Goal: Task Accomplishment & Management: Complete application form

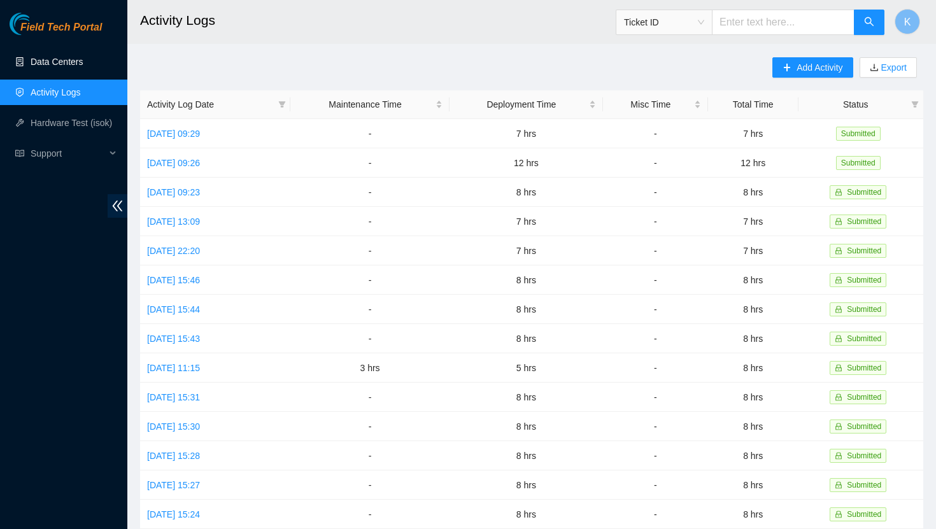
click at [81, 67] on link "Data Centers" at bounding box center [57, 62] width 52 height 10
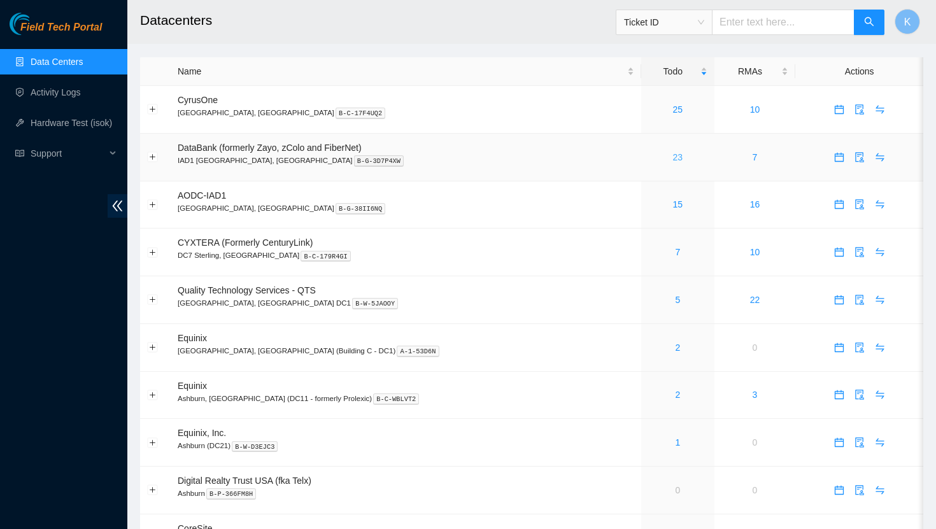
click at [673, 158] on link "23" at bounding box center [678, 157] width 10 height 10
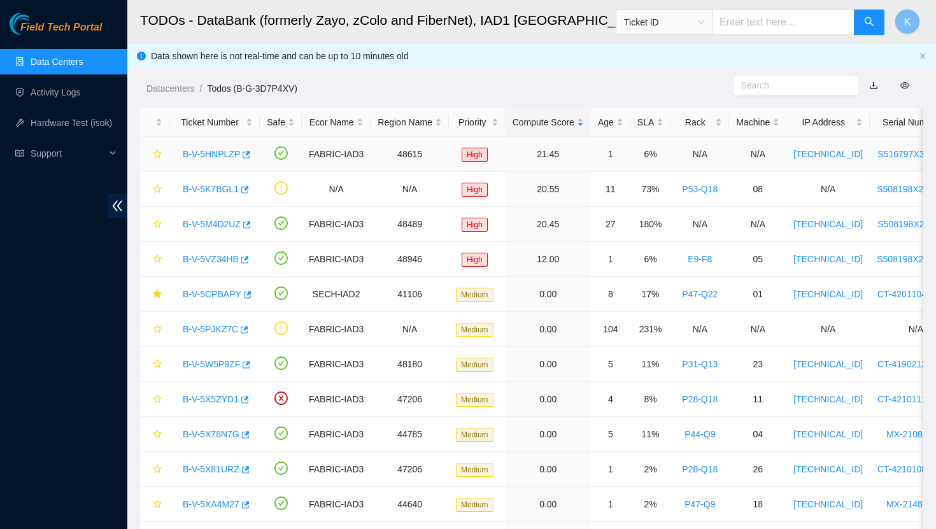
click at [228, 152] on link "B-V-5HNPLZP" at bounding box center [211, 154] width 57 height 10
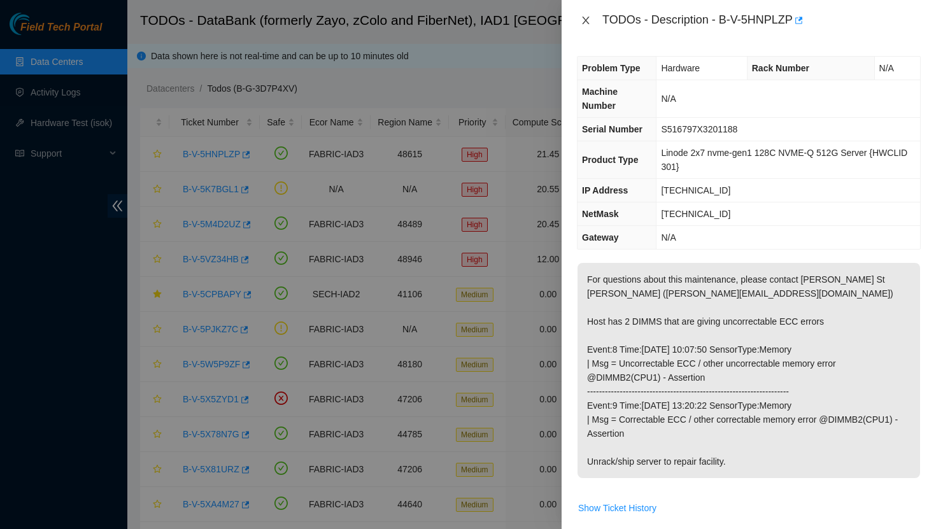
click at [584, 18] on icon "close" at bounding box center [585, 21] width 7 height 8
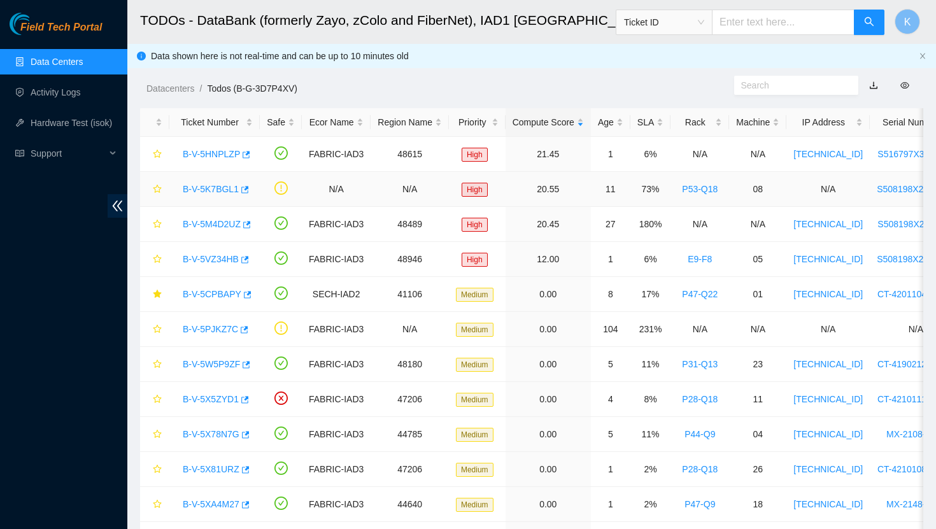
click at [216, 189] on link "B-V-5K7BGL1" at bounding box center [211, 189] width 56 height 10
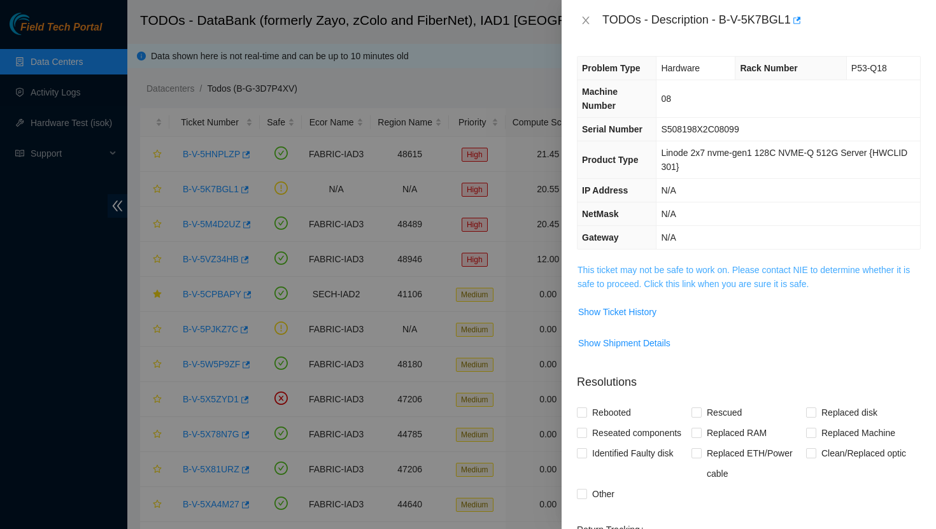
click at [661, 272] on link "This ticket may not be safe to work on. Please contact NIE to determine whether…" at bounding box center [743, 277] width 332 height 24
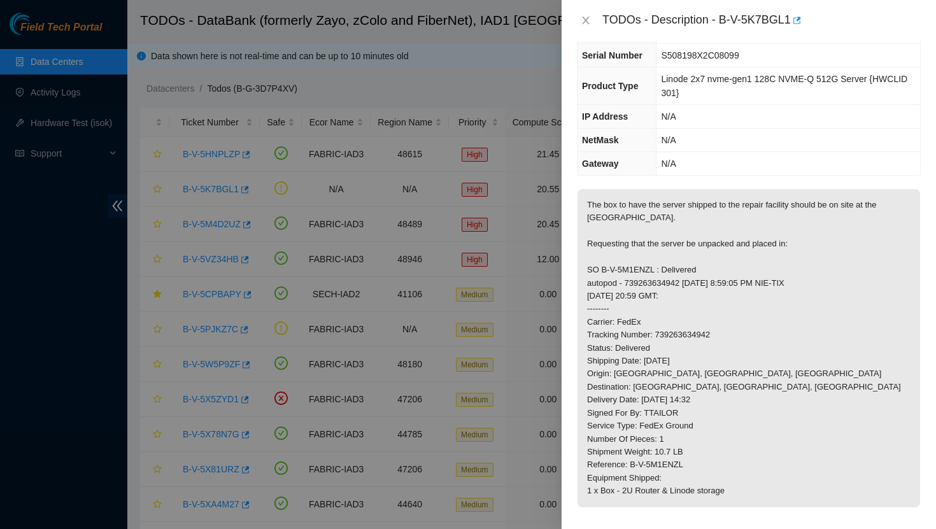
scroll to position [78, 0]
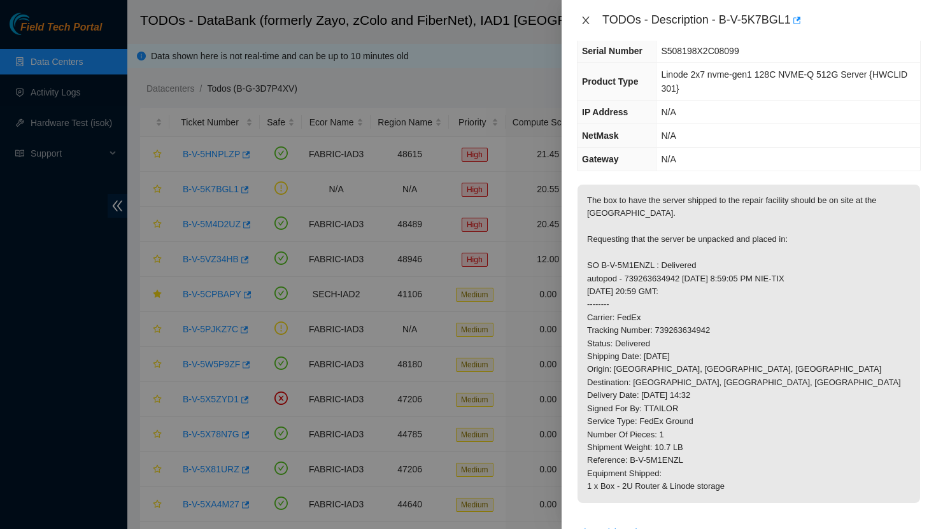
click at [584, 20] on icon "close" at bounding box center [586, 20] width 10 height 10
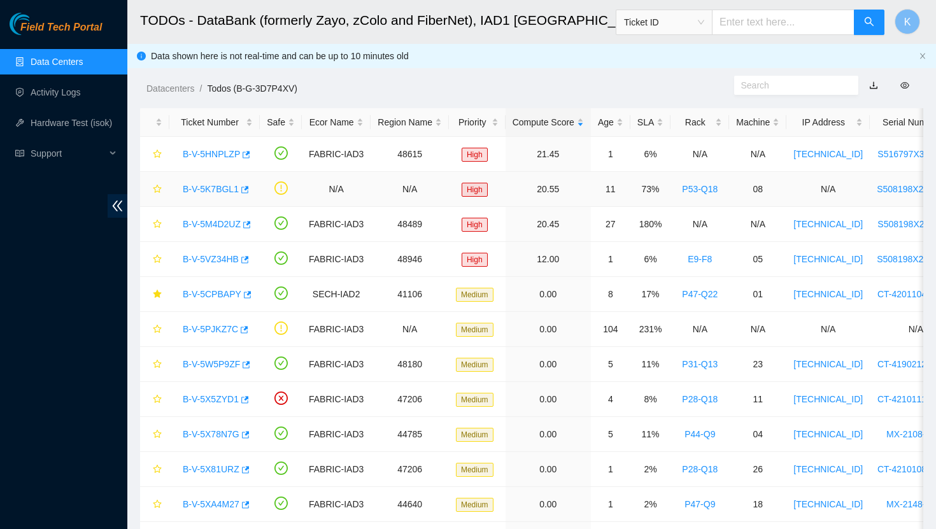
scroll to position [92, 0]
click at [217, 223] on link "B-V-5M4D2UZ" at bounding box center [212, 224] width 58 height 10
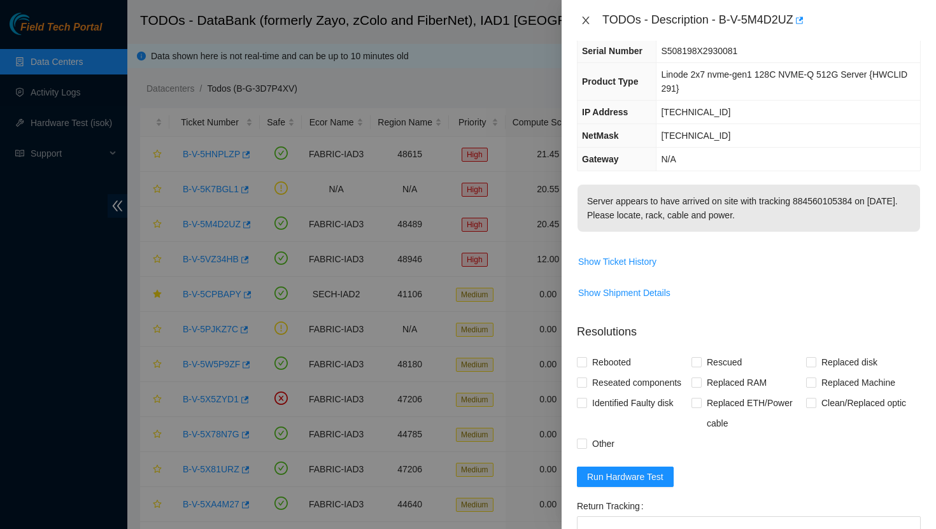
click at [586, 21] on icon "close" at bounding box center [585, 21] width 7 height 8
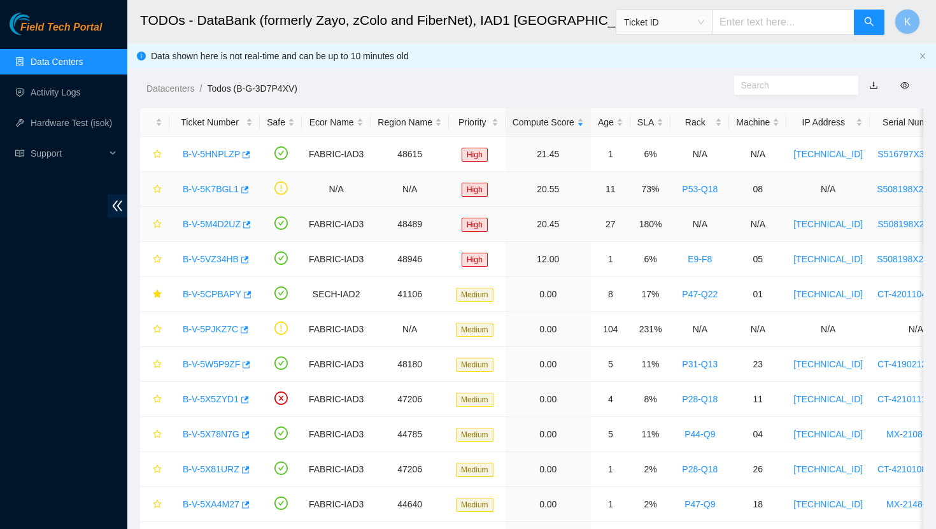
scroll to position [92, 0]
click at [207, 262] on link "B-V-5VZ34HB" at bounding box center [211, 259] width 56 height 10
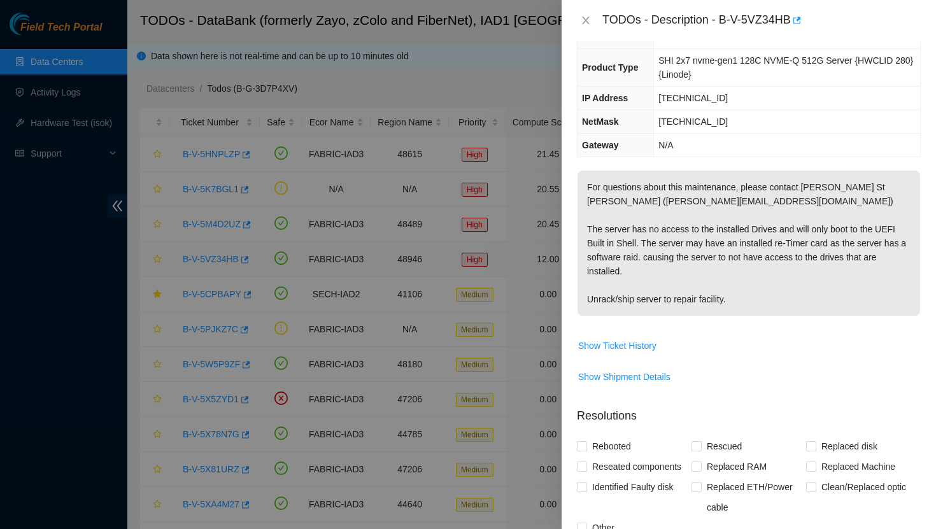
scroll to position [78, 0]
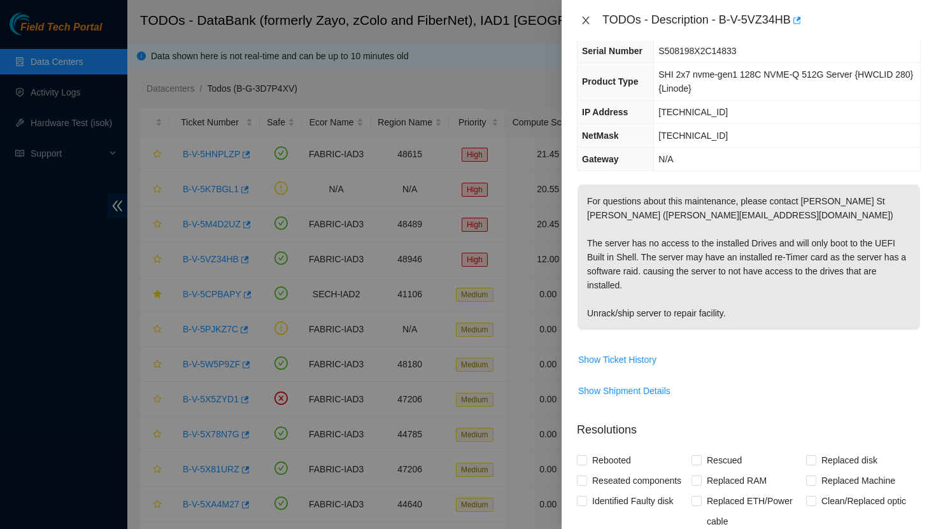
click at [581, 20] on icon "close" at bounding box center [586, 20] width 10 height 10
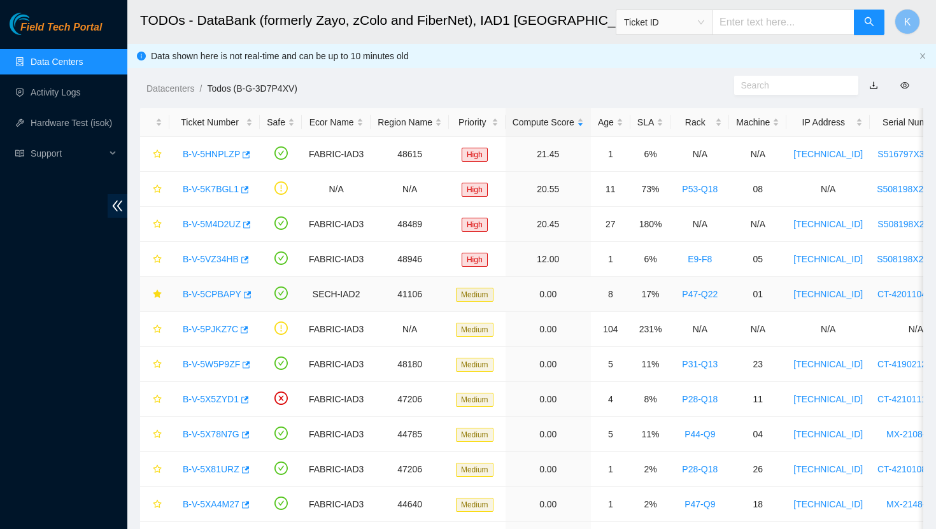
scroll to position [92, 0]
click at [210, 261] on link "B-V-5VZ34HB" at bounding box center [211, 259] width 56 height 10
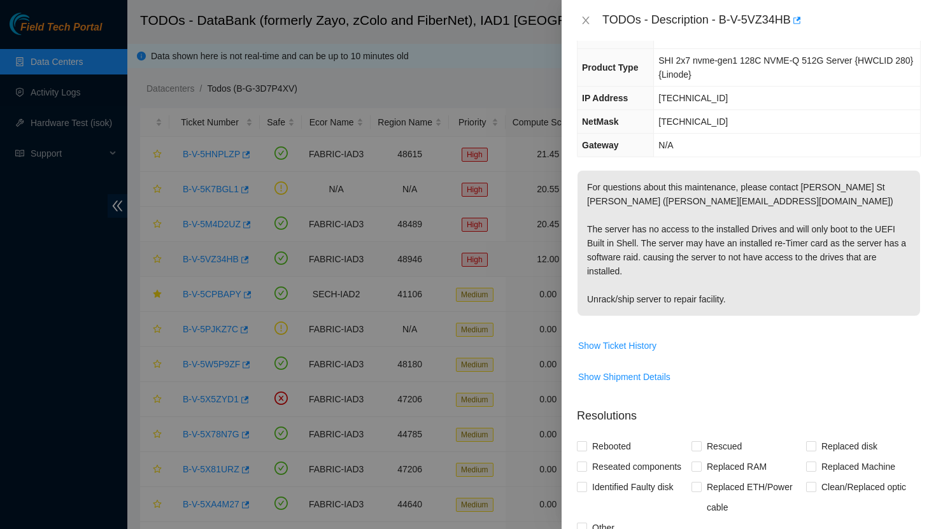
scroll to position [78, 0]
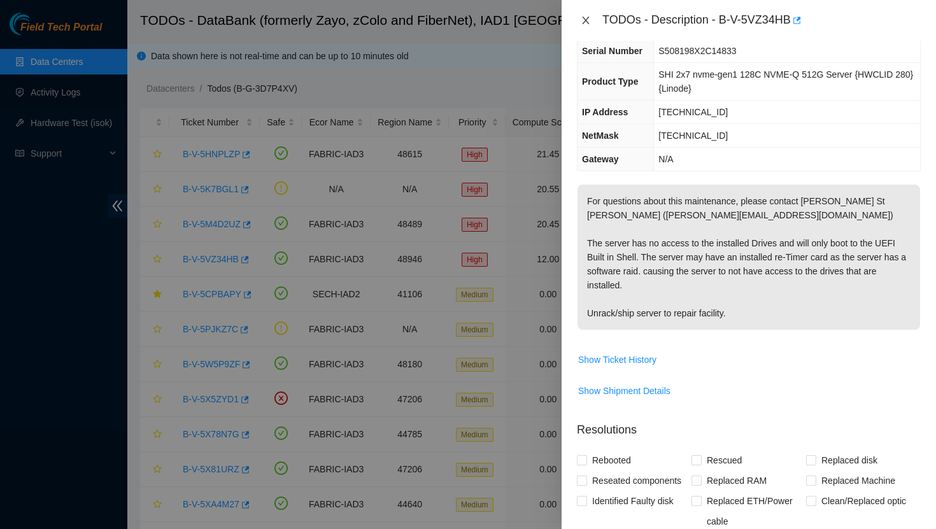
click at [586, 17] on icon "close" at bounding box center [586, 20] width 10 height 10
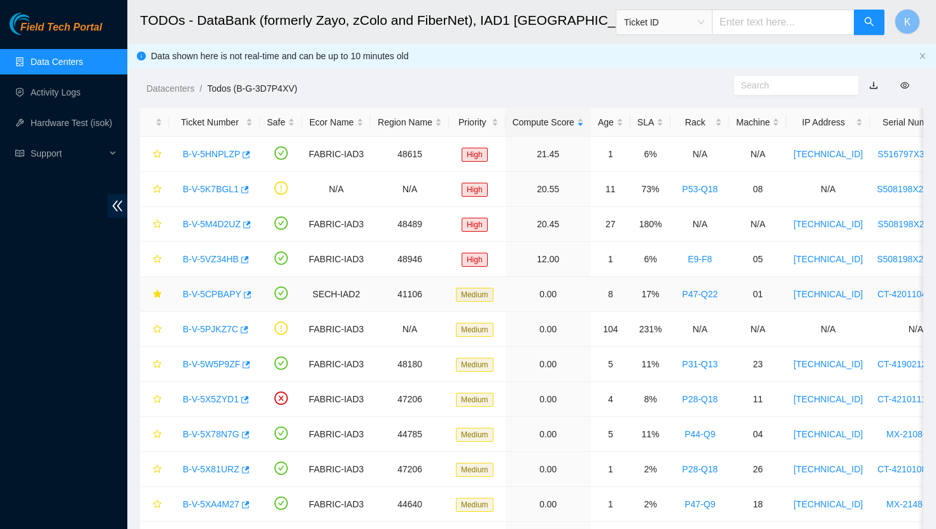
scroll to position [92, 0]
click at [218, 295] on link "B-V-5CPBAPY" at bounding box center [212, 294] width 59 height 10
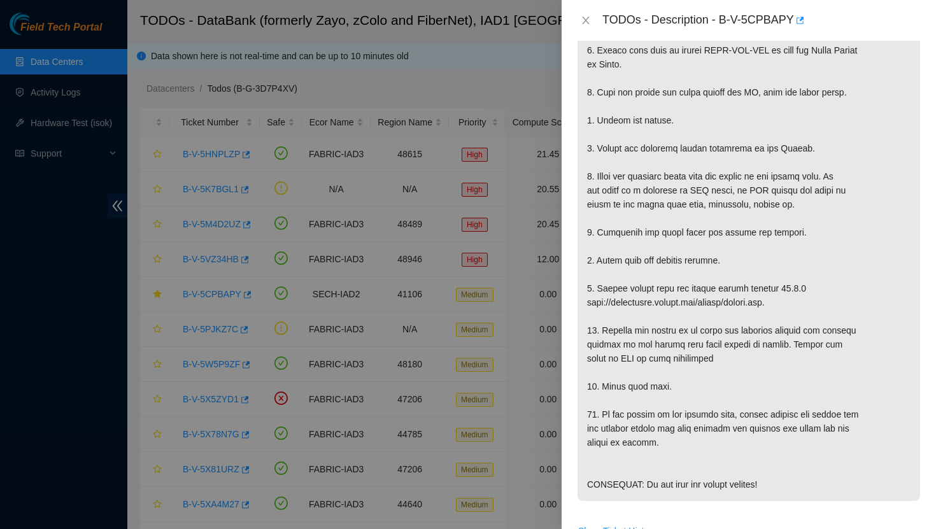
scroll to position [359, 0]
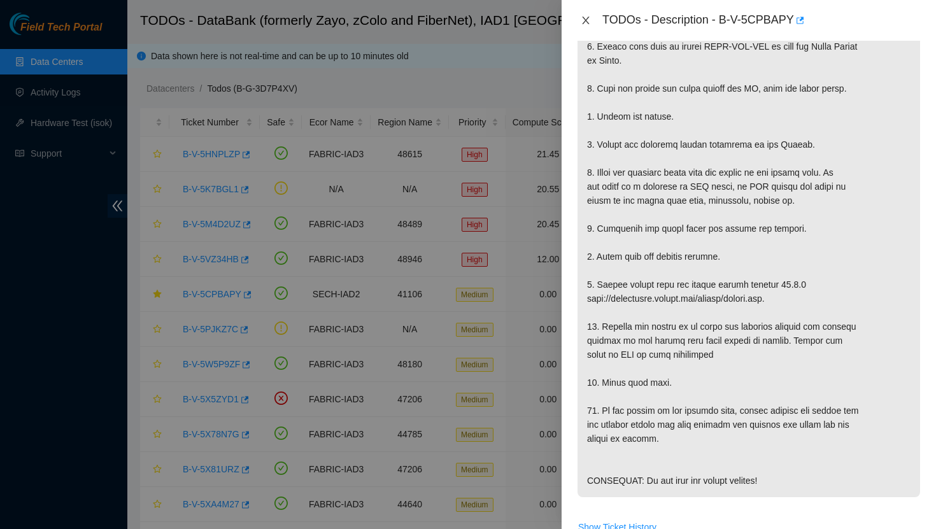
click at [585, 17] on icon "close" at bounding box center [586, 20] width 10 height 10
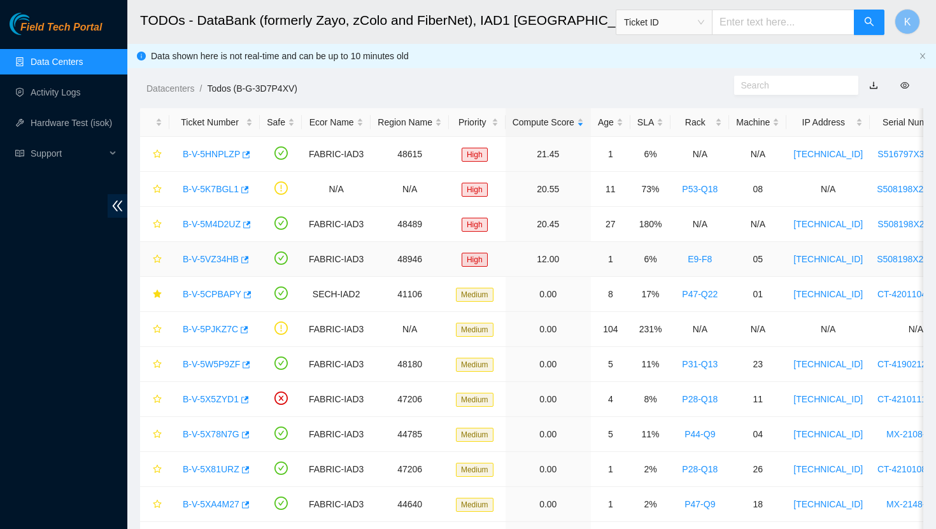
scroll to position [292, 0]
click at [222, 332] on link "B-V-5PJKZ7C" at bounding box center [210, 329] width 55 height 10
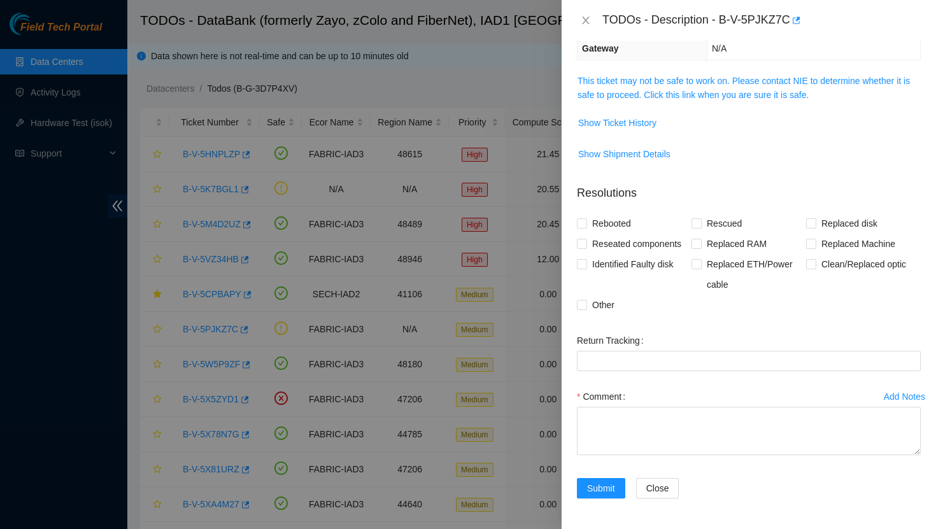
scroll to position [0, 0]
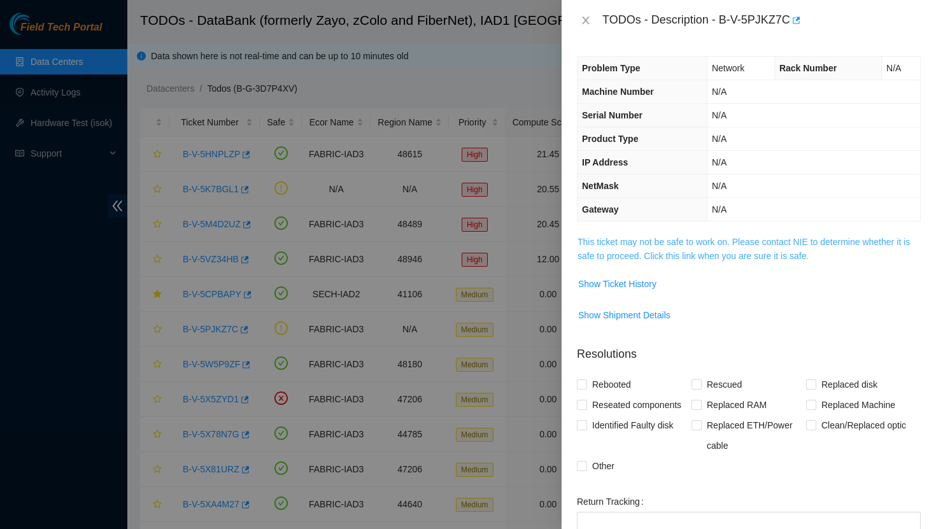
click at [688, 241] on link "This ticket may not be safe to work on. Please contact NIE to determine whether…" at bounding box center [743, 249] width 332 height 24
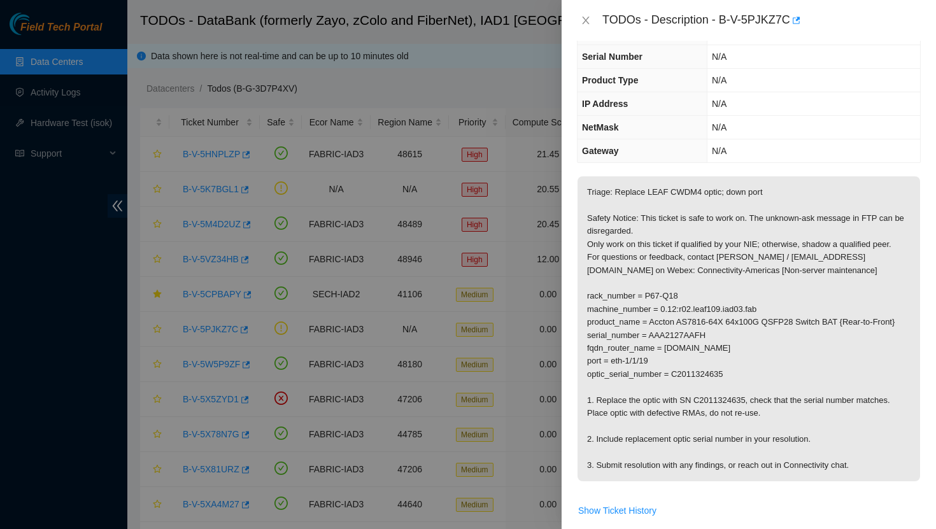
scroll to position [62, 0]
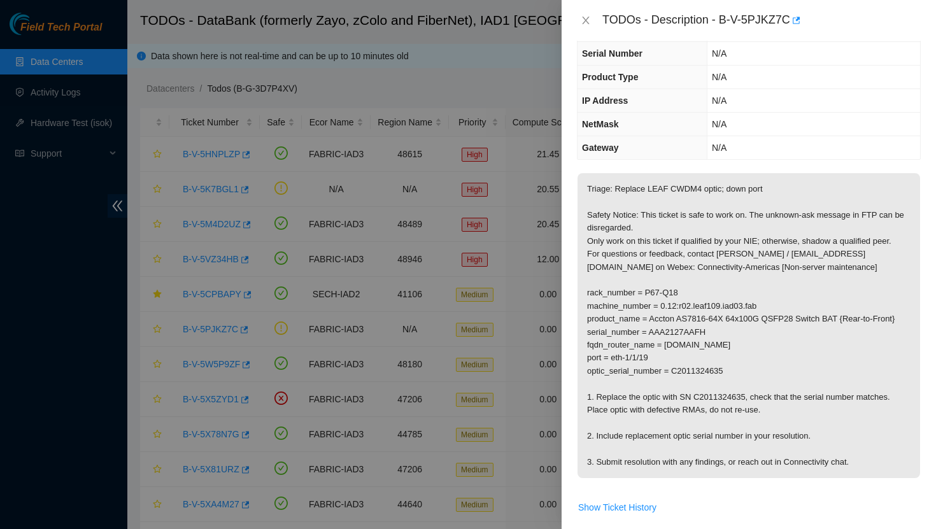
click at [587, 27] on div "TODOs - Description - B-V-5PJKZ7C" at bounding box center [749, 20] width 344 height 20
click at [587, 22] on icon "close" at bounding box center [585, 21] width 7 height 8
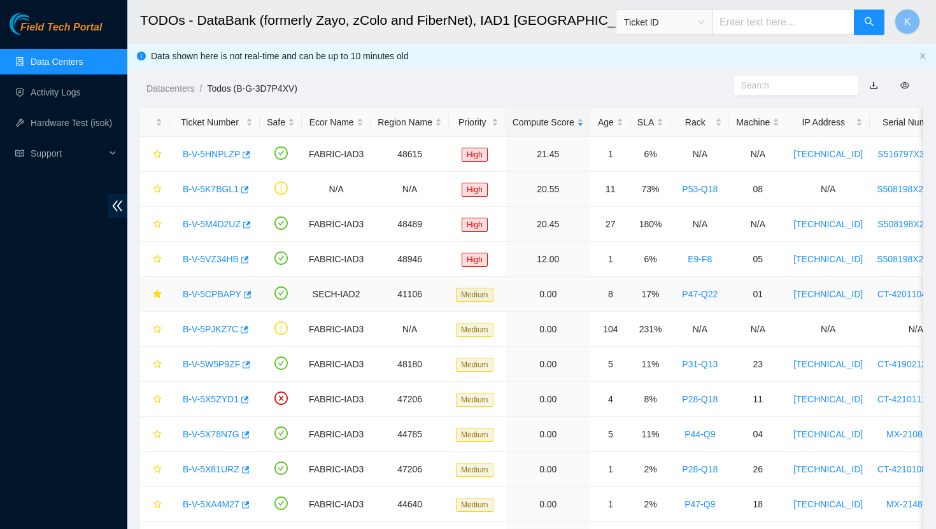
scroll to position [76, 0]
click at [220, 364] on link "B-V-5W5P9ZF" at bounding box center [211, 364] width 57 height 10
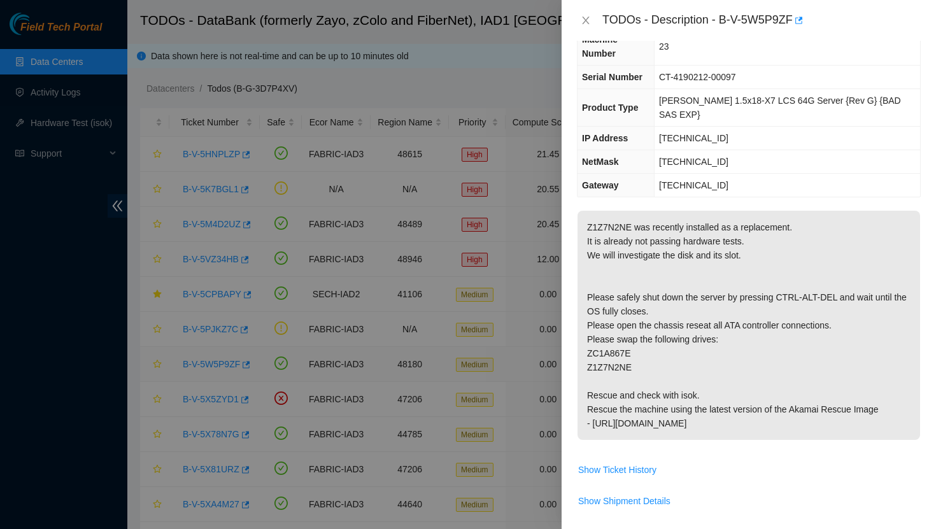
scroll to position [62, 0]
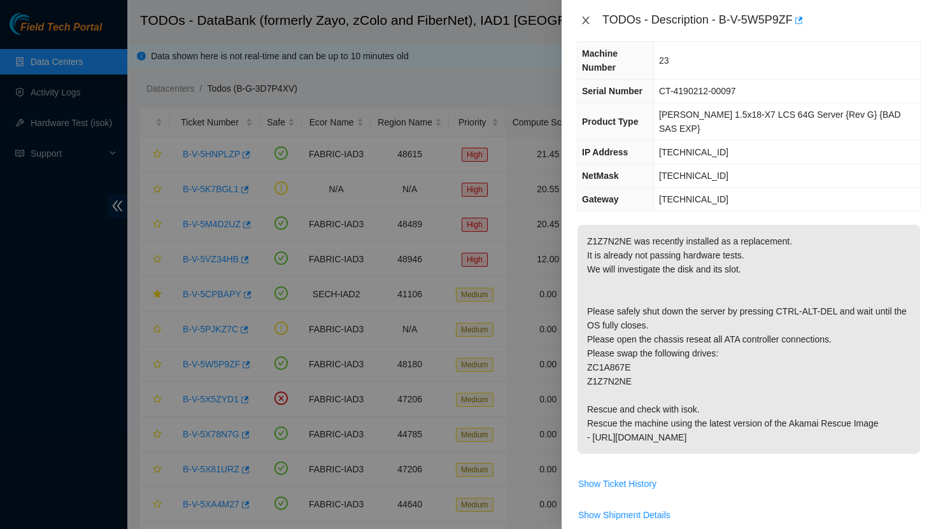
click at [588, 20] on icon "close" at bounding box center [586, 20] width 10 height 10
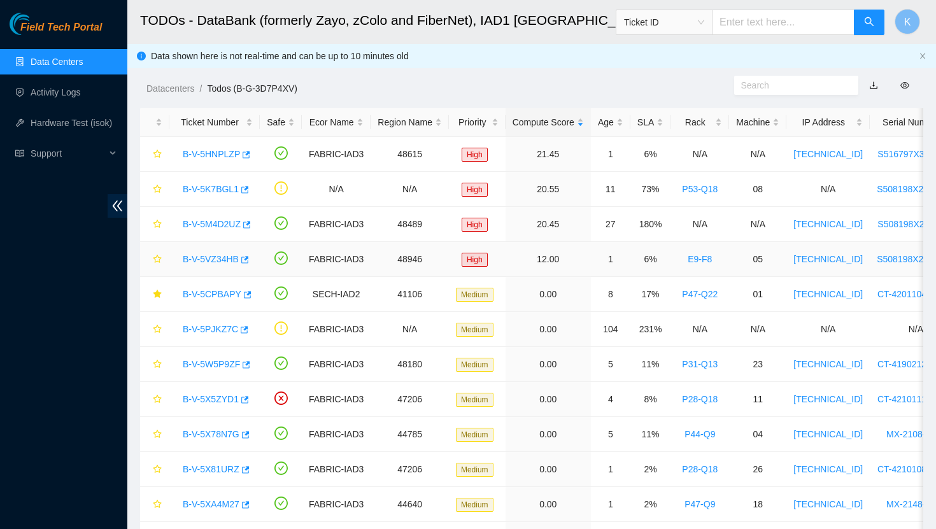
scroll to position [76, 0]
click at [158, 365] on icon "star" at bounding box center [157, 364] width 9 height 9
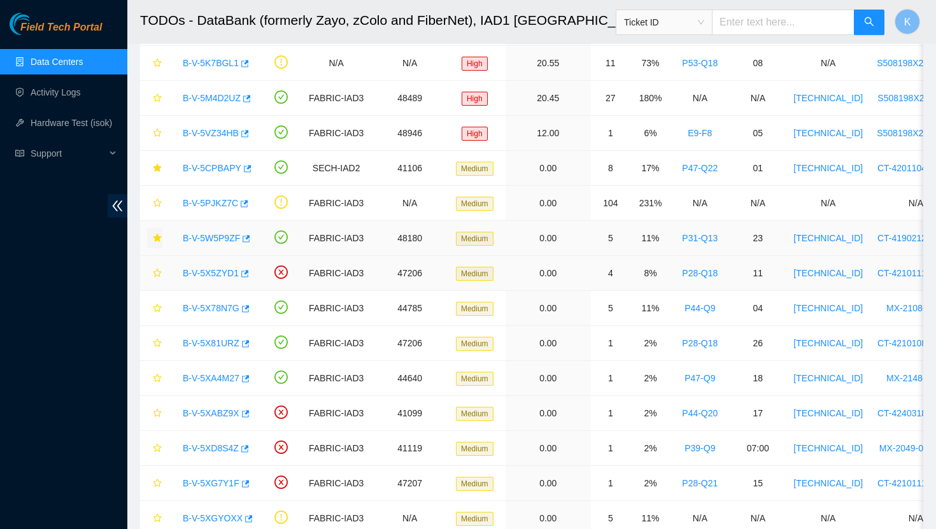
scroll to position [138, 0]
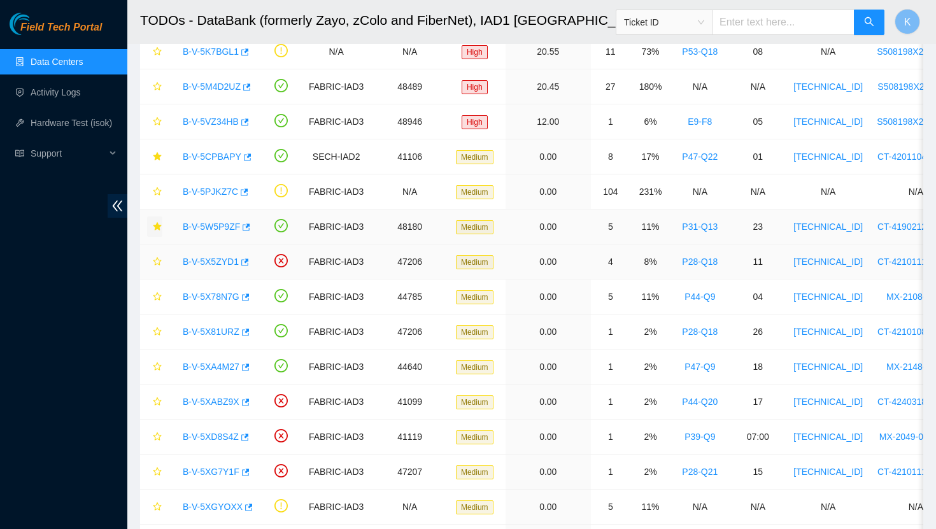
click at [222, 261] on link "B-V-5X5ZYD1" at bounding box center [211, 262] width 56 height 10
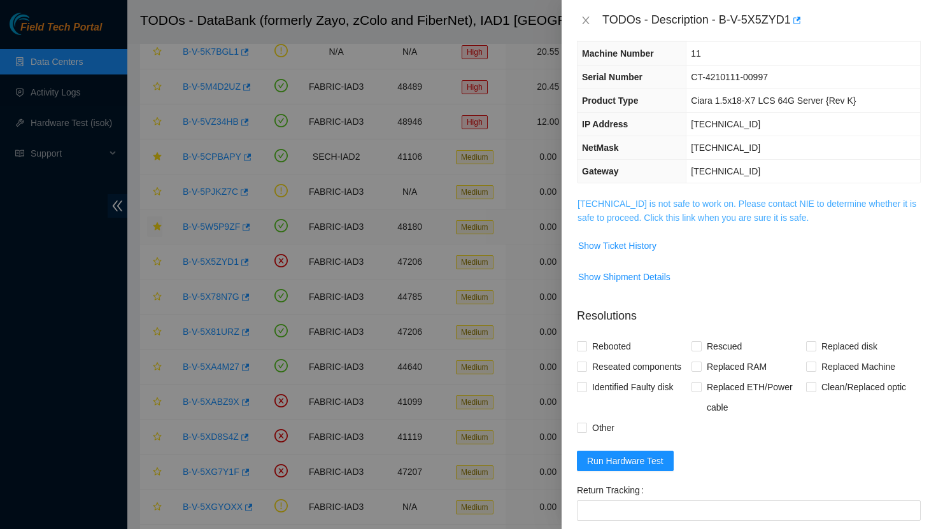
click at [619, 219] on link "[TECHNICAL_ID] is not safe to work on. Please contact NIE to determine whether …" at bounding box center [746, 211] width 339 height 24
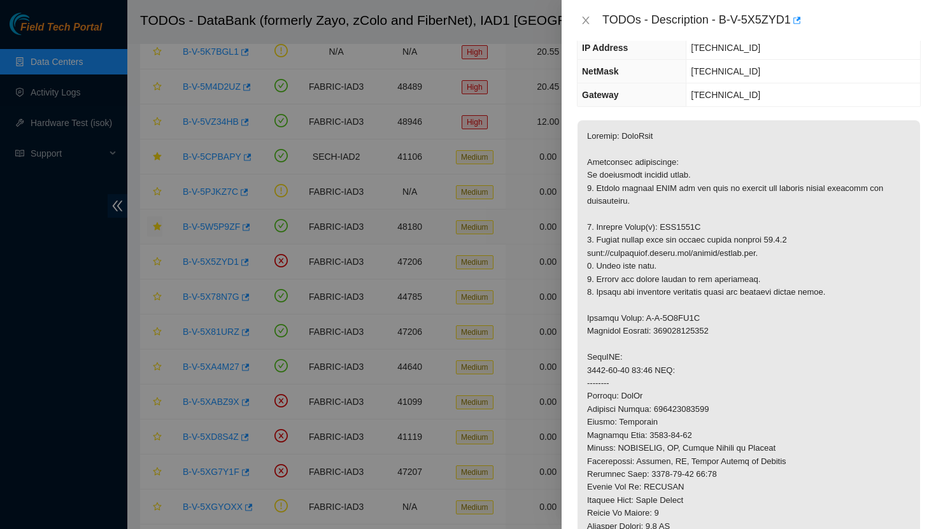
scroll to position [142, 0]
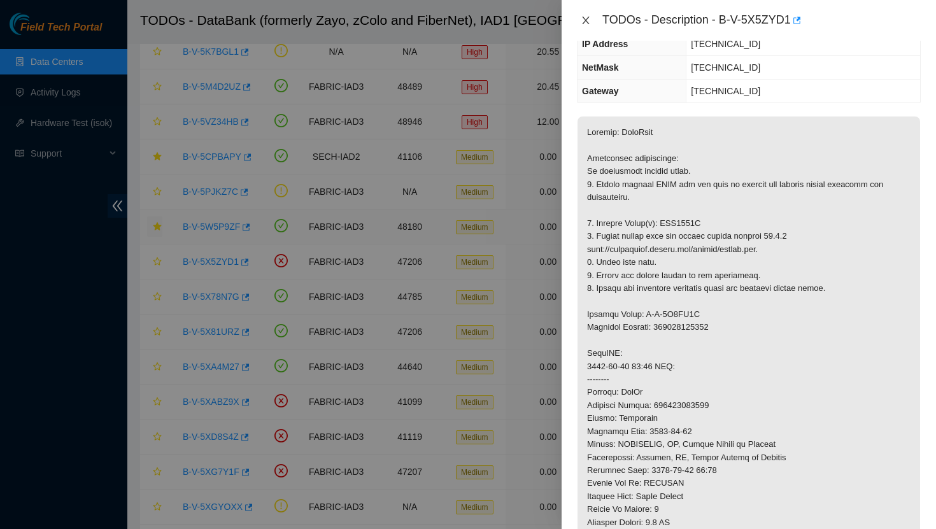
click at [586, 19] on icon "close" at bounding box center [585, 21] width 7 height 8
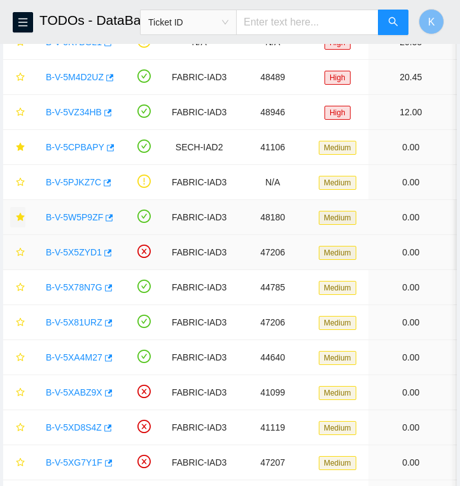
click at [85, 250] on link "B-V-5X5ZYD1" at bounding box center [74, 252] width 56 height 10
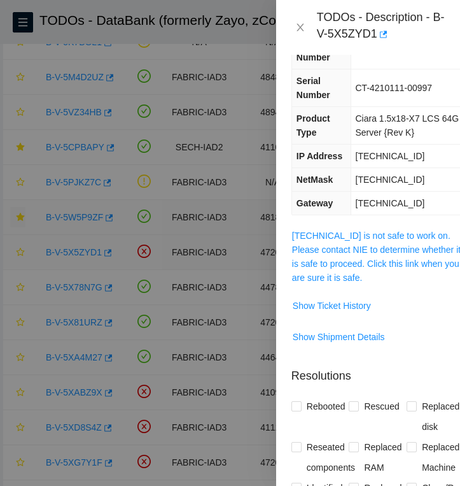
scroll to position [240, 0]
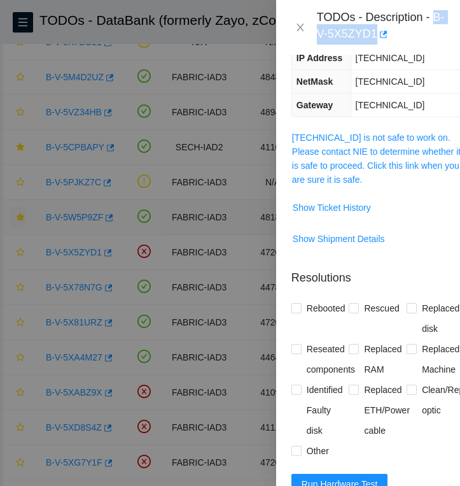
drag, startPoint x: 392, startPoint y: 36, endPoint x: 320, endPoint y: 31, distance: 72.7
click at [320, 31] on div "TODOs - Description - B-V-5X5ZYD1" at bounding box center [381, 27] width 128 height 34
copy div "B-V-5X5ZYD1"
click at [299, 28] on icon "close" at bounding box center [300, 28] width 7 height 8
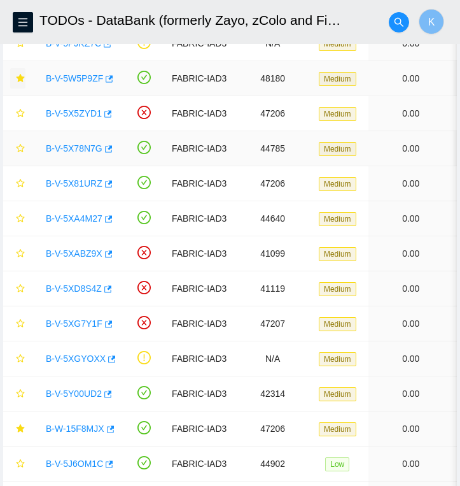
scroll to position [314, 0]
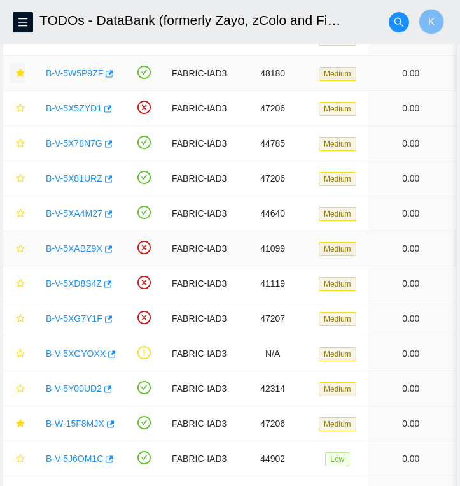
click at [79, 248] on link "B-V-5XABZ9X" at bounding box center [74, 248] width 57 height 10
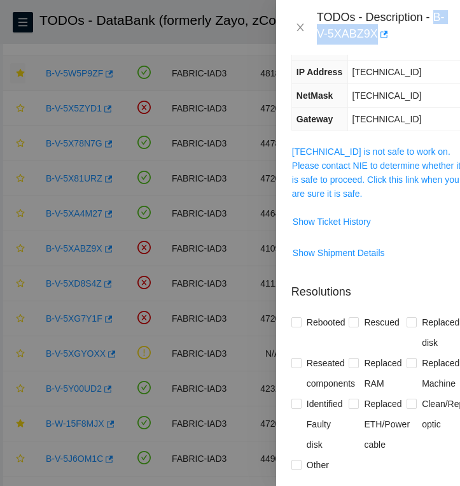
drag, startPoint x: 391, startPoint y: 36, endPoint x: 317, endPoint y: 36, distance: 74.5
click at [317, 36] on div "TODOs - Description - B-V-5XABZ9X" at bounding box center [381, 27] width 128 height 34
copy div "B-V-5XABZ9X"
click at [300, 29] on icon "close" at bounding box center [300, 27] width 10 height 10
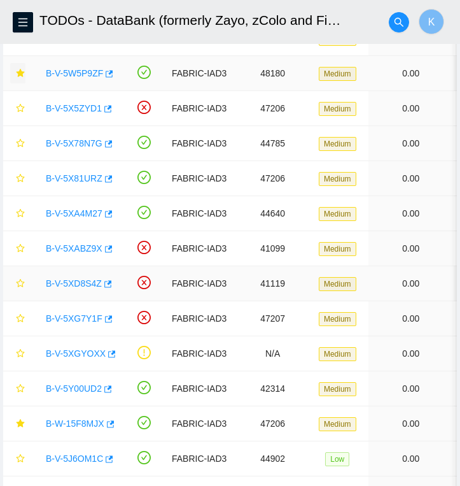
click at [78, 285] on link "B-V-5XD8S4Z" at bounding box center [74, 283] width 56 height 10
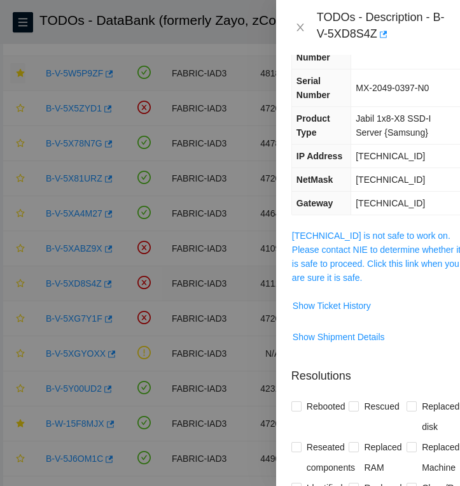
scroll to position [240, 0]
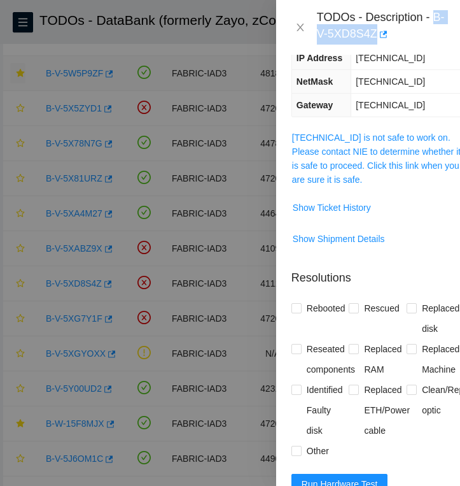
drag, startPoint x: 391, startPoint y: 36, endPoint x: 318, endPoint y: 34, distance: 73.2
click at [318, 34] on div "TODOs - Description - B-V-5XD8S4Z" at bounding box center [381, 27] width 128 height 34
copy div "B-V-5XD8S4Z"
click at [302, 27] on icon "close" at bounding box center [300, 27] width 10 height 10
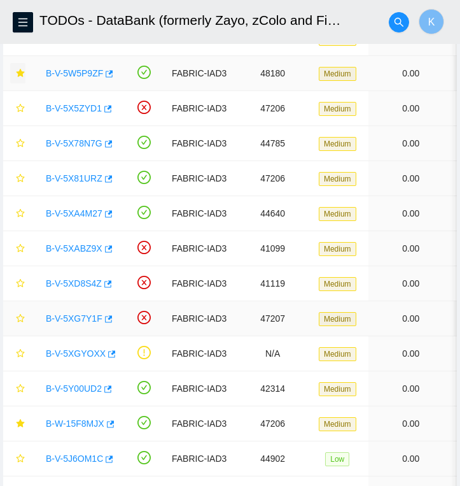
click at [76, 321] on link "B-V-5XG7Y1F" at bounding box center [74, 318] width 57 height 10
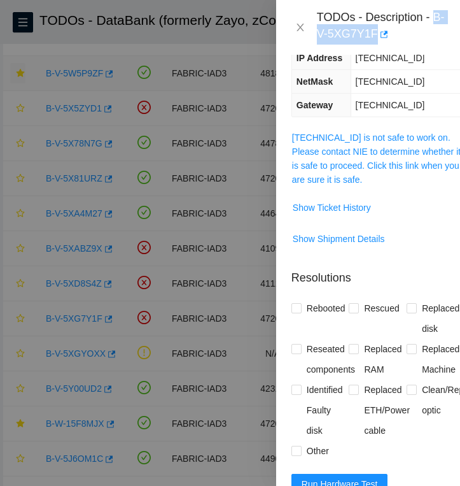
drag, startPoint x: 319, startPoint y: 33, endPoint x: 389, endPoint y: 40, distance: 70.4
click at [389, 40] on div "TODOs - Description - B-V-5XG7Y1F" at bounding box center [381, 27] width 128 height 34
copy div "B-V-5XG7Y1F"
click at [299, 30] on icon "close" at bounding box center [300, 27] width 10 height 10
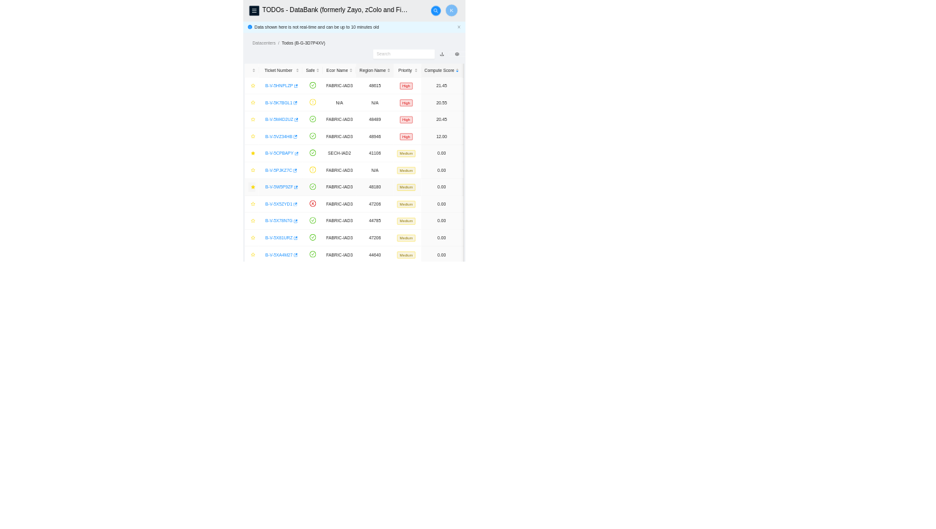
scroll to position [184, 0]
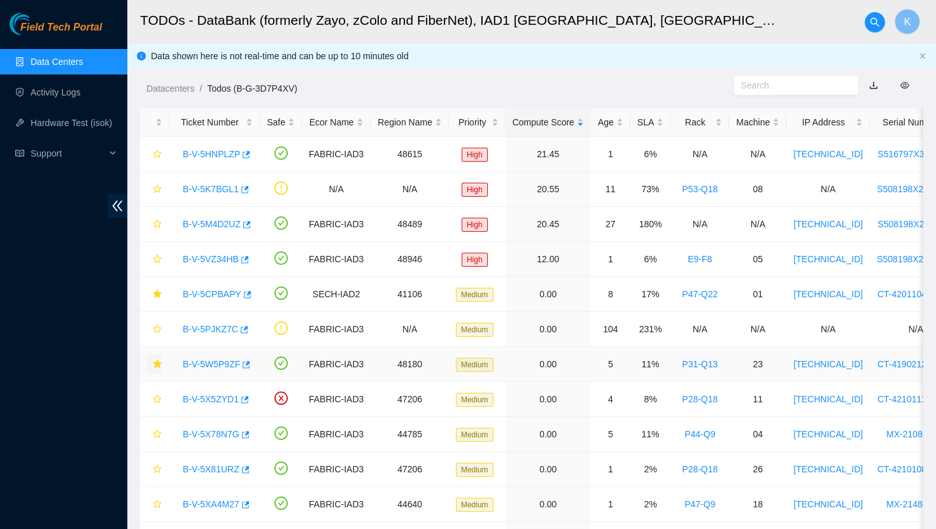
click at [66, 61] on link "Data Centers" at bounding box center [57, 62] width 52 height 10
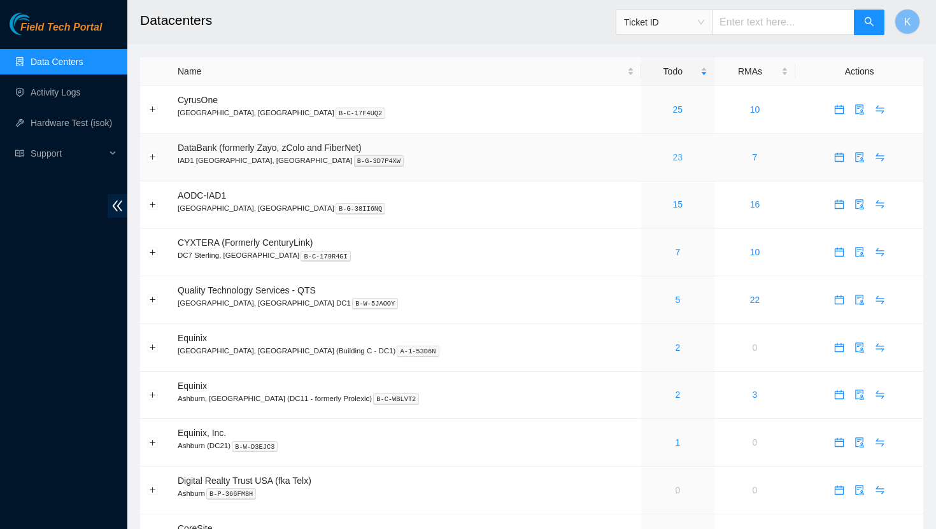
click at [673, 156] on link "23" at bounding box center [678, 157] width 10 height 10
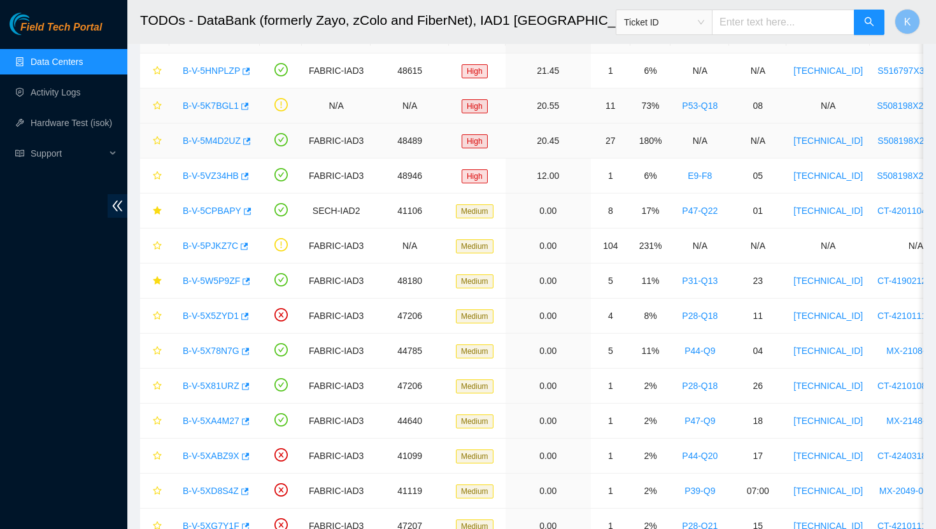
scroll to position [86, 0]
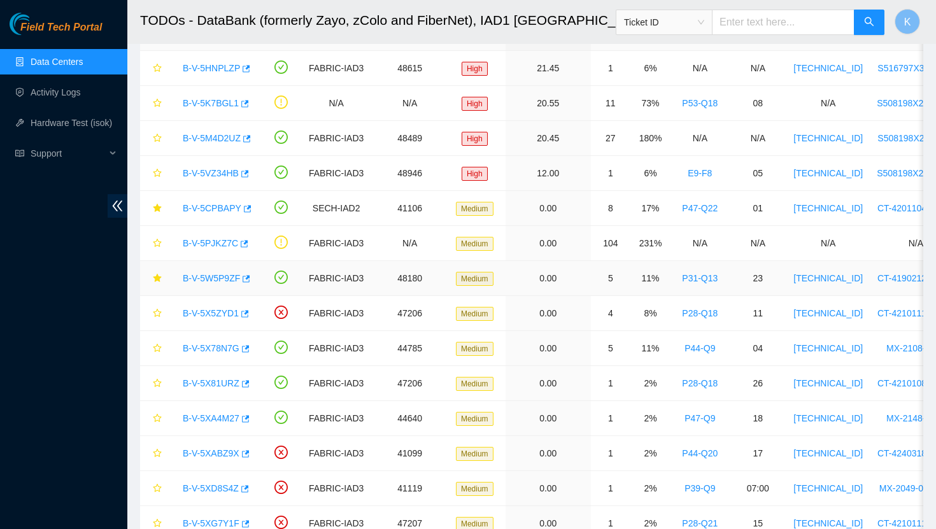
click at [222, 280] on link "B-V-5W5P9ZF" at bounding box center [211, 278] width 57 height 10
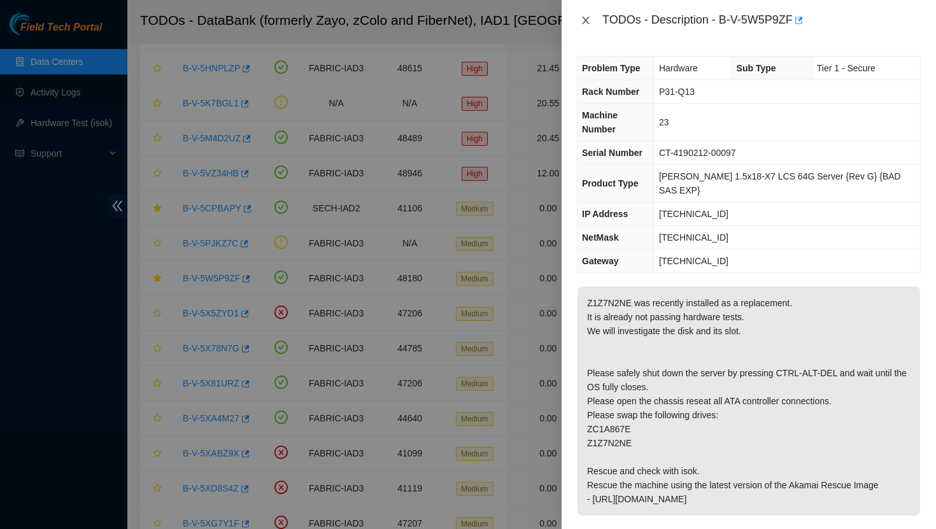
click at [584, 22] on icon "close" at bounding box center [585, 21] width 7 height 8
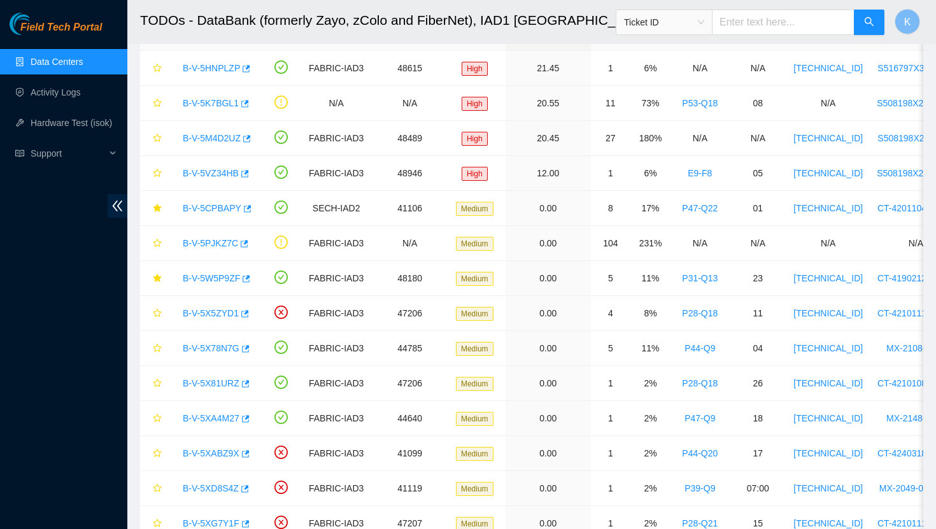
click at [73, 62] on link "Data Centers" at bounding box center [57, 62] width 52 height 10
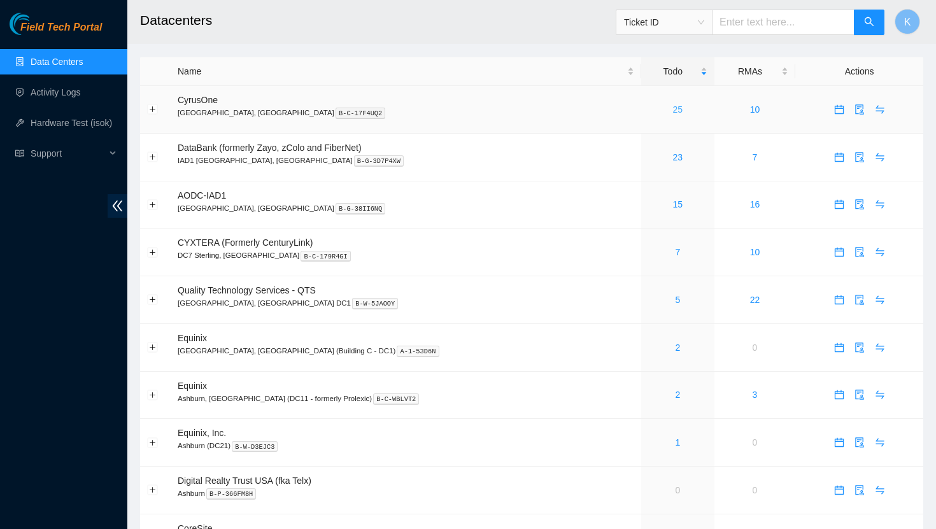
click at [673, 111] on link "25" at bounding box center [678, 109] width 10 height 10
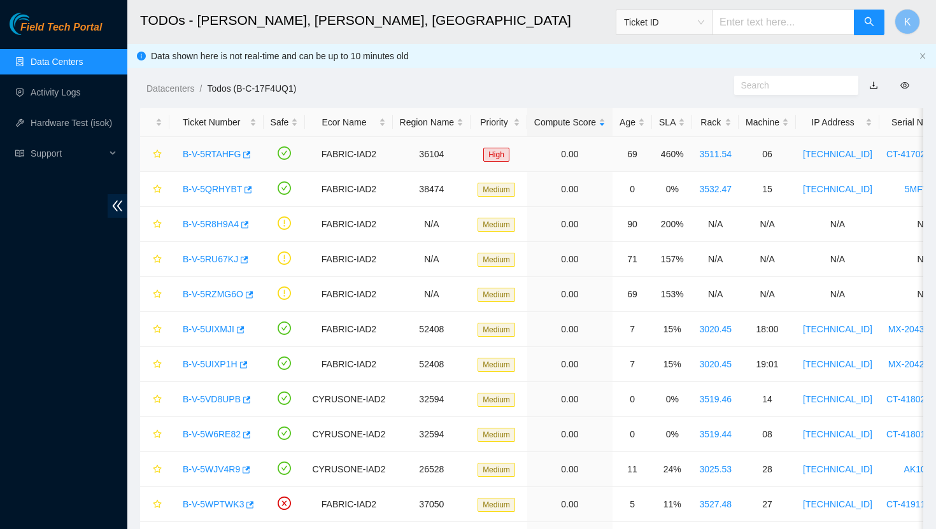
click at [214, 154] on link "B-V-5RTAHFG" at bounding box center [212, 154] width 58 height 10
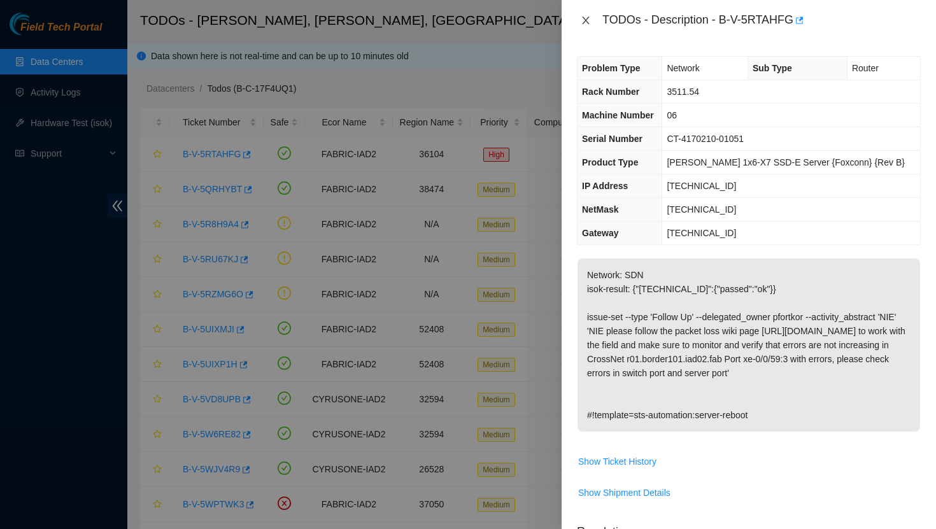
click at [586, 20] on icon "close" at bounding box center [585, 21] width 7 height 8
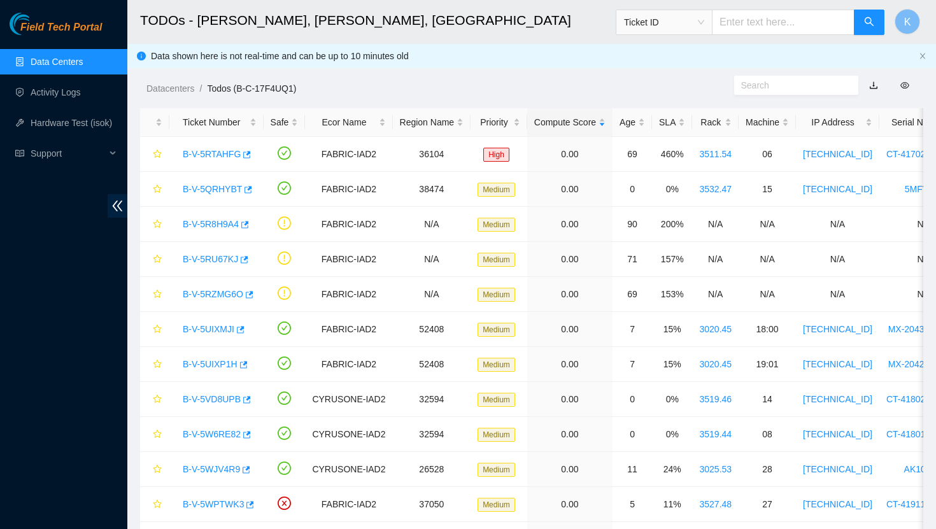
click at [66, 61] on link "Data Centers" at bounding box center [57, 62] width 52 height 10
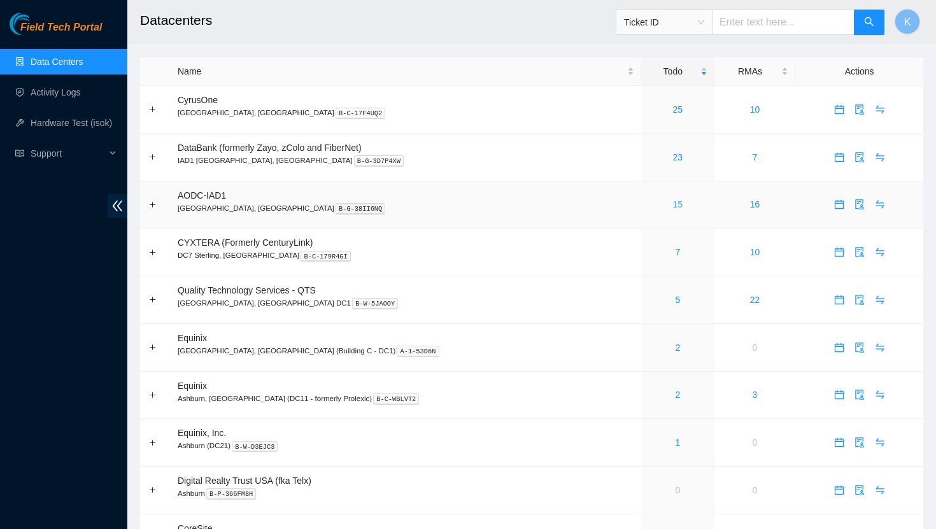
click at [673, 205] on link "15" at bounding box center [678, 204] width 10 height 10
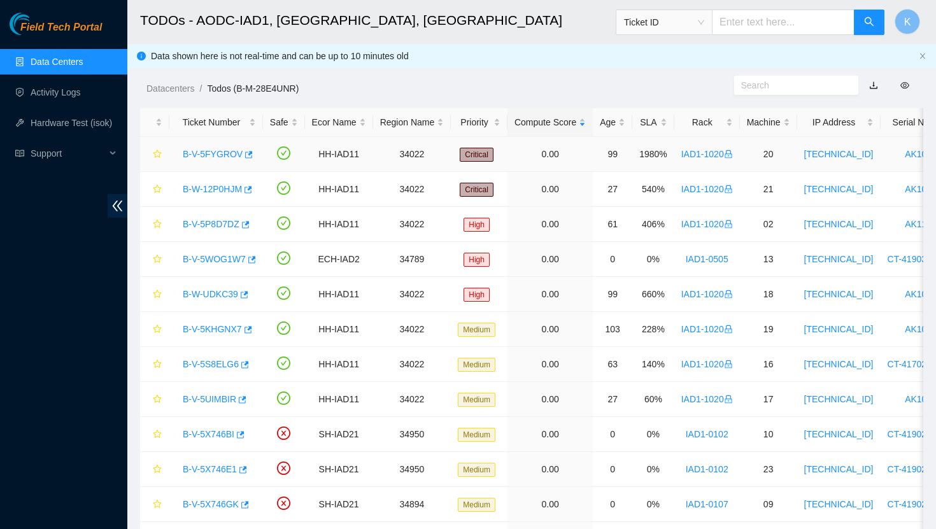
click at [225, 157] on link "B-V-5FYGROV" at bounding box center [213, 154] width 60 height 10
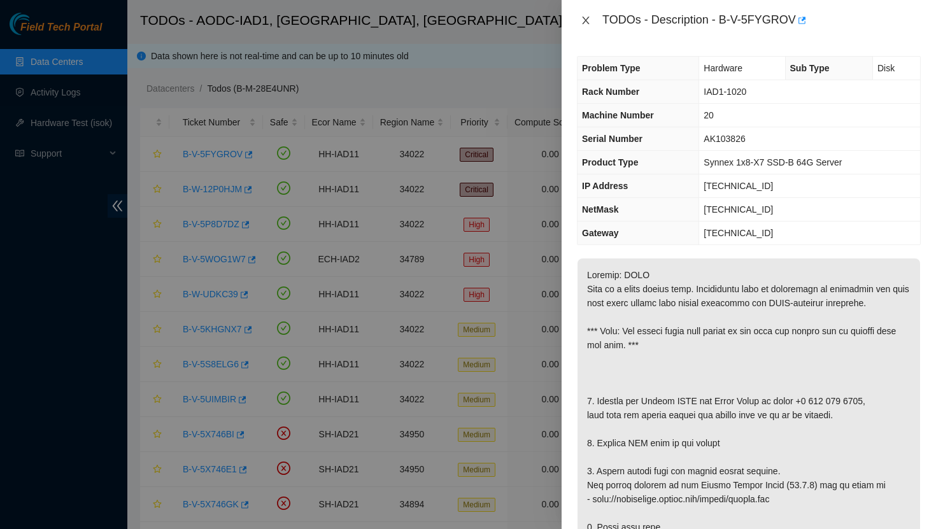
click at [586, 24] on icon "close" at bounding box center [586, 20] width 10 height 10
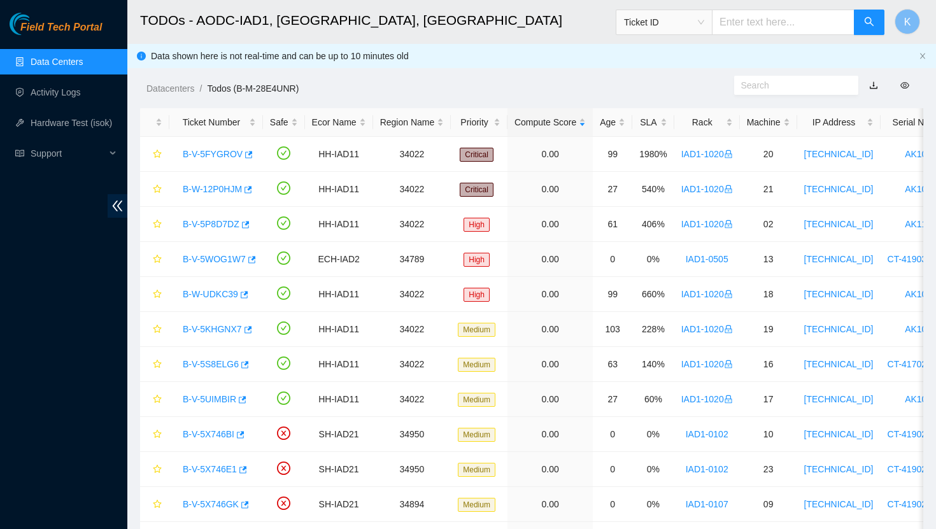
click at [71, 66] on link "Data Centers" at bounding box center [57, 62] width 52 height 10
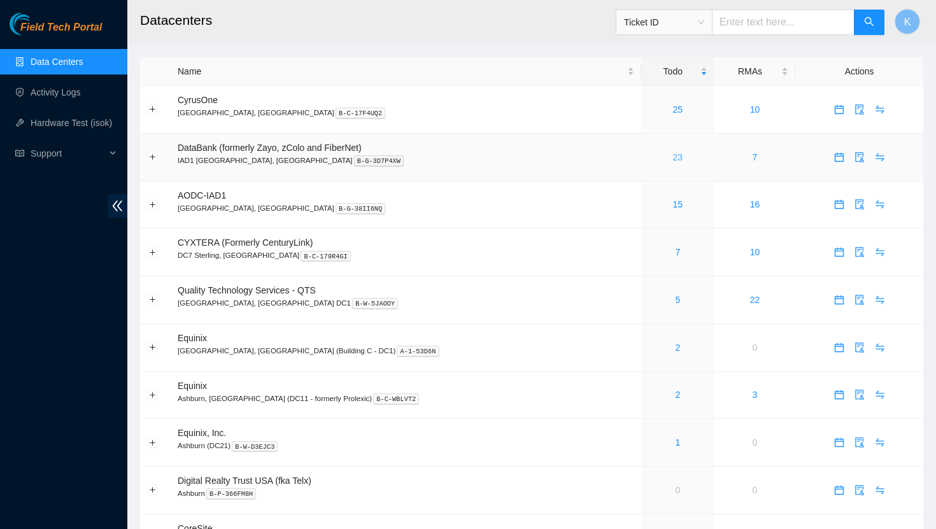
click at [673, 157] on link "23" at bounding box center [678, 157] width 10 height 10
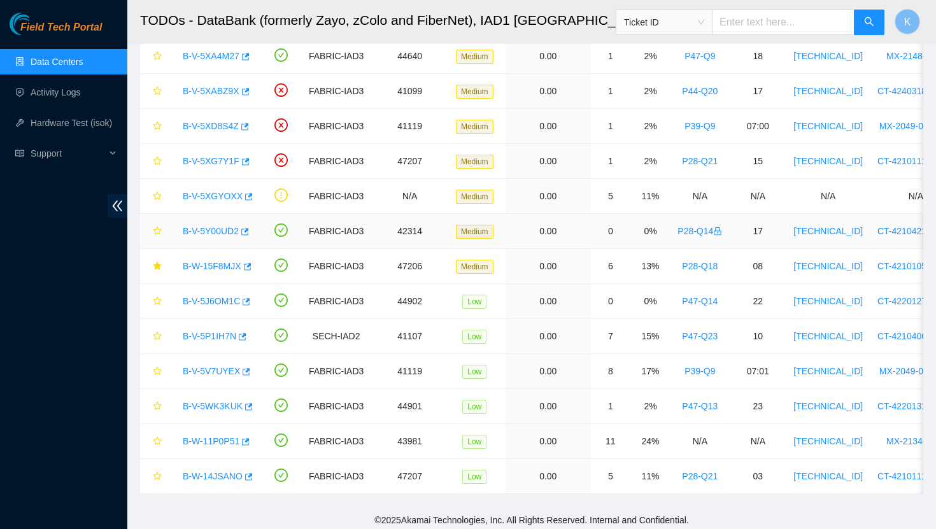
scroll to position [453, 0]
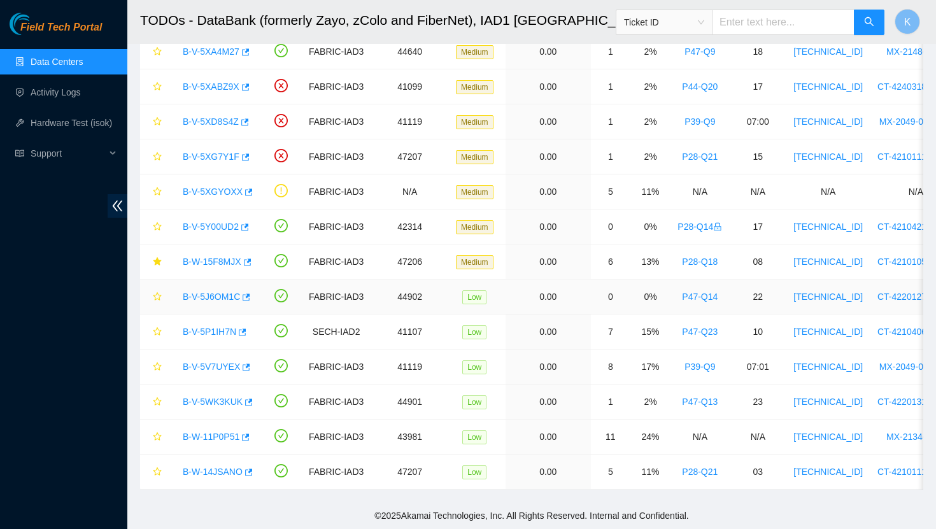
click at [227, 299] on link "B-V-5J6OM1C" at bounding box center [211, 297] width 57 height 10
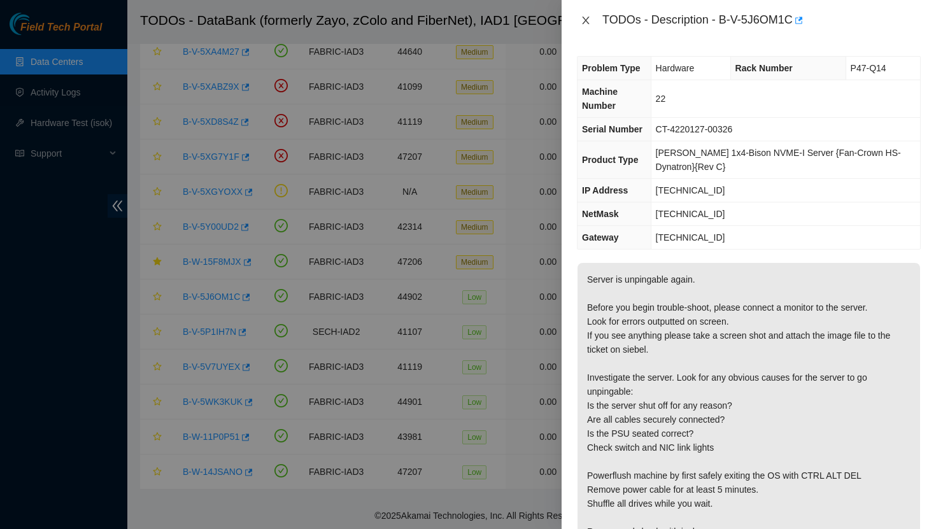
click at [587, 22] on icon "close" at bounding box center [585, 21] width 7 height 8
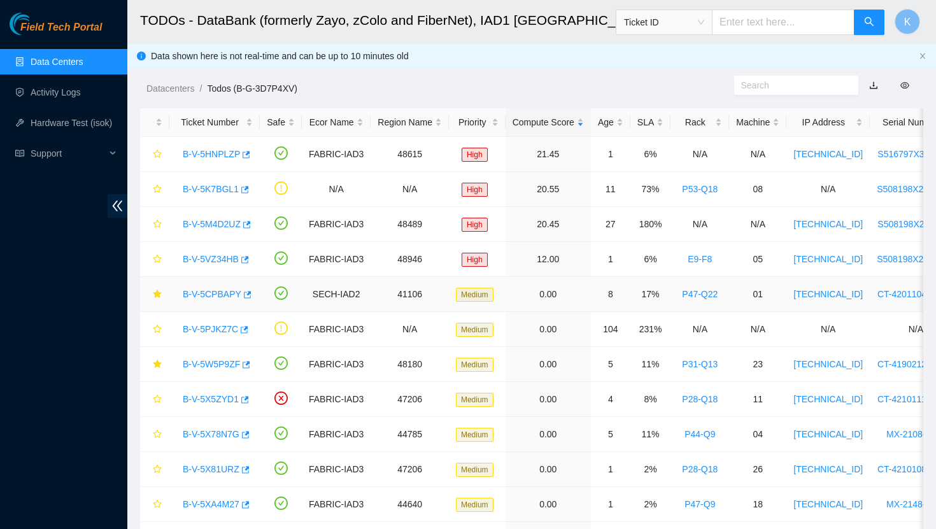
click at [223, 296] on link "B-V-5CPBAPY" at bounding box center [212, 294] width 59 height 10
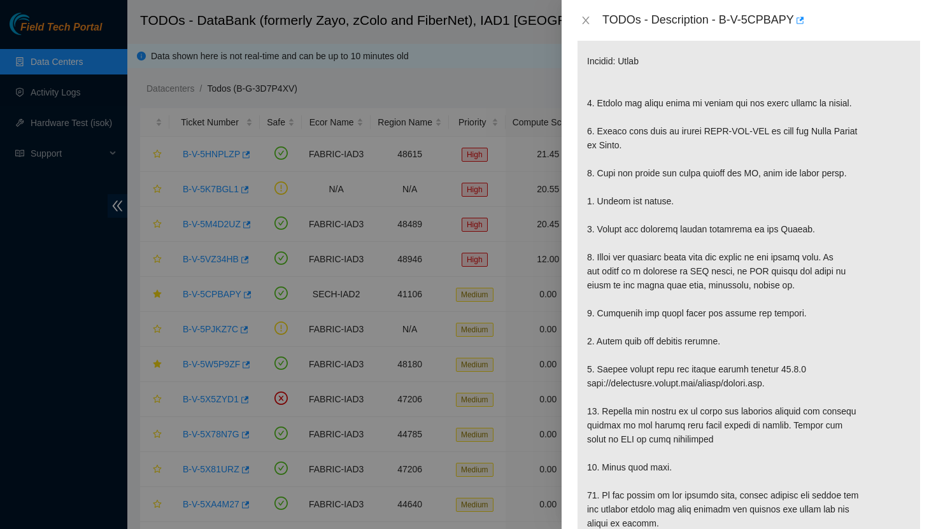
scroll to position [277, 0]
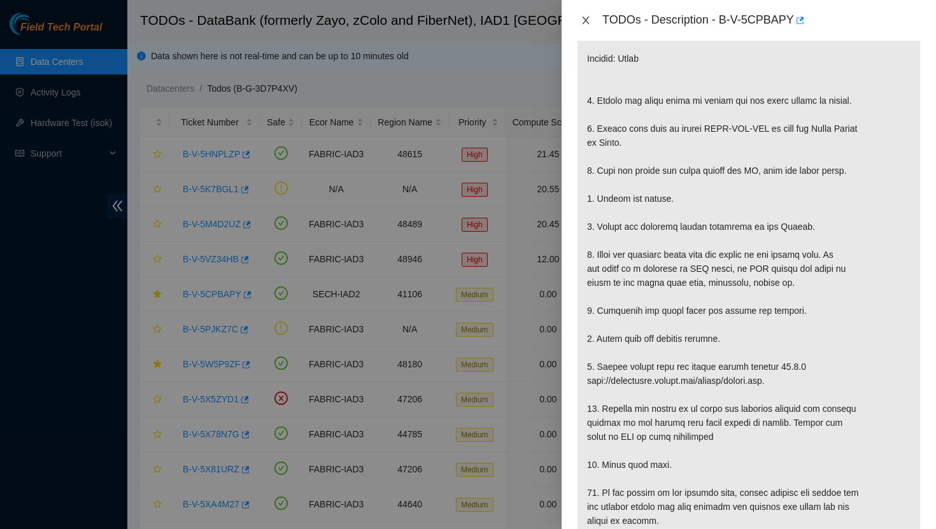
click at [589, 22] on icon "close" at bounding box center [586, 20] width 10 height 10
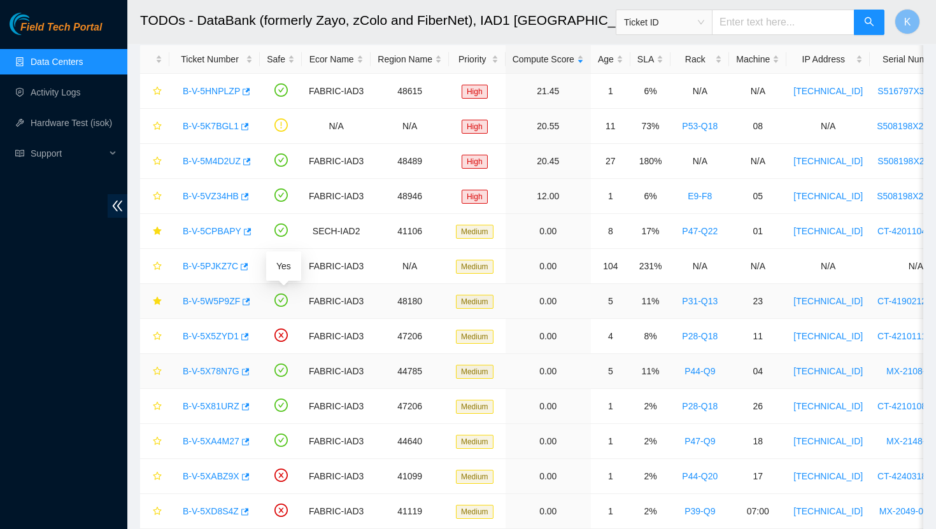
scroll to position [80, 0]
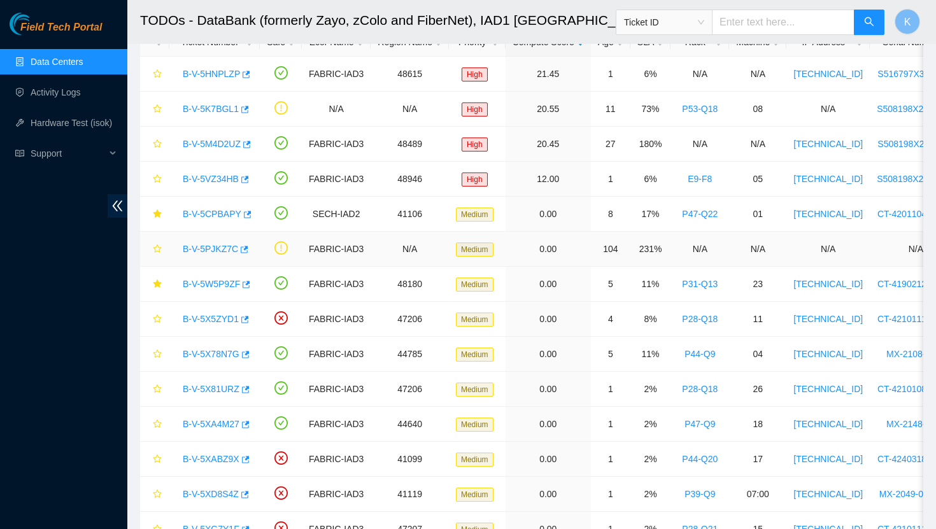
click at [219, 248] on link "B-V-5PJKZ7C" at bounding box center [210, 249] width 55 height 10
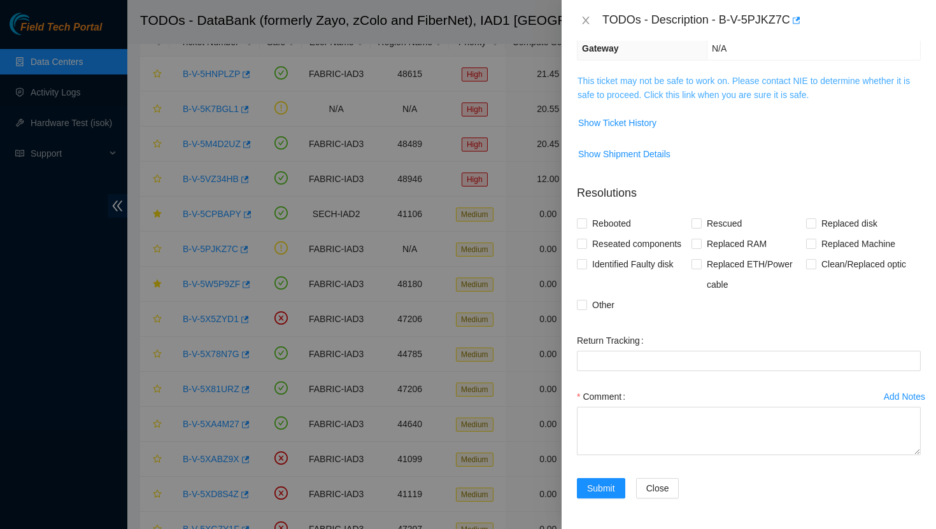
click at [665, 96] on link "This ticket may not be safe to work on. Please contact NIE to determine whether…" at bounding box center [743, 88] width 332 height 24
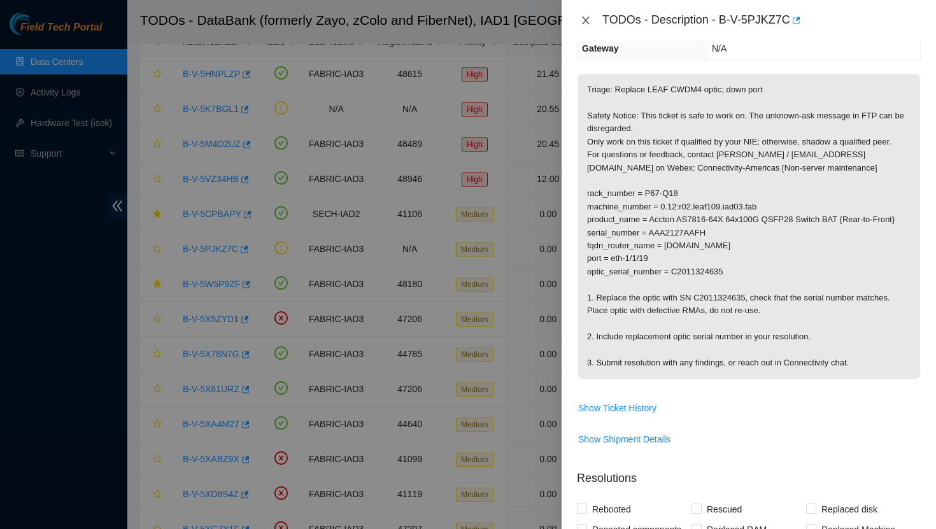
click at [588, 21] on icon "close" at bounding box center [586, 20] width 10 height 10
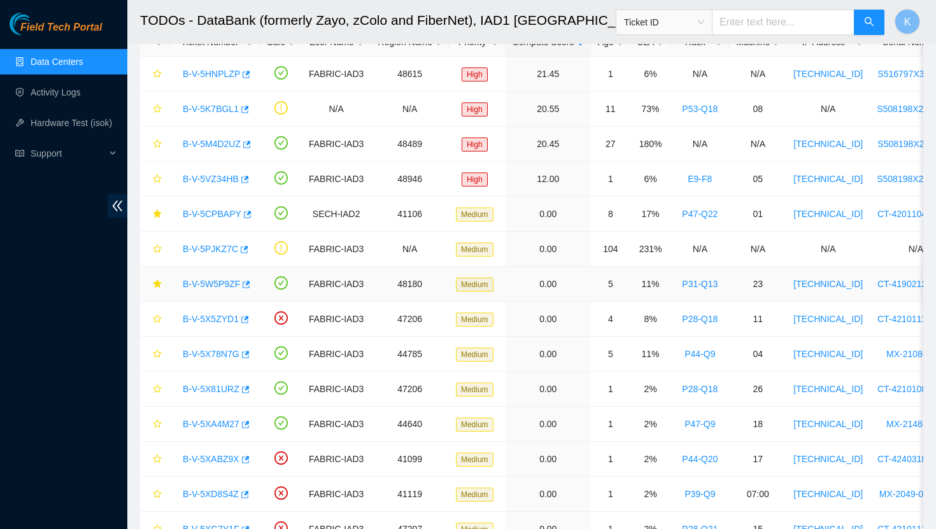
click at [221, 285] on link "B-V-5W5P9ZF" at bounding box center [211, 284] width 57 height 10
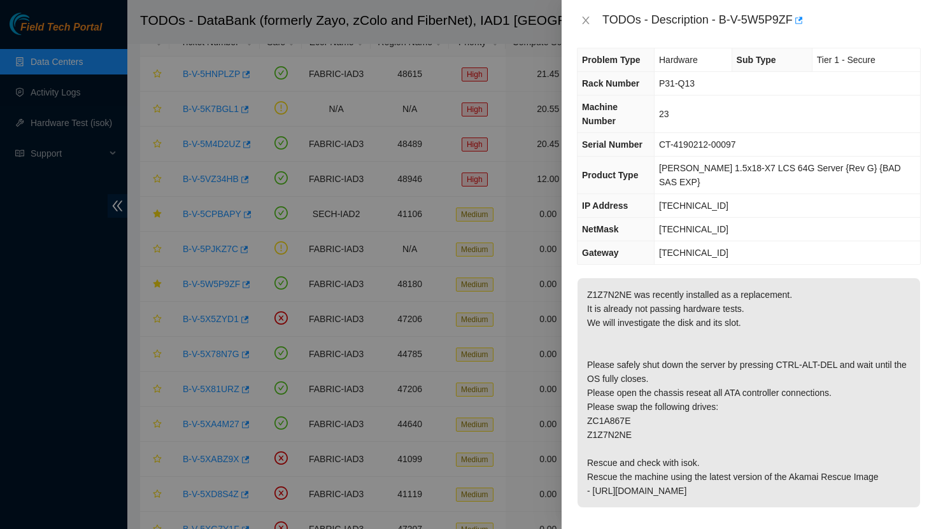
scroll to position [0, 0]
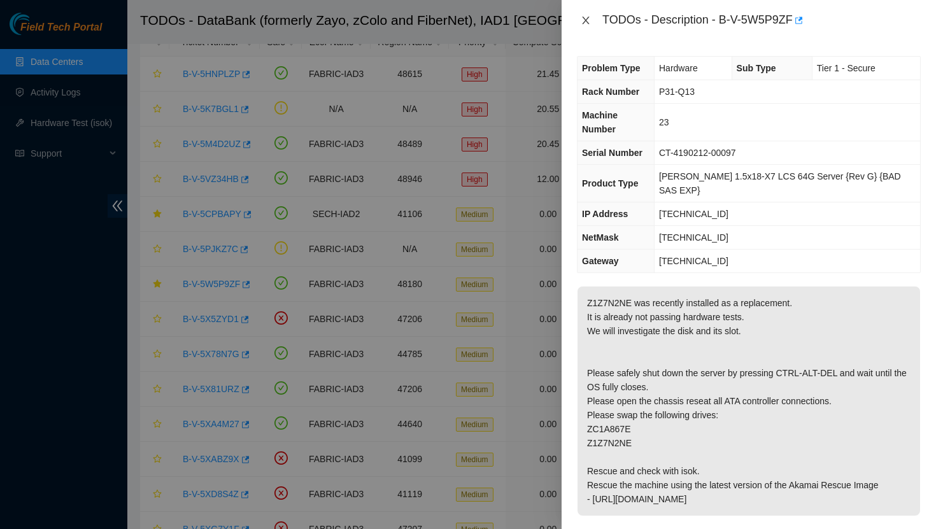
click at [587, 20] on icon "close" at bounding box center [586, 20] width 10 height 10
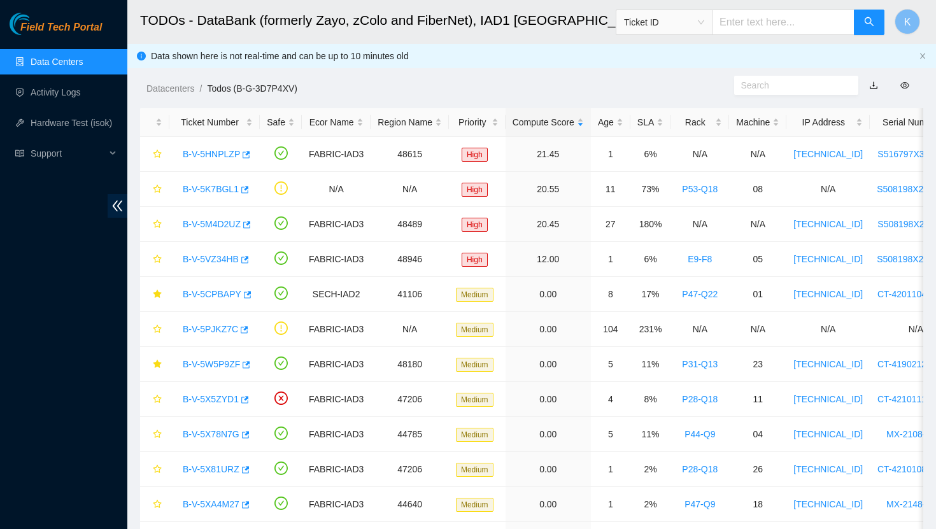
click at [74, 59] on link "Data Centers" at bounding box center [57, 62] width 52 height 10
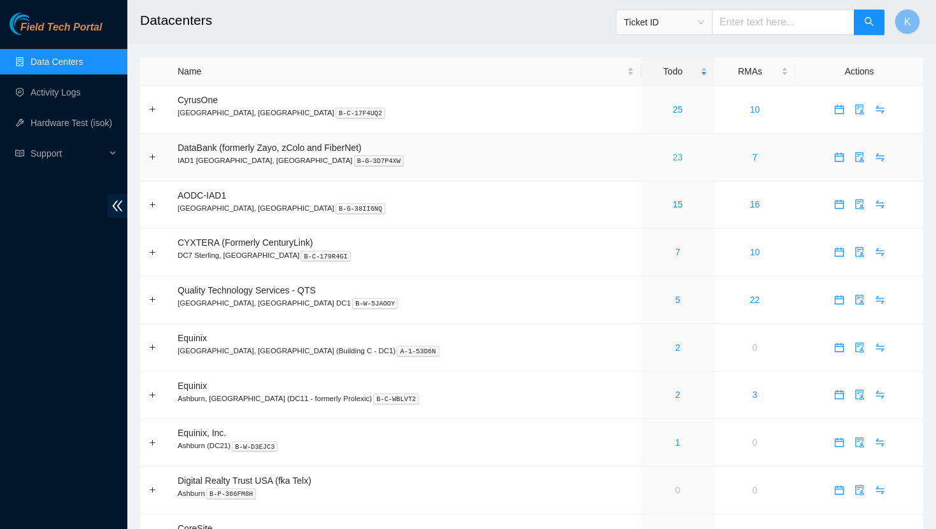
click at [673, 158] on link "23" at bounding box center [678, 157] width 10 height 10
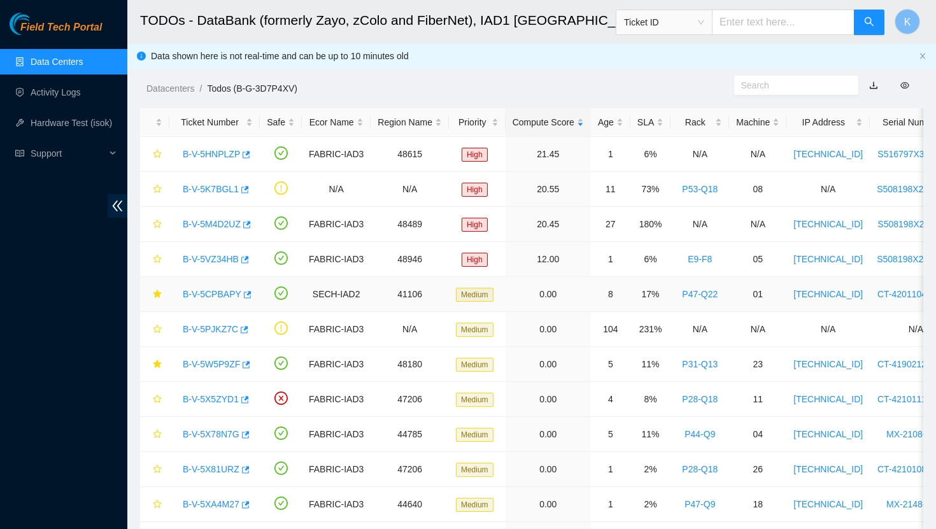
click at [227, 297] on link "B-V-5CPBAPY" at bounding box center [212, 294] width 59 height 10
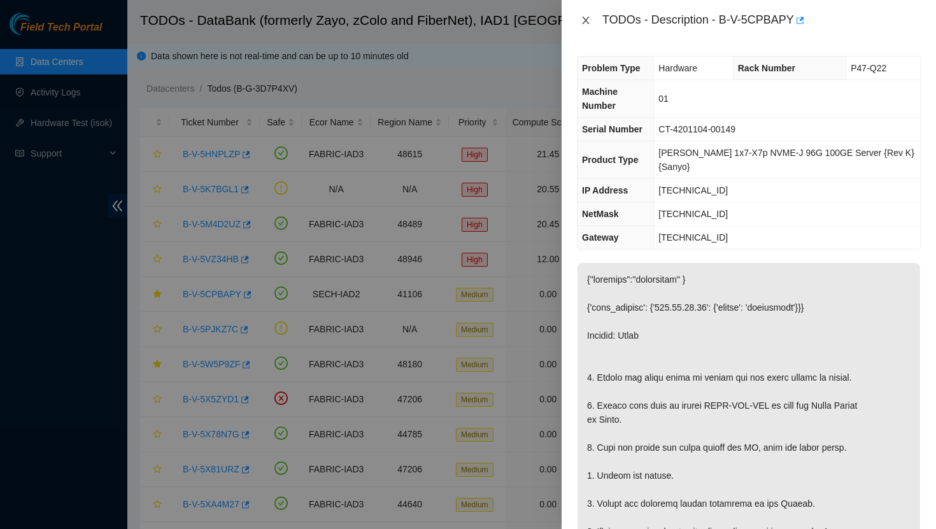
click at [591, 24] on button "Close" at bounding box center [586, 21] width 18 height 12
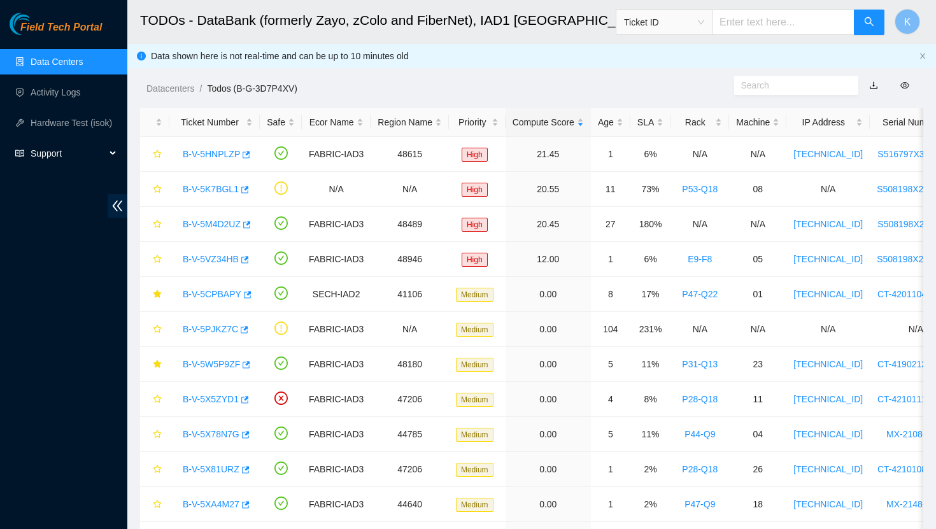
click at [113, 149] on div "Support" at bounding box center [63, 153] width 127 height 25
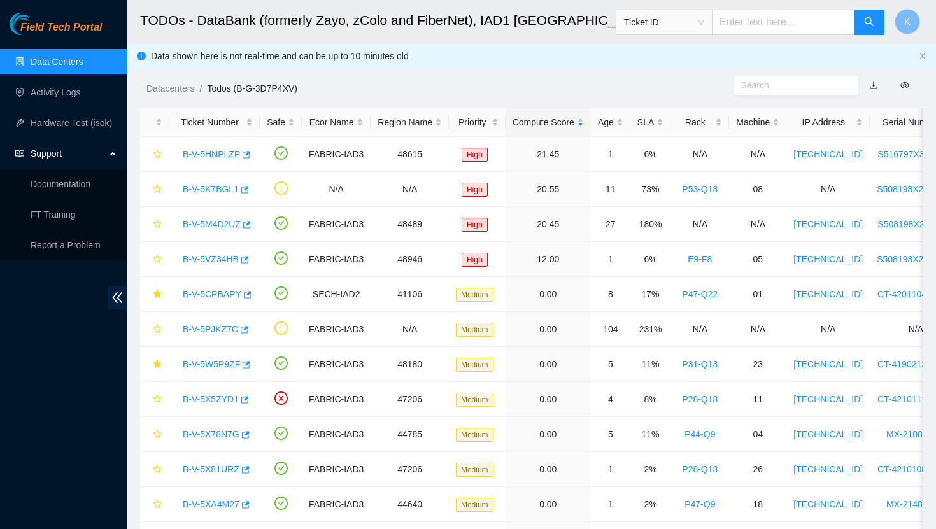
click at [113, 150] on div "Support" at bounding box center [63, 153] width 127 height 25
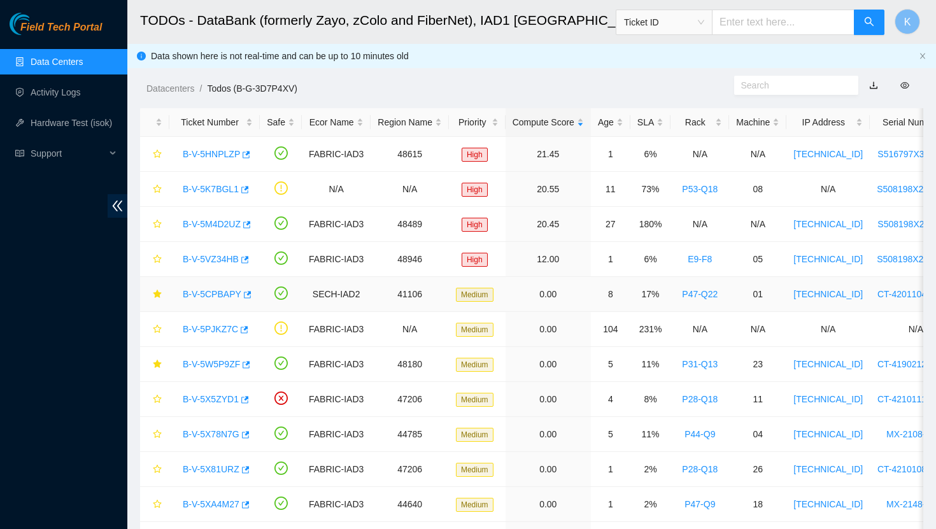
click at [209, 297] on link "B-V-5CPBAPY" at bounding box center [212, 294] width 59 height 10
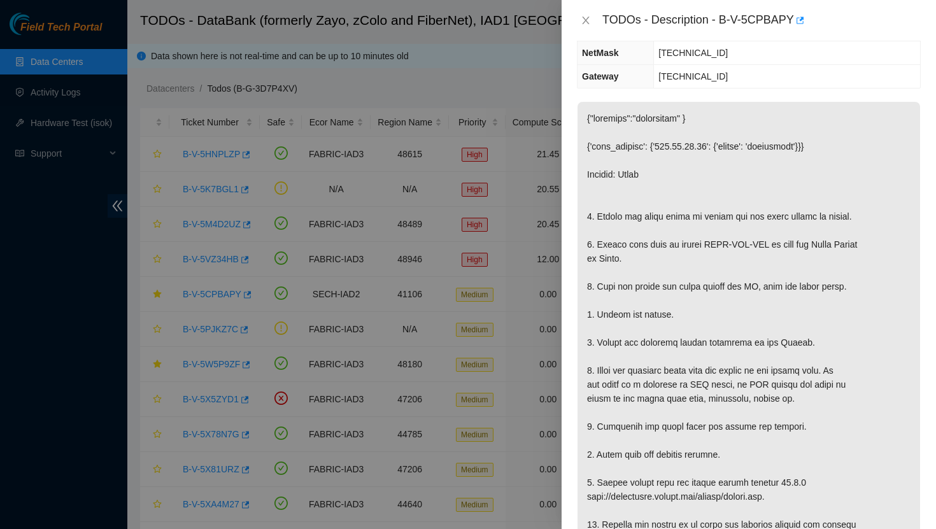
scroll to position [149, 0]
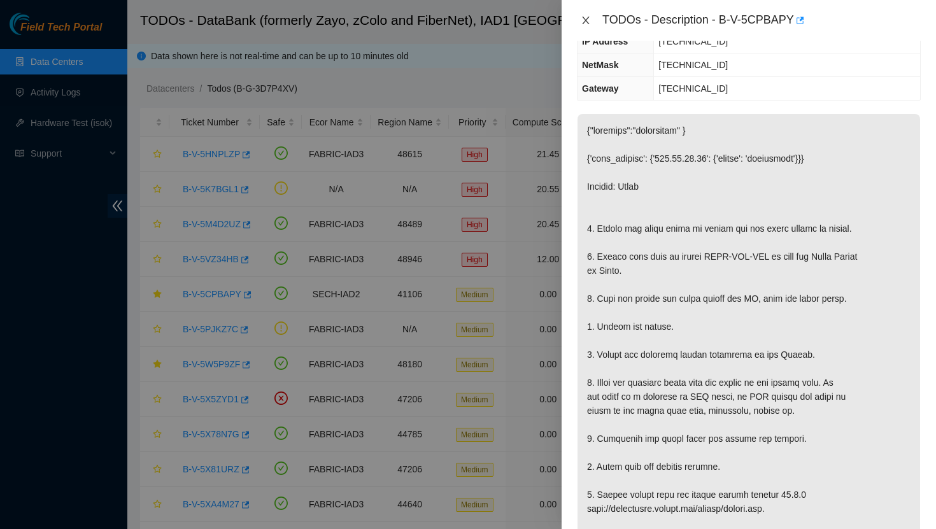
click at [589, 20] on icon "close" at bounding box center [586, 20] width 10 height 10
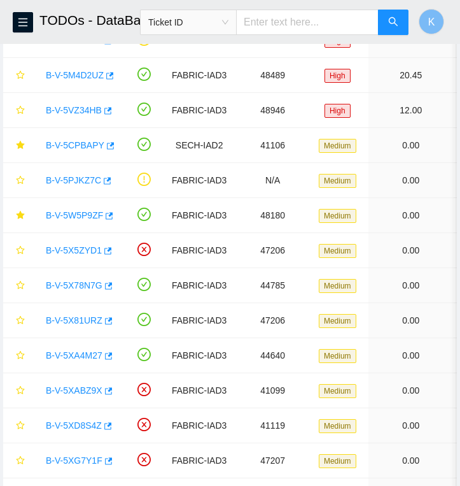
scroll to position [178, 0]
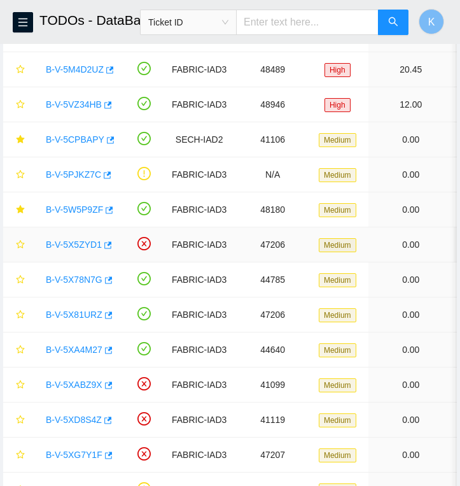
click at [87, 244] on link "B-V-5X5ZYD1" at bounding box center [74, 244] width 56 height 10
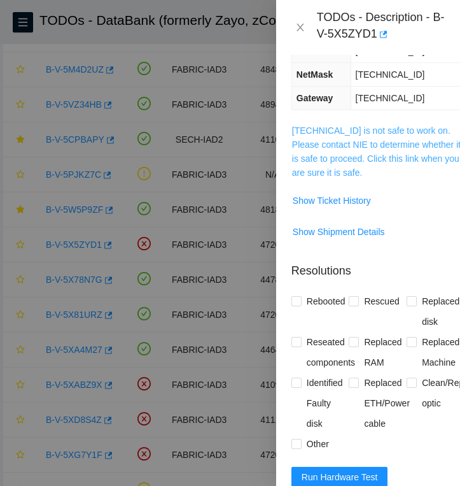
click at [368, 154] on link "[TECHNICAL_ID] is not safe to work on. Please contact NIE to determine whether …" at bounding box center [376, 151] width 169 height 52
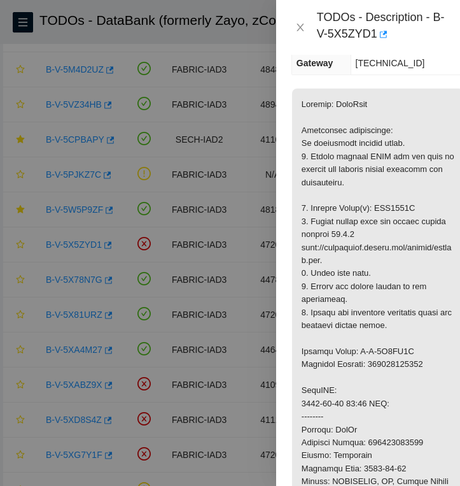
scroll to position [282, 1]
click at [303, 26] on icon "close" at bounding box center [300, 27] width 10 height 10
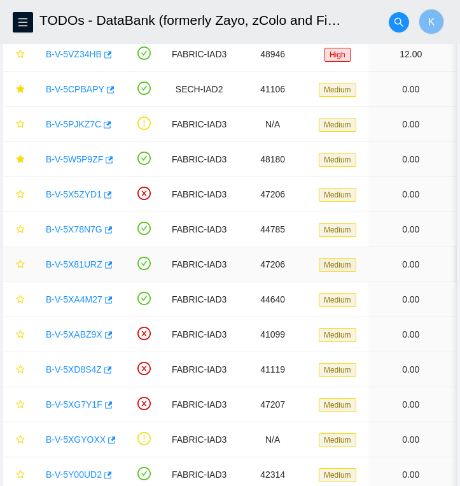
scroll to position [257, 0]
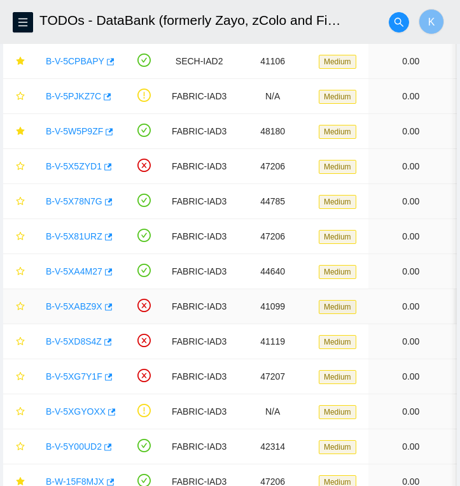
click at [92, 308] on link "B-V-5XABZ9X" at bounding box center [74, 306] width 57 height 10
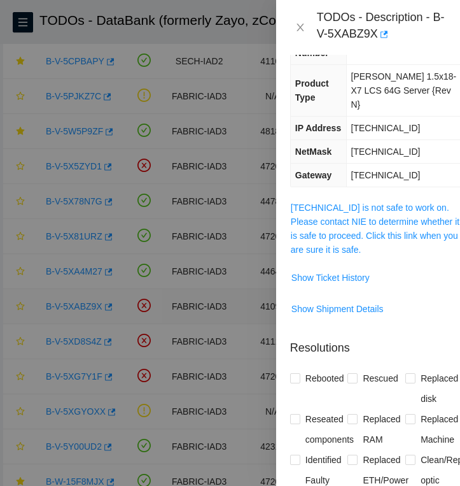
scroll to position [282, 1]
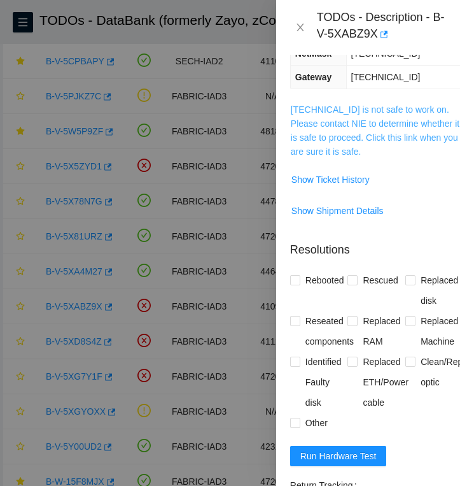
click at [387, 111] on link "[TECHNICAL_ID] is not safe to work on. Please contact NIE to determine whether …" at bounding box center [375, 130] width 169 height 52
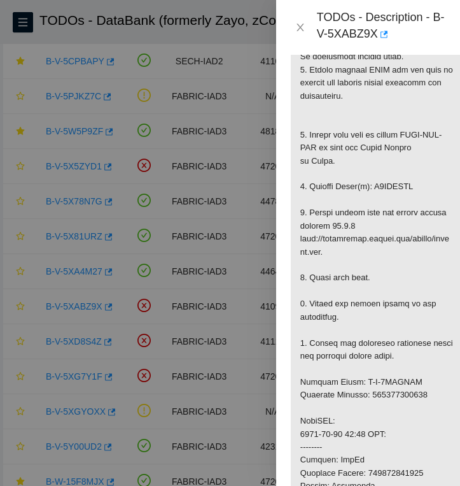
scroll to position [384, 1]
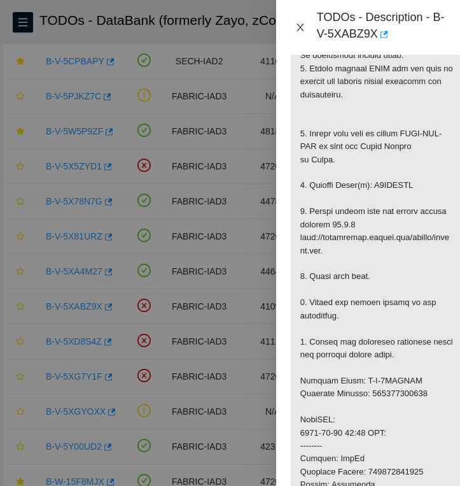
click at [302, 25] on icon "close" at bounding box center [300, 27] width 10 height 10
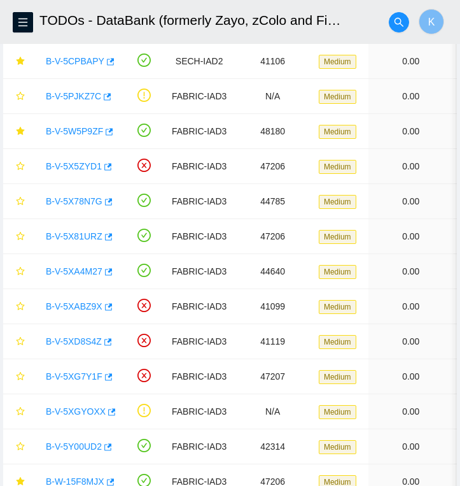
scroll to position [303, 1]
click at [90, 376] on link "B-V-5XG7Y1F" at bounding box center [74, 376] width 57 height 10
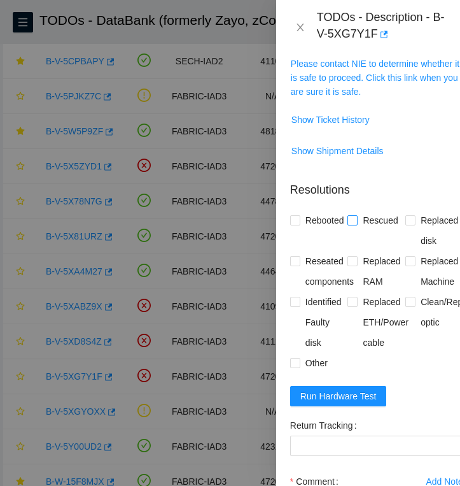
scroll to position [290, 1]
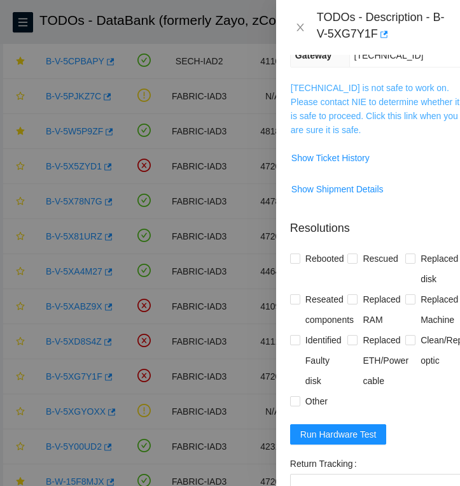
click at [359, 111] on link "[TECHNICAL_ID] is not safe to work on. Please contact NIE to determine whether …" at bounding box center [375, 109] width 169 height 52
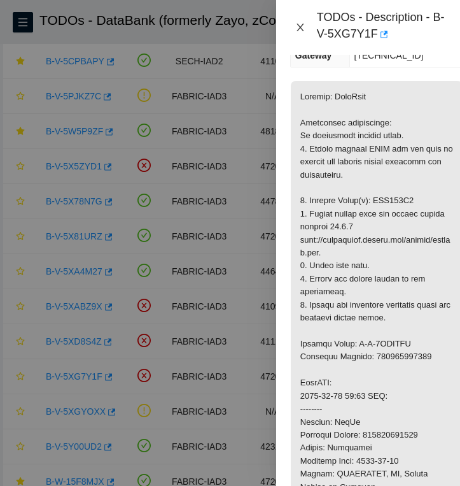
click at [302, 27] on icon "close" at bounding box center [300, 27] width 10 height 10
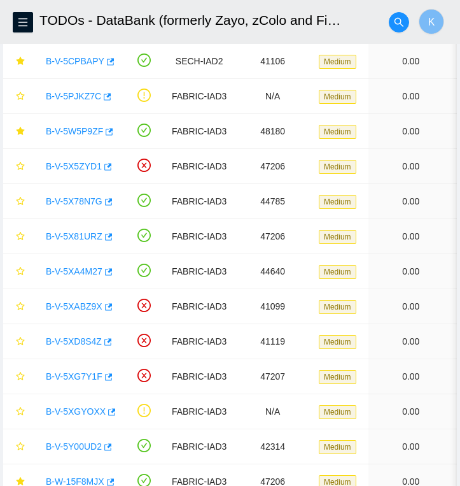
scroll to position [192, 1]
click at [92, 341] on link "B-V-5XD8S4Z" at bounding box center [74, 341] width 56 height 10
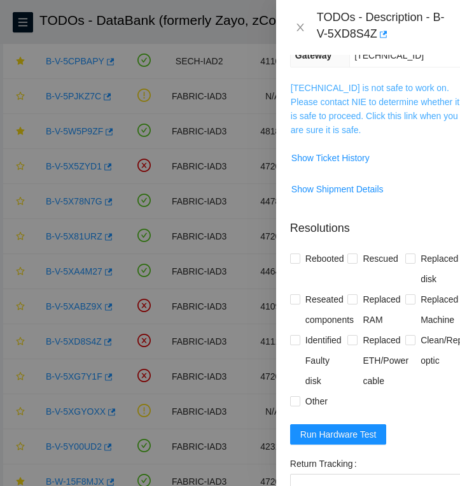
click at [321, 113] on link "[TECHNICAL_ID] is not safe to work on. Please contact NIE to determine whether …" at bounding box center [375, 109] width 169 height 52
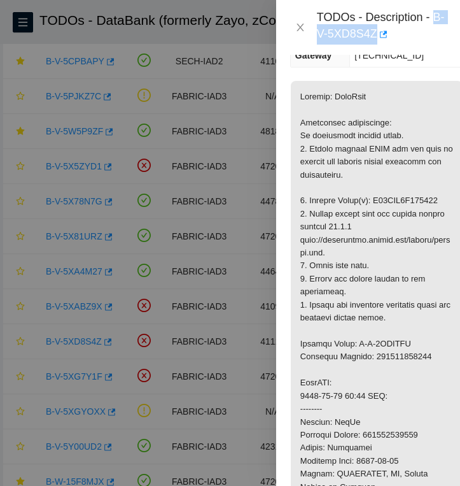
drag, startPoint x: 318, startPoint y: 34, endPoint x: 391, endPoint y: 39, distance: 73.3
click at [391, 39] on div "TODOs - Description - B-V-5XD8S4Z" at bounding box center [381, 27] width 128 height 34
copy div "B-V-5XD8S4Z"
click at [317, 37] on div "TODOs - Description - B-V-5XD8S4Z" at bounding box center [381, 27] width 128 height 34
click at [302, 28] on icon "close" at bounding box center [300, 27] width 10 height 10
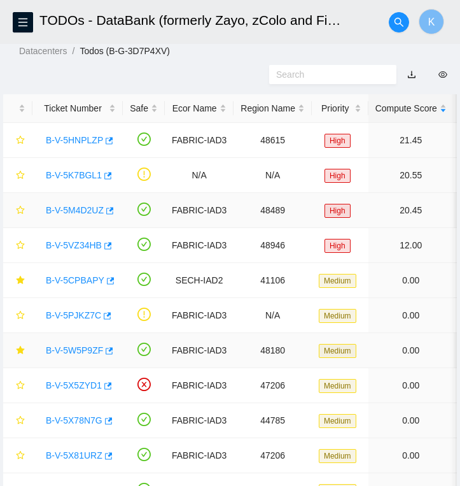
scroll to position [0, 0]
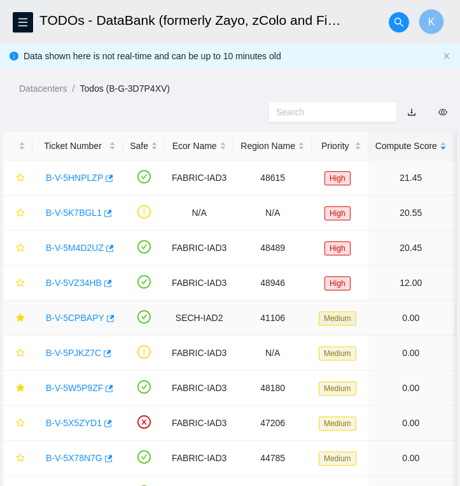
click at [95, 321] on link "B-V-5CPBAPY" at bounding box center [75, 318] width 59 height 10
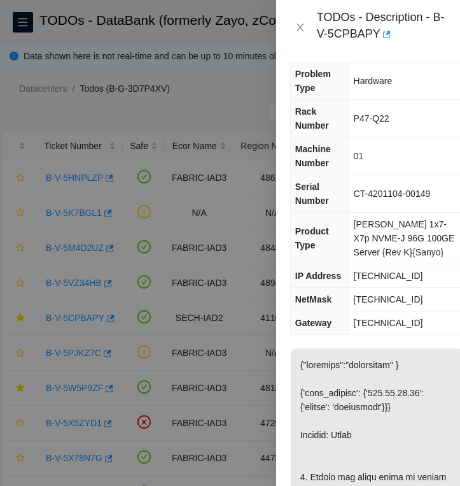
scroll to position [0, 1]
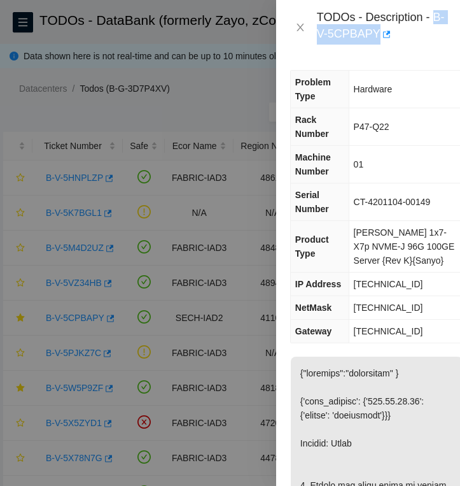
drag, startPoint x: 316, startPoint y: 33, endPoint x: 391, endPoint y: 43, distance: 75.7
click at [391, 43] on div "TODOs - Description - B-V-5CPBAPY" at bounding box center [381, 27] width 128 height 34
copy div "B-V-5CPBAPY"
click at [300, 29] on icon "close" at bounding box center [300, 27] width 10 height 10
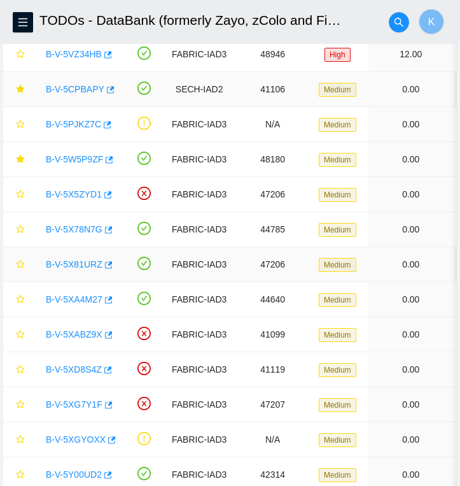
scroll to position [229, 0]
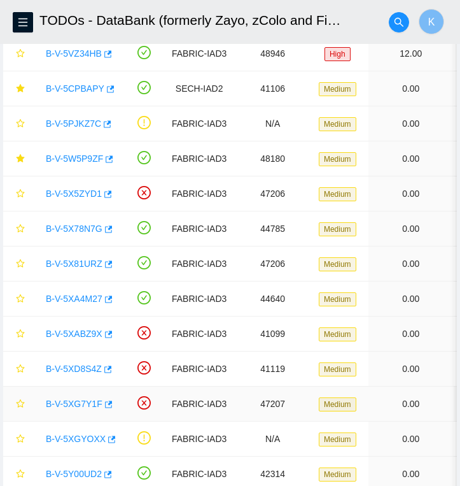
click at [94, 407] on link "B-V-5XG7Y1F" at bounding box center [74, 403] width 57 height 10
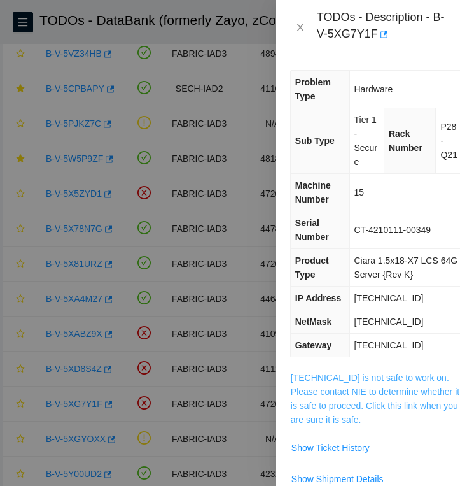
click at [328, 381] on link "[TECHNICAL_ID] is not safe to work on. Please contact NIE to determine whether …" at bounding box center [375, 398] width 169 height 52
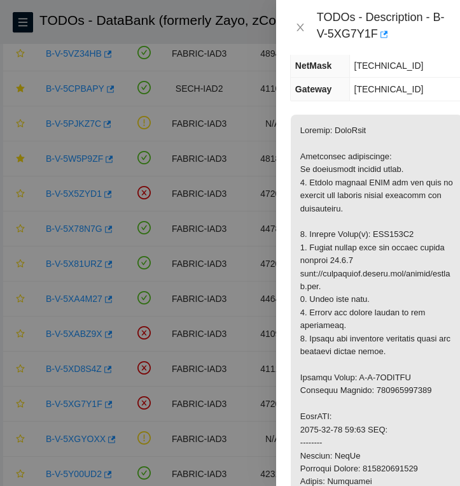
scroll to position [257, 1]
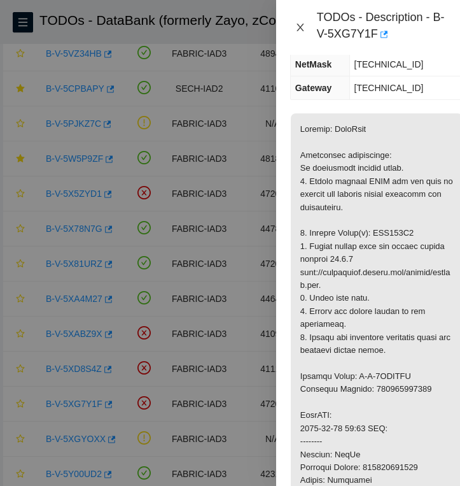
click at [299, 27] on icon "close" at bounding box center [300, 27] width 10 height 10
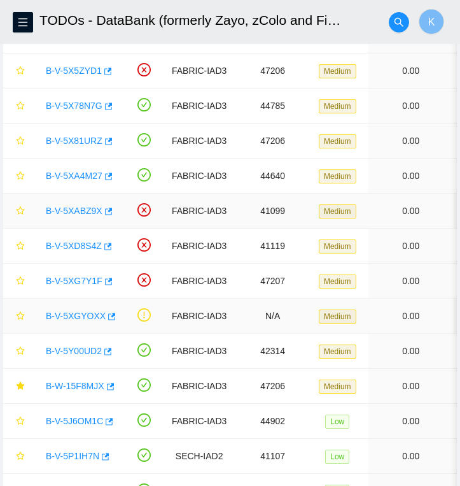
scroll to position [357, 0]
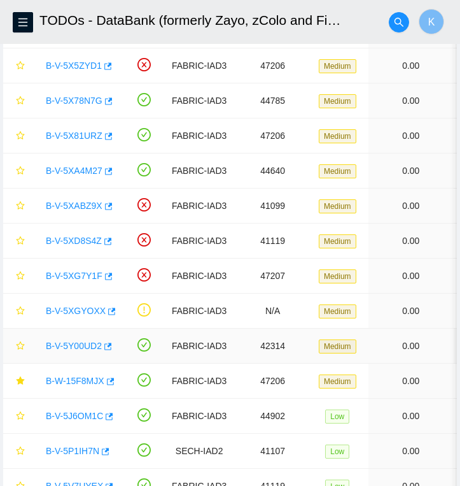
click at [87, 344] on link "B-V-5Y00UD2" at bounding box center [74, 346] width 56 height 10
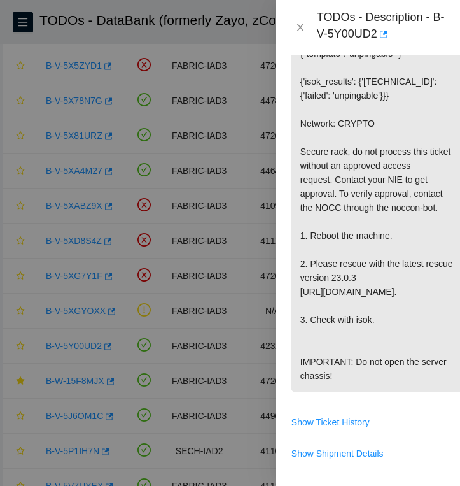
scroll to position [339, 1]
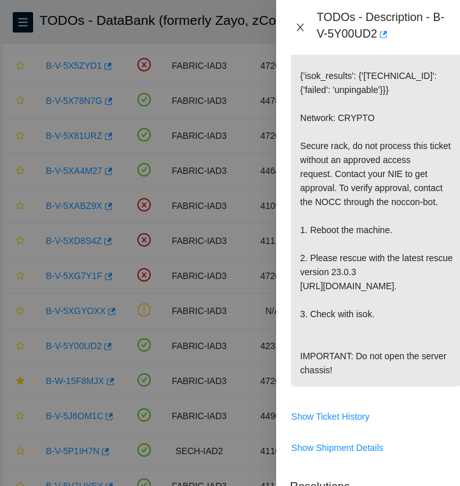
click at [300, 29] on icon "close" at bounding box center [300, 27] width 10 height 10
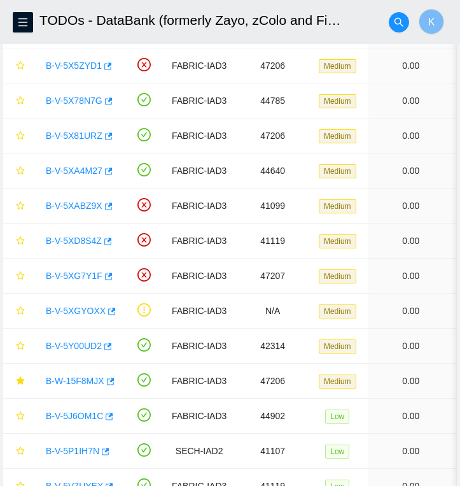
scroll to position [255, 1]
click at [96, 344] on link "B-V-5Y00UD2" at bounding box center [74, 346] width 56 height 10
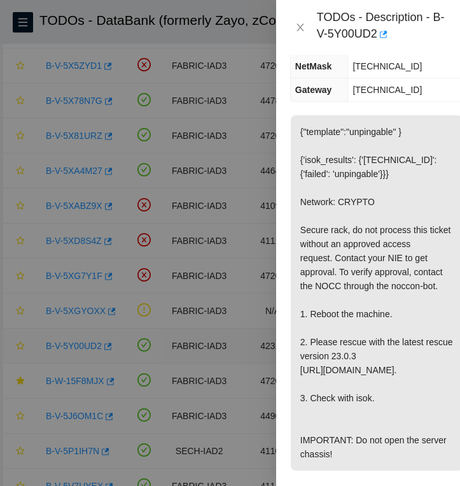
scroll to position [339, 1]
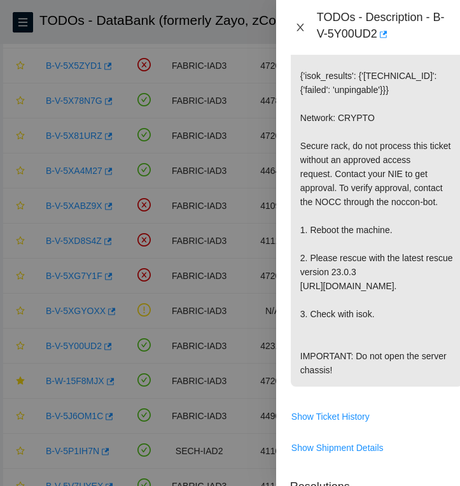
click at [299, 29] on icon "close" at bounding box center [300, 28] width 7 height 8
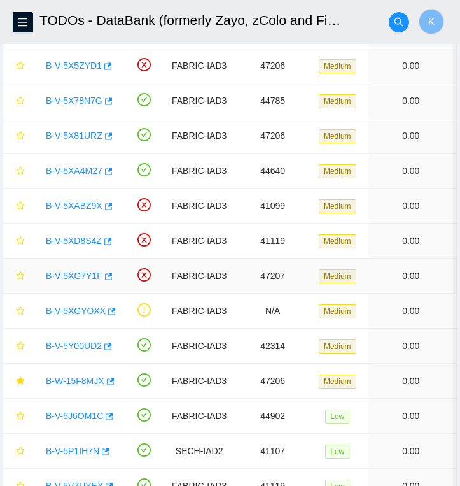
click at [87, 278] on link "B-V-5XG7Y1F" at bounding box center [74, 276] width 57 height 10
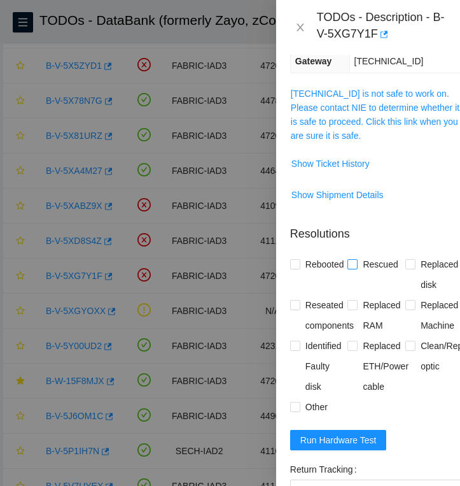
scroll to position [275, 1]
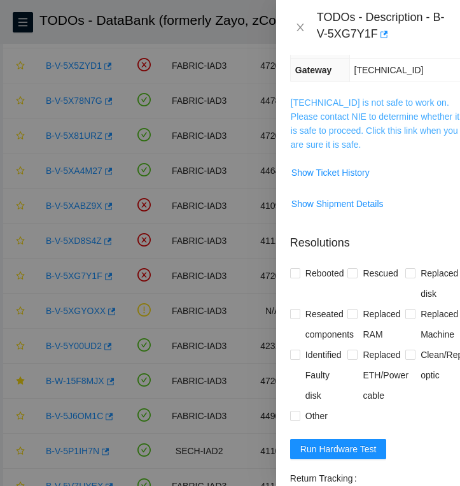
click at [361, 131] on link "[TECHNICAL_ID] is not safe to work on. Please contact NIE to determine whether …" at bounding box center [375, 123] width 169 height 52
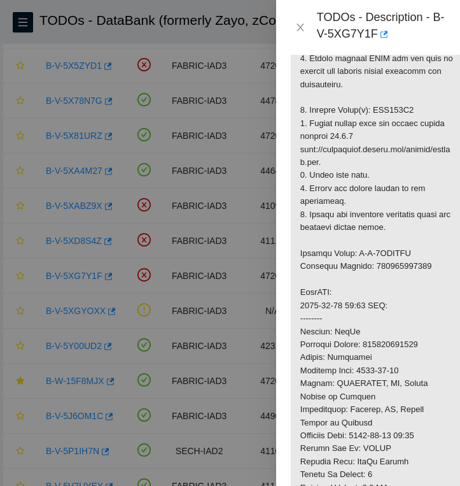
scroll to position [382, 1]
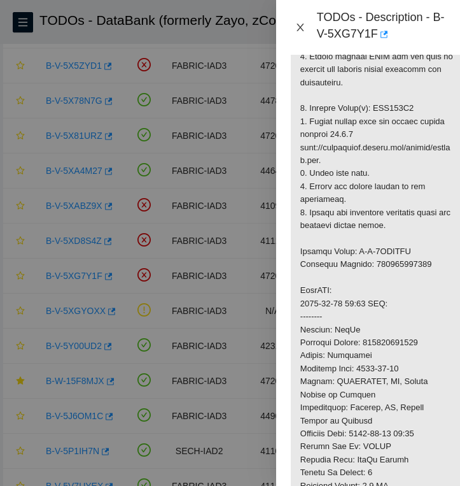
click at [300, 25] on icon "close" at bounding box center [300, 27] width 10 height 10
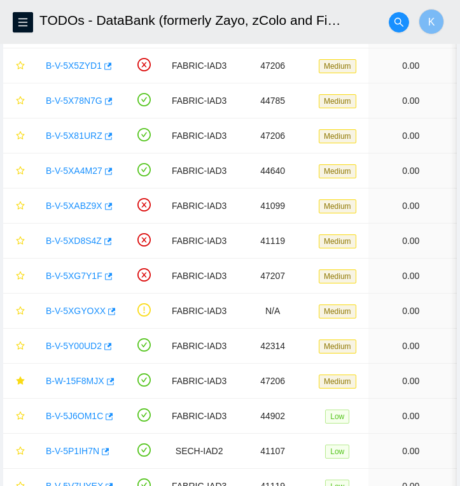
scroll to position [303, 1]
click at [94, 237] on link "B-V-5XD8S4Z" at bounding box center [74, 241] width 56 height 10
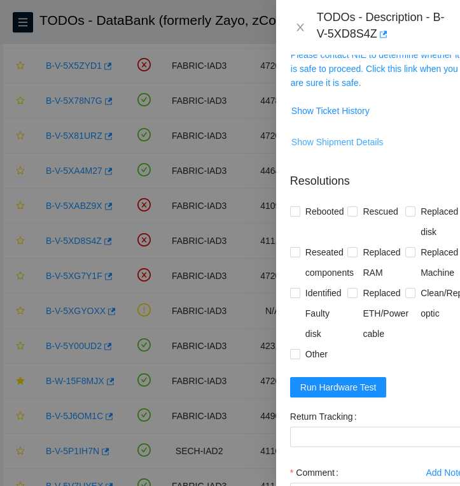
scroll to position [335, 1]
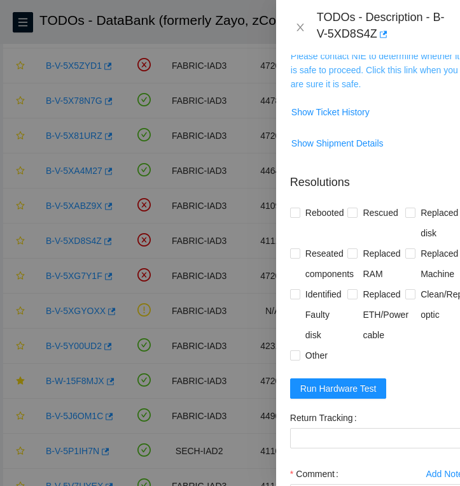
click at [346, 71] on link "[TECHNICAL_ID] is not safe to work on. Please contact NIE to determine whether …" at bounding box center [375, 63] width 169 height 52
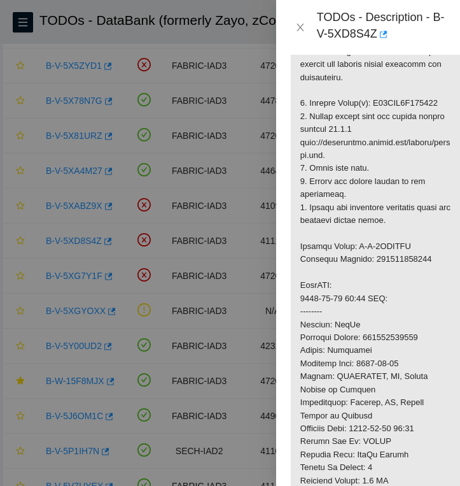
scroll to position [388, 1]
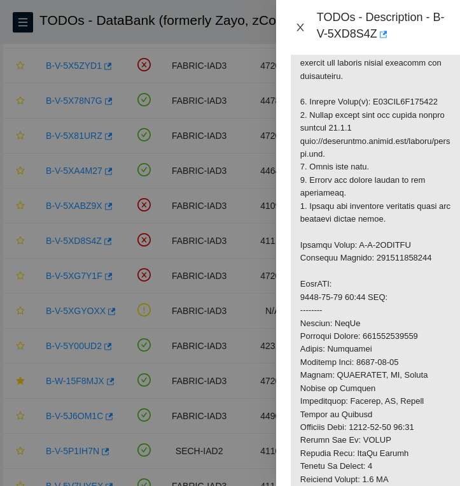
click at [302, 28] on icon "close" at bounding box center [300, 27] width 10 height 10
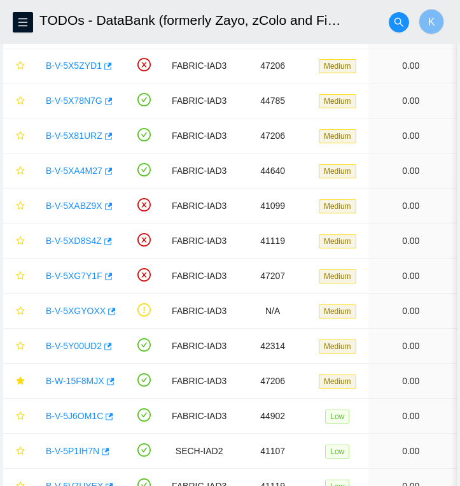
scroll to position [303, 1]
click at [84, 206] on link "B-V-5XABZ9X" at bounding box center [74, 206] width 57 height 10
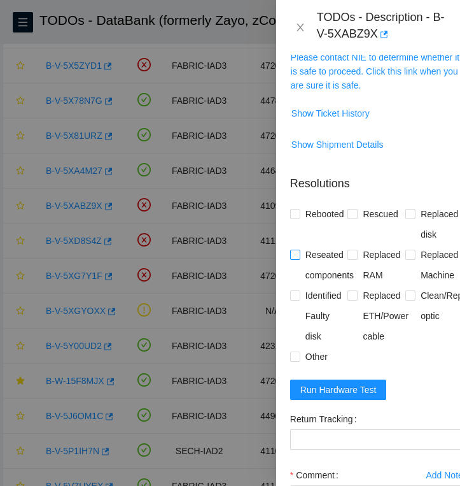
scroll to position [346, 1]
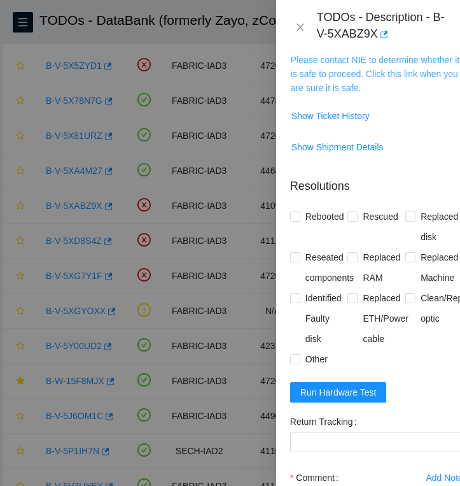
click at [356, 73] on link "[TECHNICAL_ID] is not safe to work on. Please contact NIE to determine whether …" at bounding box center [375, 67] width 169 height 52
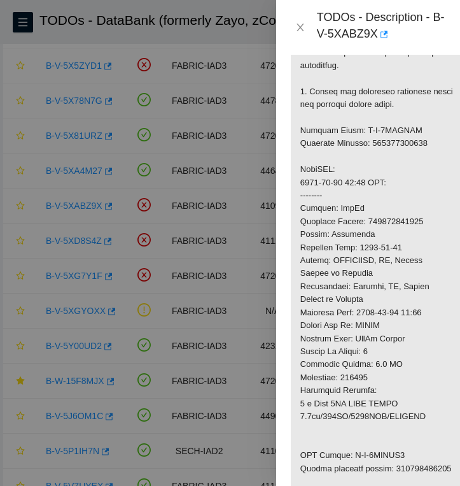
scroll to position [635, 1]
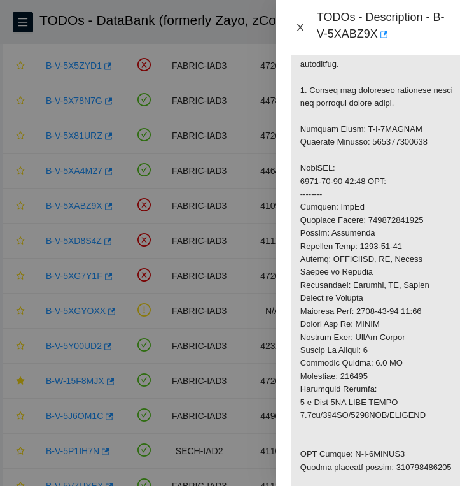
click at [304, 26] on icon "close" at bounding box center [300, 27] width 10 height 10
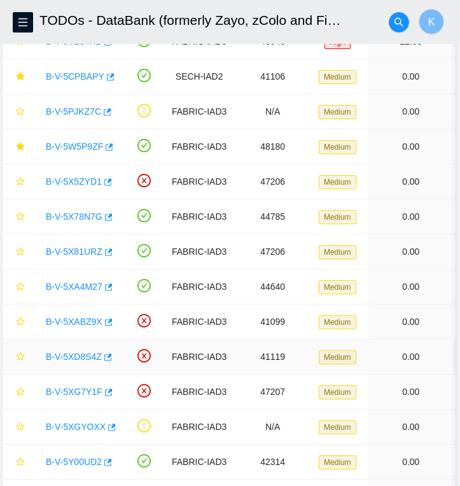
scroll to position [241, 0]
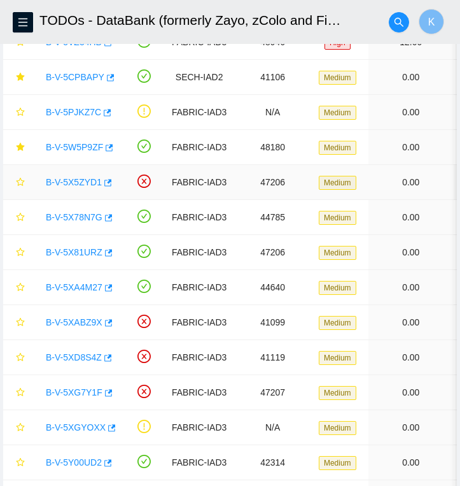
click at [80, 182] on link "B-V-5X5ZYD1" at bounding box center [74, 182] width 56 height 10
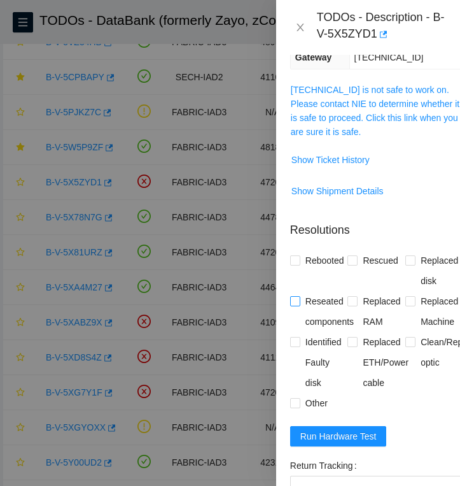
scroll to position [260, 1]
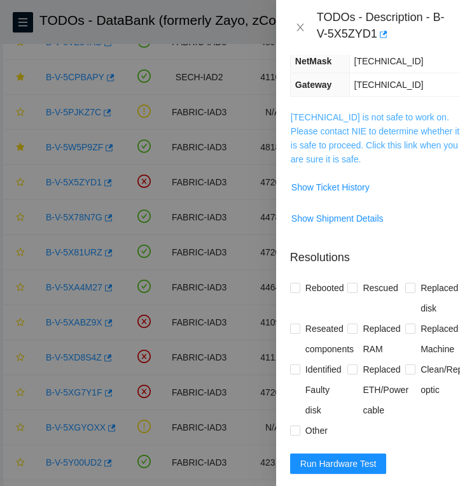
click at [341, 140] on link "[TECHNICAL_ID] is not safe to work on. Please contact NIE to determine whether …" at bounding box center [375, 138] width 169 height 52
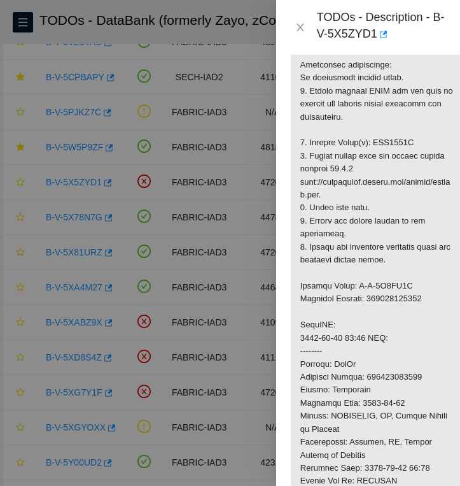
scroll to position [348, 1]
click at [303, 27] on icon "close" at bounding box center [300, 27] width 10 height 10
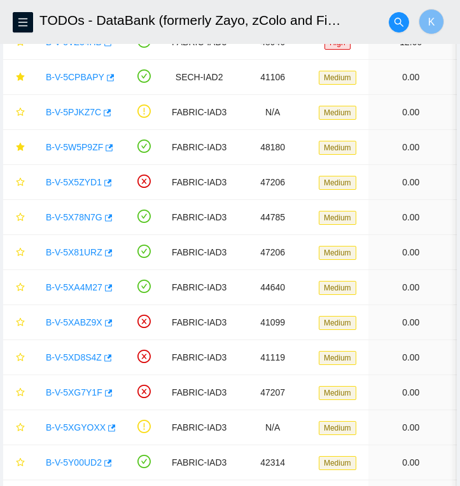
scroll to position [303, 1]
click at [85, 214] on link "B-V-5X78N7G" at bounding box center [74, 217] width 57 height 10
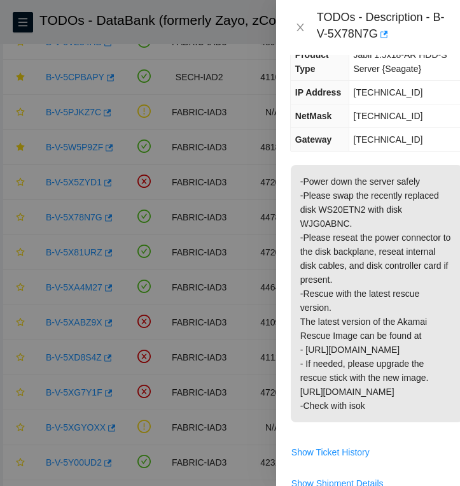
scroll to position [193, 1]
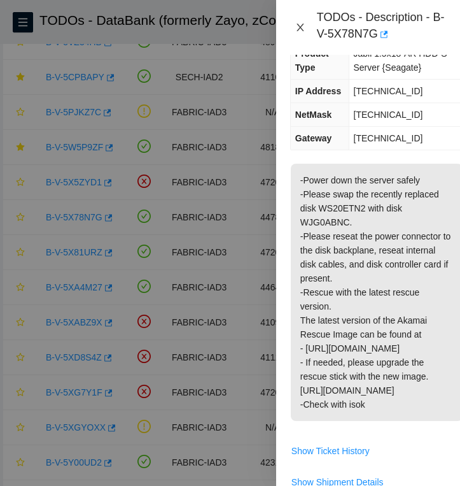
click at [299, 28] on icon "close" at bounding box center [300, 28] width 7 height 8
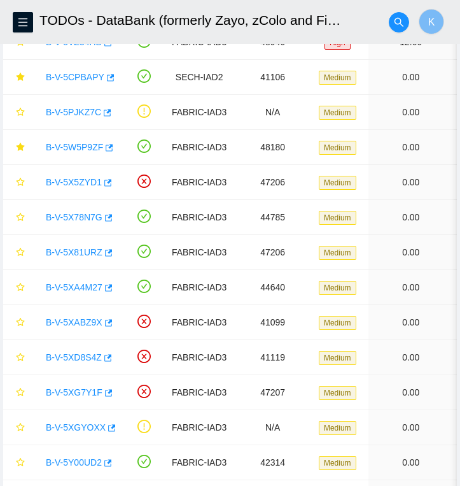
scroll to position [123, 1]
click at [83, 253] on link "B-V-5X81URZ" at bounding box center [74, 252] width 57 height 10
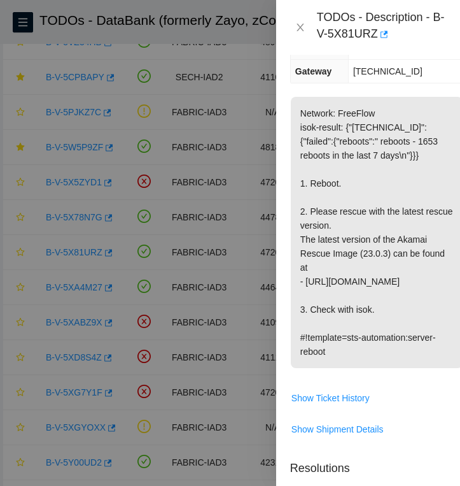
scroll to position [283, 1]
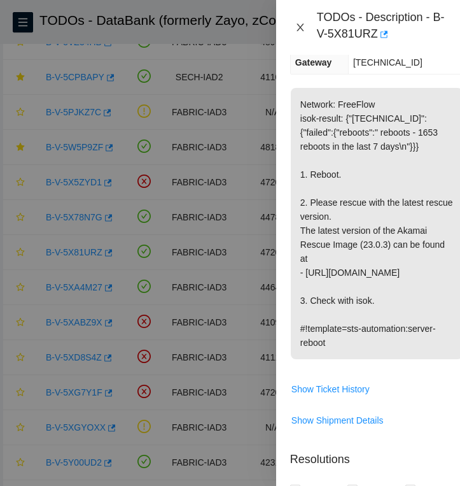
click at [300, 26] on icon "close" at bounding box center [300, 28] width 7 height 8
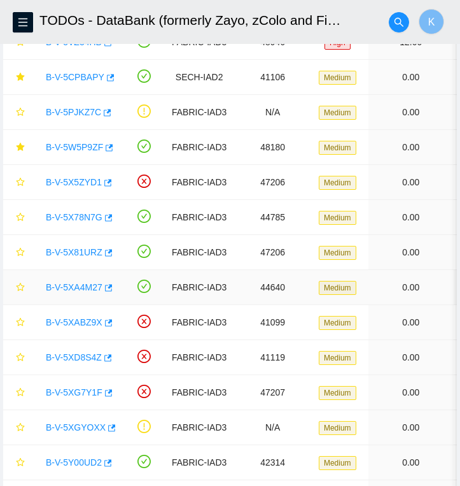
click at [81, 288] on link "B-V-5XA4M27" at bounding box center [74, 287] width 57 height 10
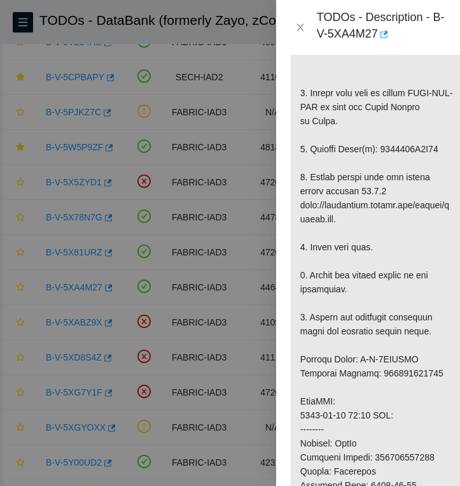
scroll to position [407, 1]
drag, startPoint x: 316, startPoint y: 34, endPoint x: 391, endPoint y: 44, distance: 76.4
click at [391, 44] on div "TODOs - Description - B-V-5XA4M27" at bounding box center [368, 27] width 153 height 34
copy div "B-V-5XA4M27"
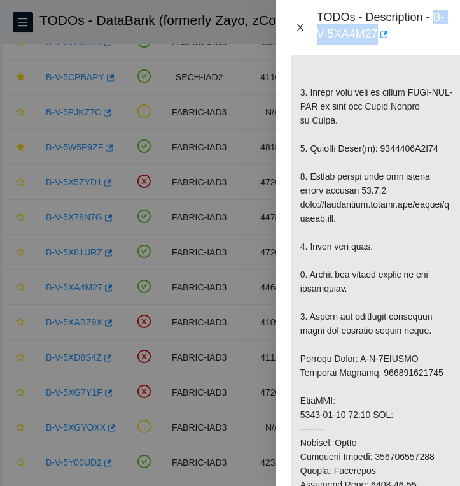
click at [297, 25] on icon "close" at bounding box center [300, 27] width 10 height 10
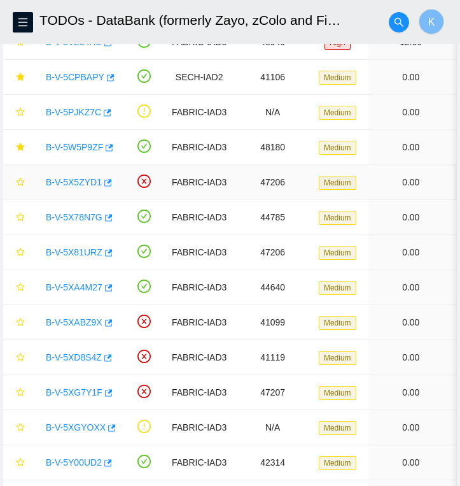
scroll to position [317, 1]
click at [21, 286] on icon "star" at bounding box center [20, 287] width 9 height 9
click at [19, 252] on icon "star" at bounding box center [20, 252] width 9 height 9
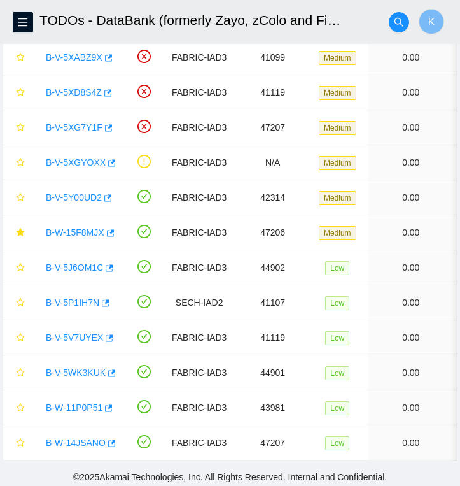
scroll to position [510, 0]
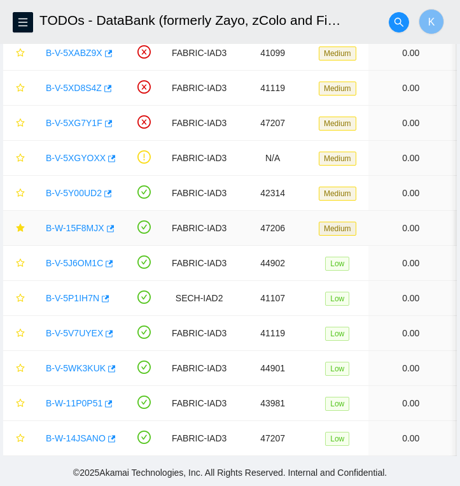
click at [85, 227] on link "B-W-15F8MJX" at bounding box center [75, 228] width 59 height 10
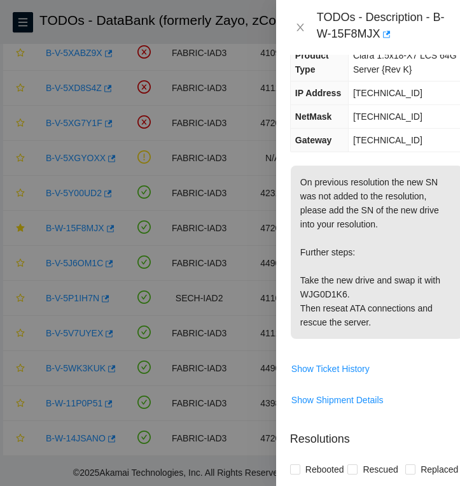
scroll to position [202, 1]
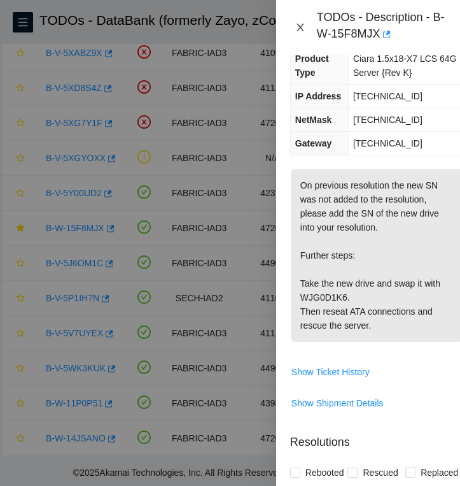
click at [300, 25] on icon "close" at bounding box center [300, 27] width 10 height 10
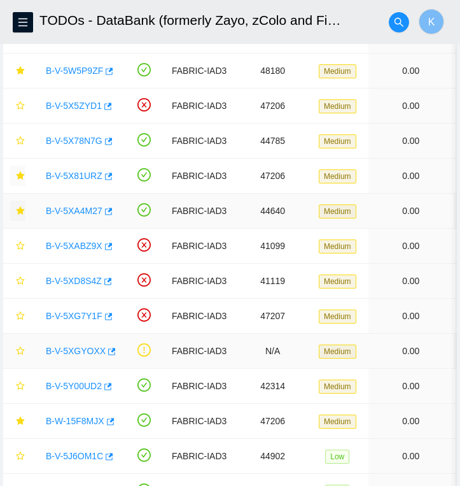
scroll to position [314, 0]
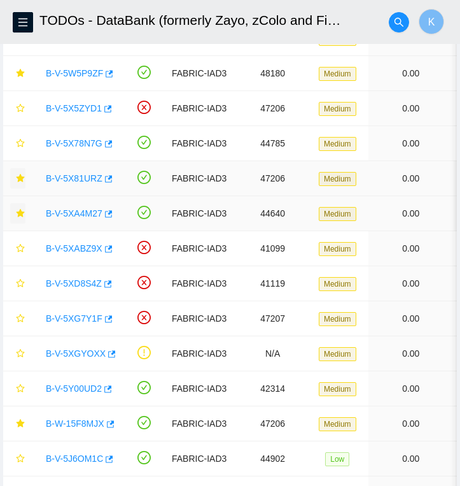
click at [83, 175] on link "B-V-5X81URZ" at bounding box center [74, 178] width 57 height 10
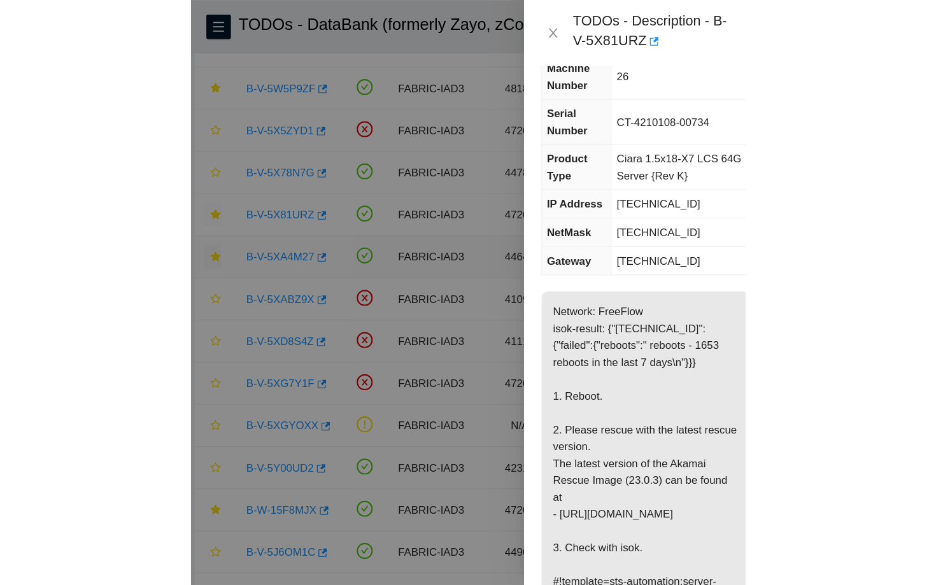
scroll to position [0, 1]
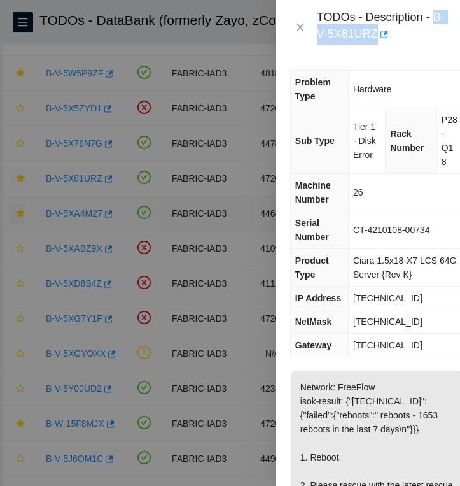
drag, startPoint x: 318, startPoint y: 35, endPoint x: 390, endPoint y: 41, distance: 72.8
click at [390, 41] on div "TODOs - Description - B-V-5X81URZ" at bounding box center [381, 27] width 128 height 34
copy div "B-V-5X81URZ"
click at [333, 45] on div "TODOs - Description - B-V-5X81URZ" at bounding box center [368, 27] width 184 height 55
click at [320, 36] on div "TODOs - Description - B-V-5X81URZ" at bounding box center [381, 27] width 128 height 34
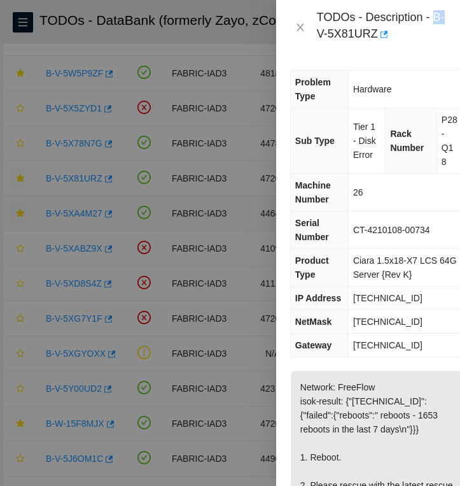
drag, startPoint x: 318, startPoint y: 36, endPoint x: 342, endPoint y: 36, distance: 23.6
click at [334, 36] on div "TODOs - Description - B-V-5X81URZ" at bounding box center [381, 27] width 128 height 34
click at [391, 34] on div "TODOs - Description - B-V-5X81URZ" at bounding box center [381, 27] width 128 height 34
drag, startPoint x: 391, startPoint y: 34, endPoint x: 320, endPoint y: 40, distance: 72.2
click at [320, 40] on div "TODOs - Description - B-V-5X81URZ" at bounding box center [381, 27] width 128 height 34
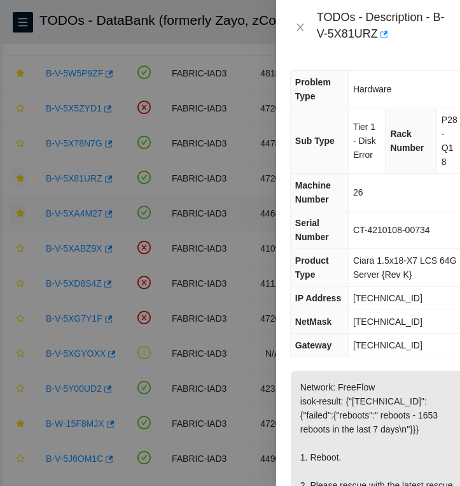
click at [316, 37] on div "TODOs - Description - B-V-5X81URZ" at bounding box center [368, 27] width 153 height 34
drag, startPoint x: 391, startPoint y: 36, endPoint x: 320, endPoint y: 38, distance: 72.0
click at [319, 38] on div "TODOs - Description - B-V-5X81URZ" at bounding box center [381, 27] width 128 height 34
click at [320, 38] on div "TODOs - Description - B-V-5X81URZ" at bounding box center [381, 27] width 128 height 34
drag, startPoint x: 320, startPoint y: 38, endPoint x: 384, endPoint y: 45, distance: 64.7
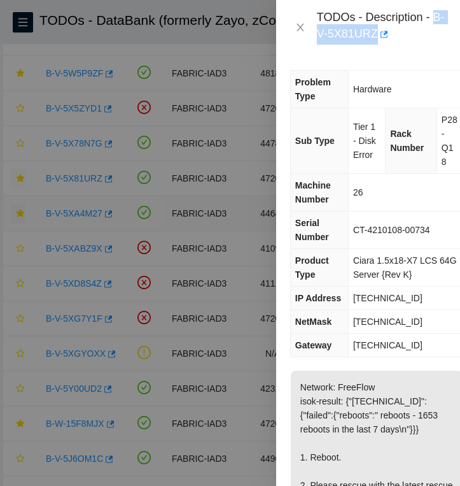
click at [384, 45] on div "TODOs - Description - B-V-5X81URZ" at bounding box center [368, 27] width 184 height 55
click at [316, 29] on div "TODOs - Description - B-V-5X81URZ" at bounding box center [368, 27] width 153 height 34
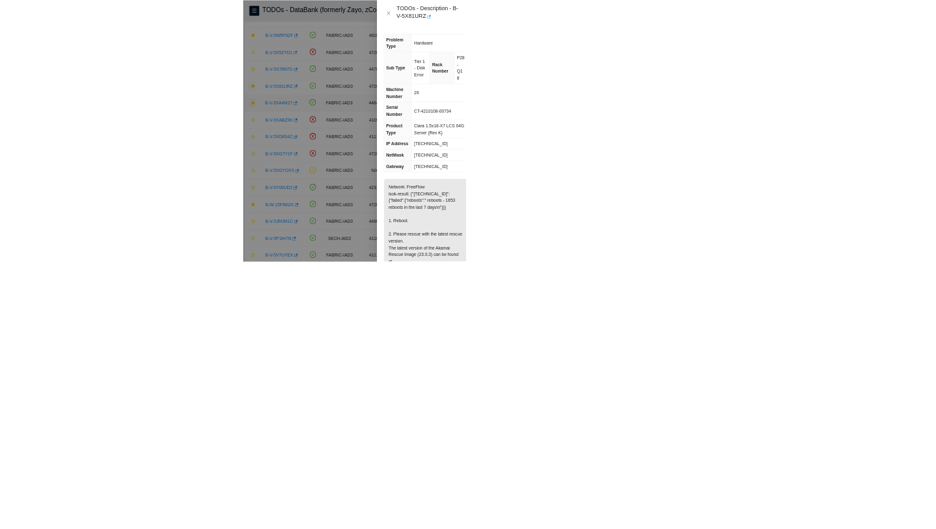
scroll to position [0, 0]
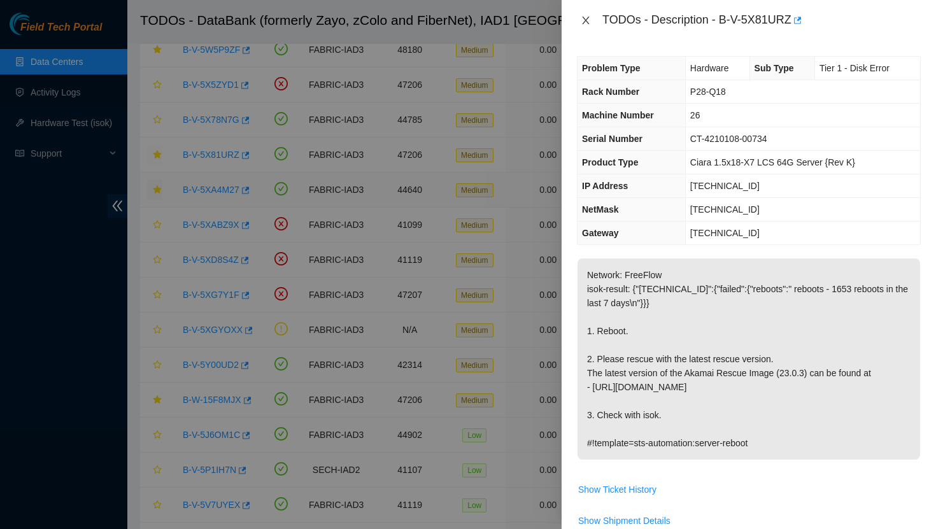
click at [587, 23] on icon "close" at bounding box center [585, 21] width 7 height 8
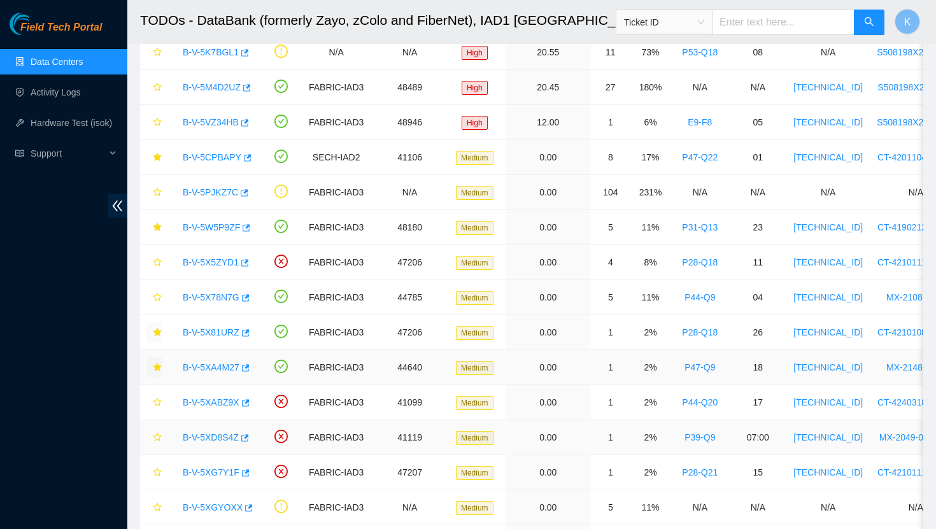
scroll to position [123, 0]
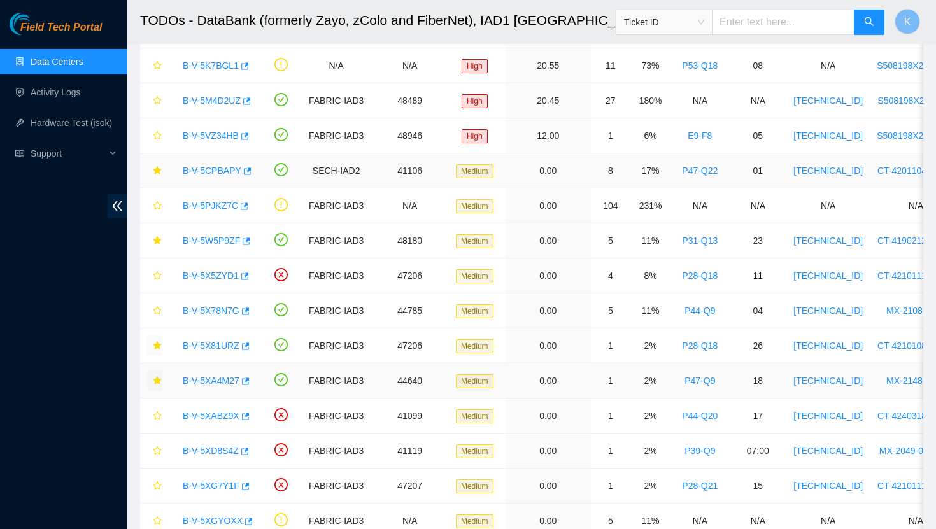
click at [220, 173] on link "B-V-5CPBAPY" at bounding box center [212, 171] width 59 height 10
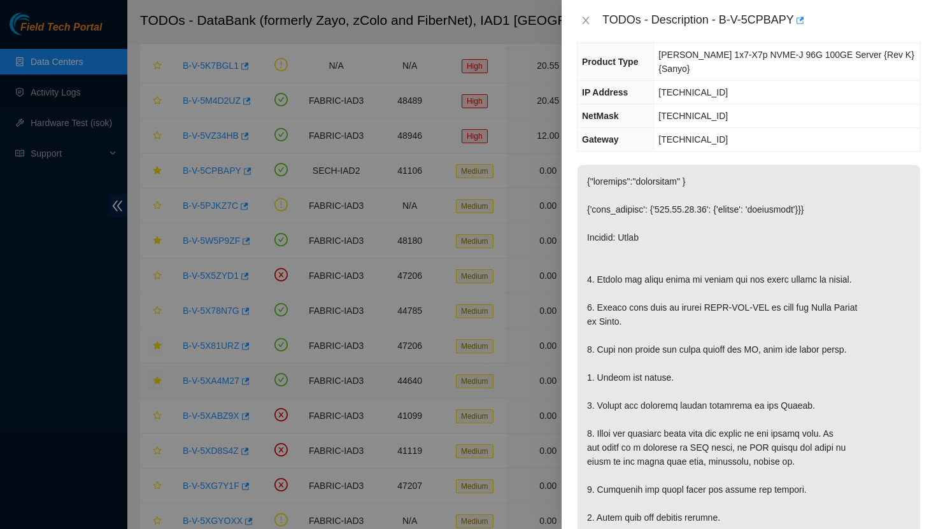
scroll to position [0, 0]
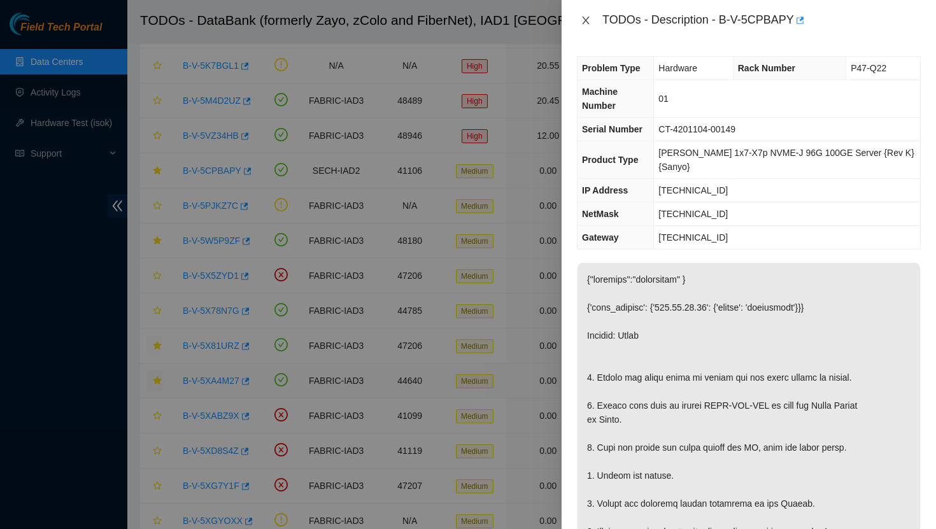
click at [582, 20] on icon "close" at bounding box center [586, 20] width 10 height 10
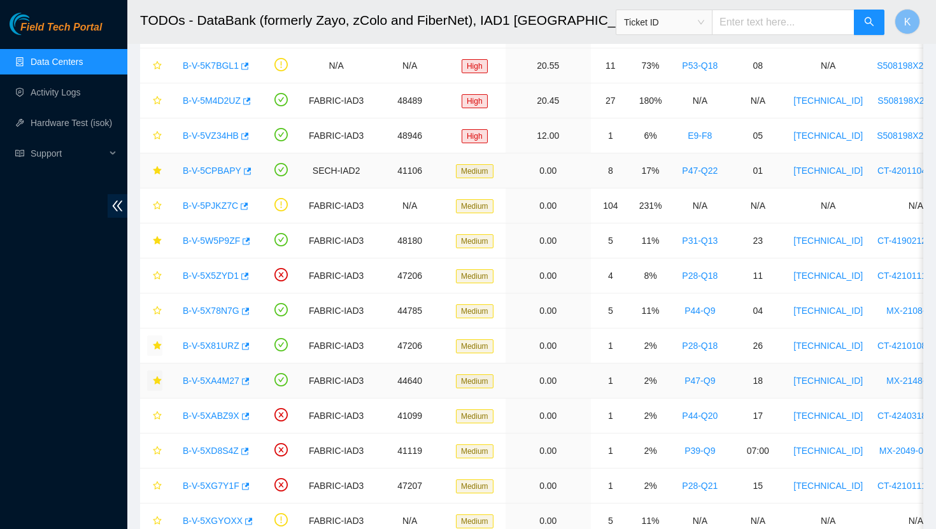
click at [217, 170] on link "B-V-5CPBAPY" at bounding box center [212, 171] width 59 height 10
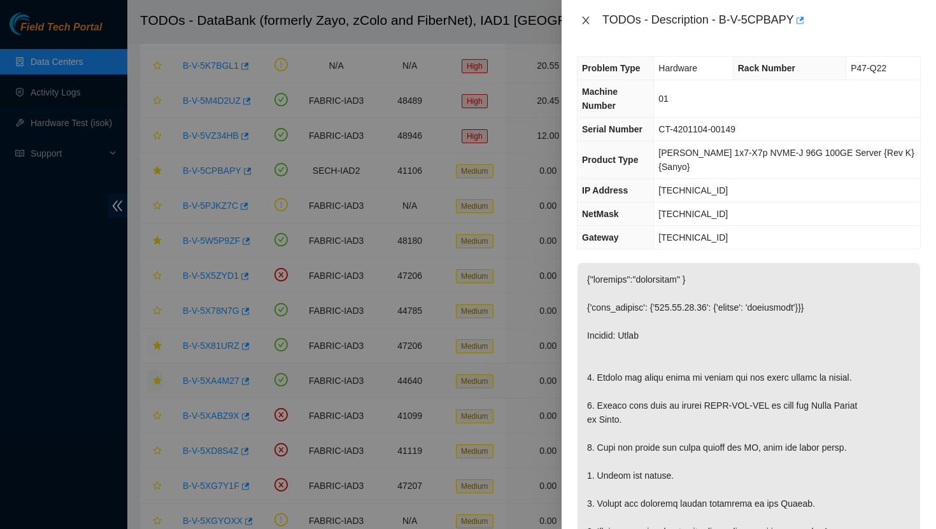
click at [586, 19] on icon "close" at bounding box center [585, 21] width 7 height 8
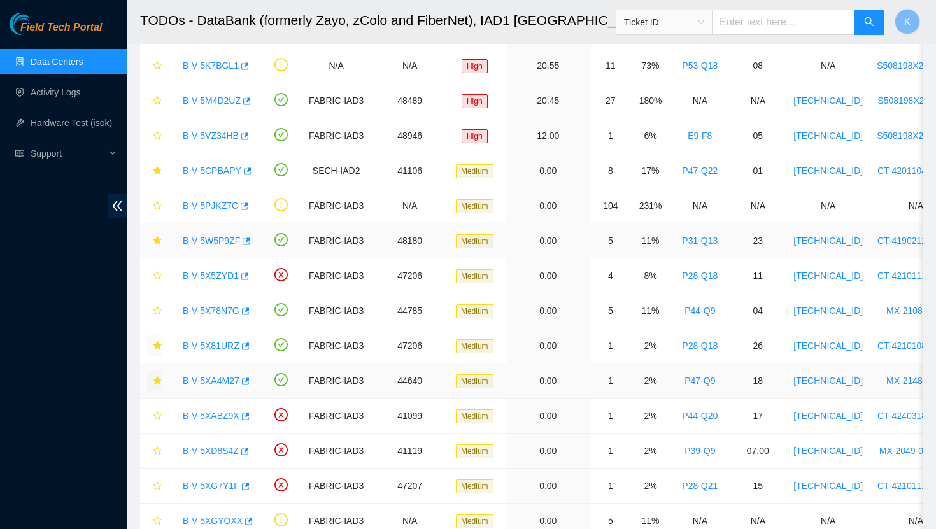
click at [213, 236] on link "B-V-5W5P9ZF" at bounding box center [211, 241] width 57 height 10
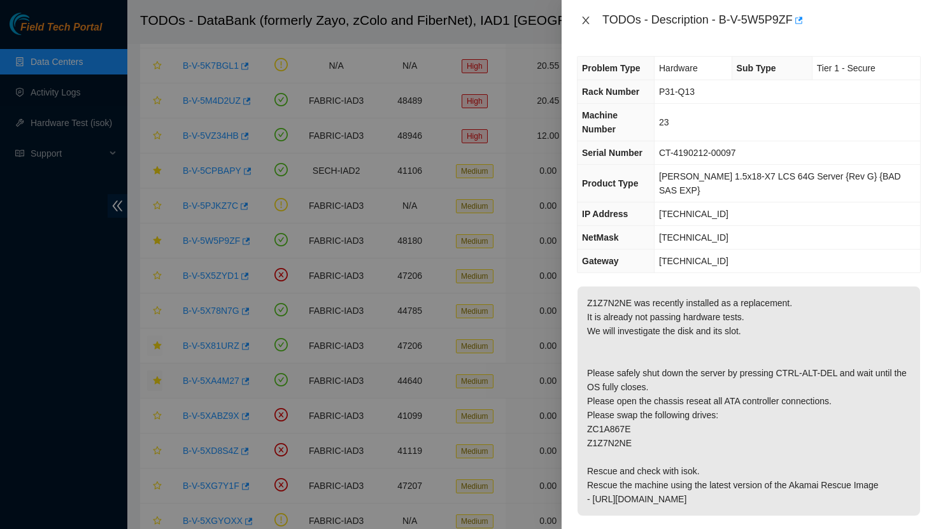
click at [586, 19] on icon "close" at bounding box center [585, 21] width 7 height 8
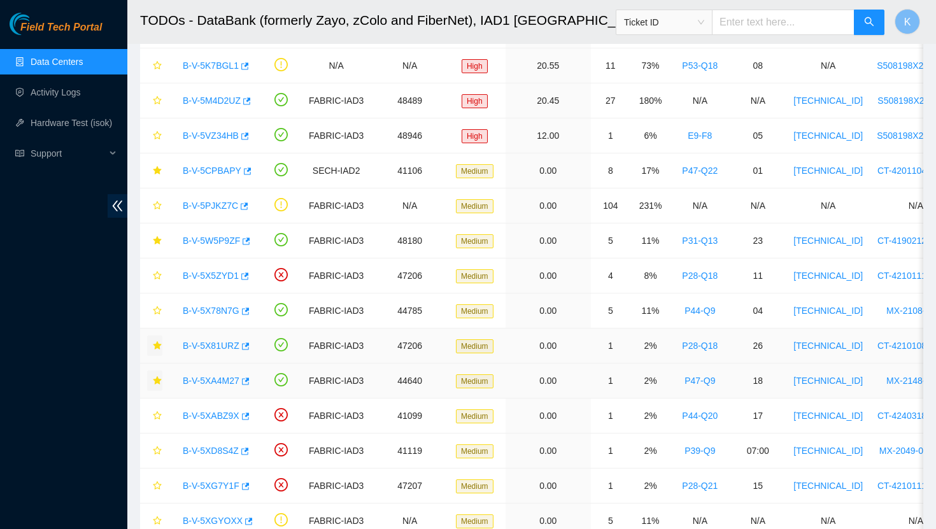
click at [222, 348] on link "B-V-5X81URZ" at bounding box center [211, 346] width 57 height 10
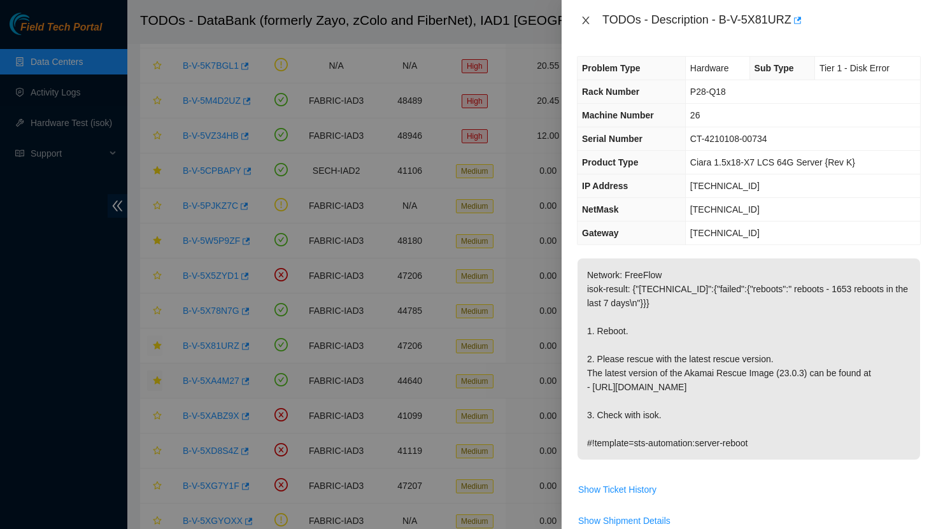
click at [583, 19] on icon "close" at bounding box center [586, 20] width 10 height 10
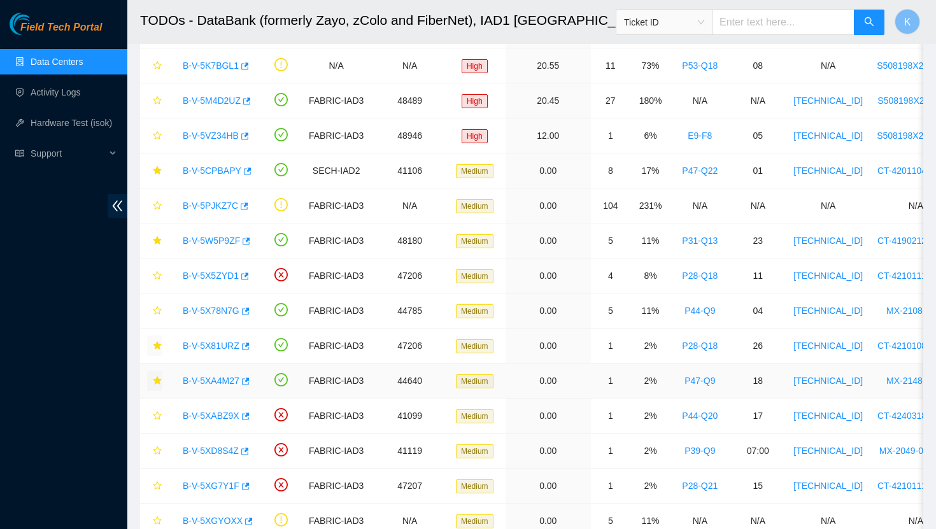
click at [215, 382] on link "B-V-5XA4M27" at bounding box center [211, 381] width 57 height 10
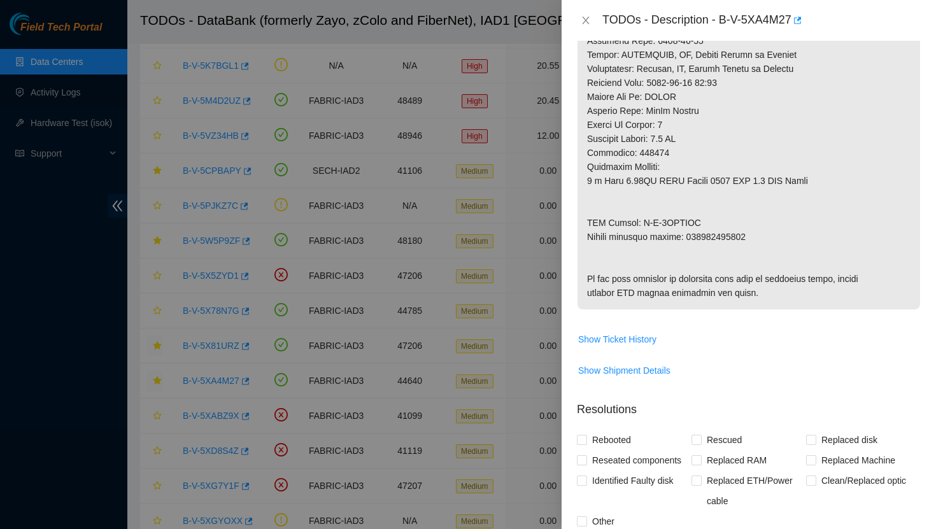
scroll to position [644, 0]
drag, startPoint x: 759, startPoint y: 238, endPoint x: 692, endPoint y: 244, distance: 67.7
drag, startPoint x: 757, startPoint y: 238, endPoint x: 691, endPoint y: 241, distance: 65.6
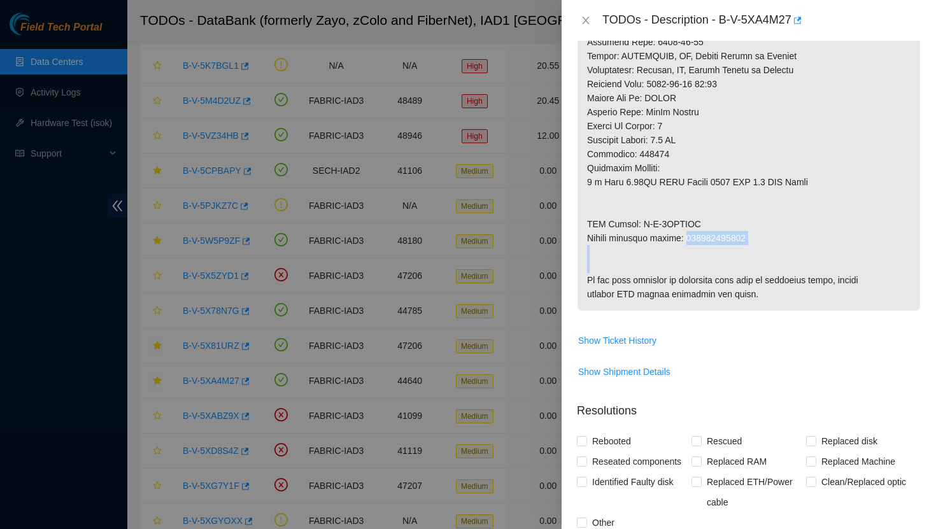
copy p "463470063199"
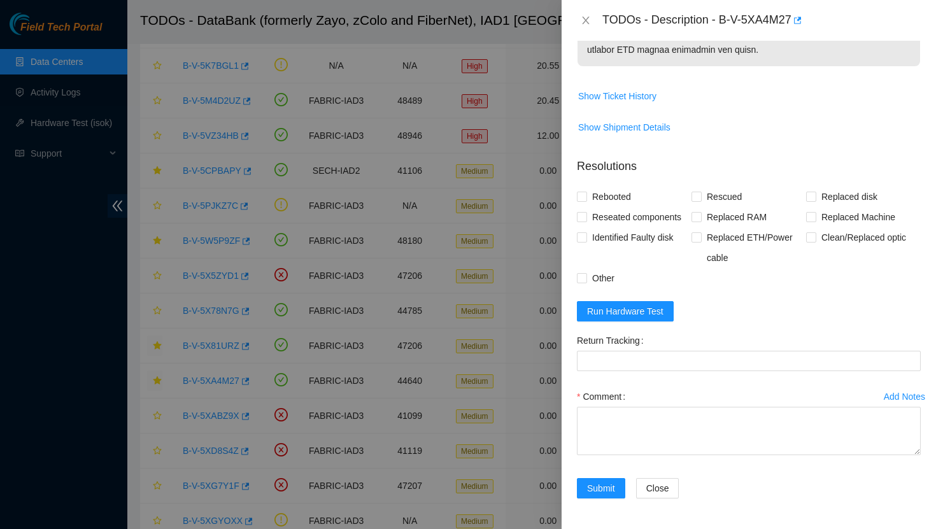
scroll to position [944, 0]
click at [662, 361] on Tracking "Return Tracking" at bounding box center [749, 361] width 344 height 20
paste Tracking "463470063199"
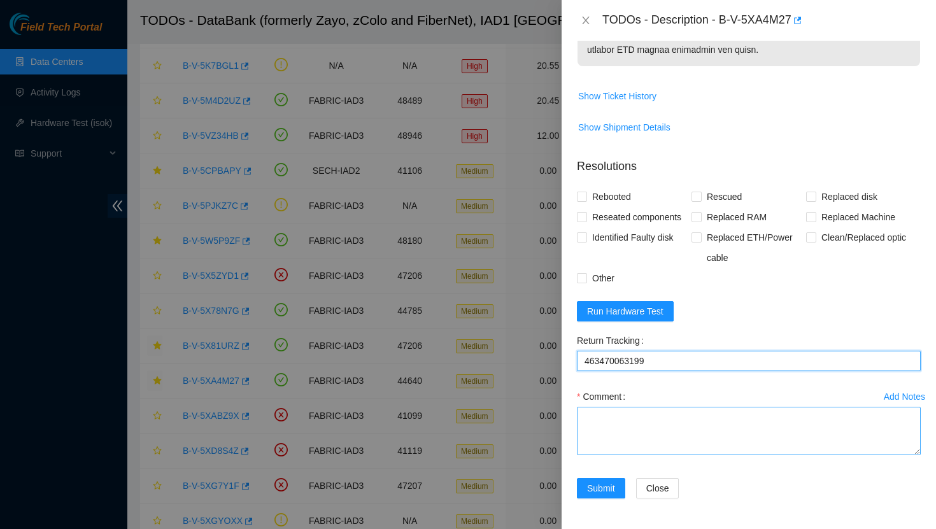
type Tracking "463470063199"
click at [685, 427] on textarea "Comment" at bounding box center [749, 431] width 344 height 48
click at [587, 418] on textarea "Verified rack and machine sn" at bounding box center [749, 431] width 344 height 48
click at [584, 417] on textarea "Verified rack and machine sn" at bounding box center [749, 431] width 344 height 48
click at [727, 421] on textarea "- Verified rack and machine sn" at bounding box center [749, 431] width 344 height 48
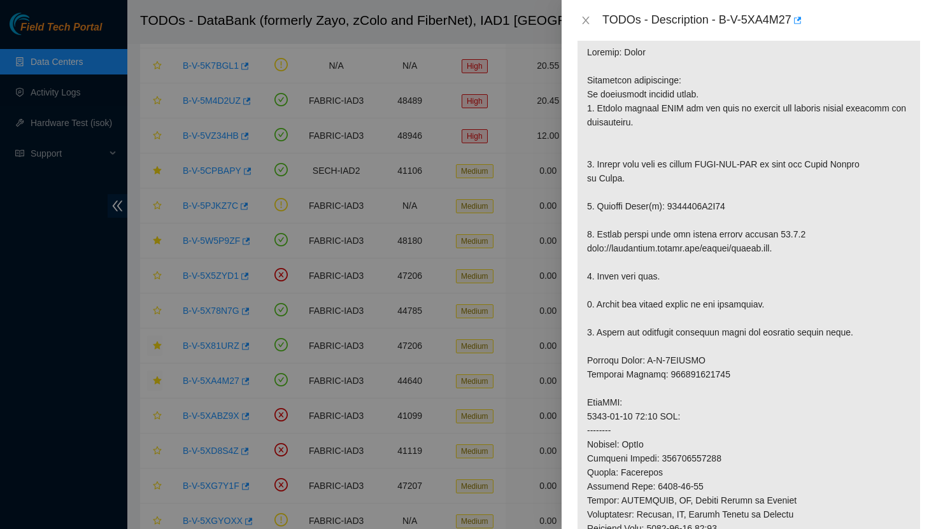
scroll to position [201, 0]
drag, startPoint x: 737, startPoint y: 204, endPoint x: 670, endPoint y: 210, distance: 67.1
click at [670, 210] on p at bounding box center [748, 393] width 342 height 719
copy p "2132312F1F59"
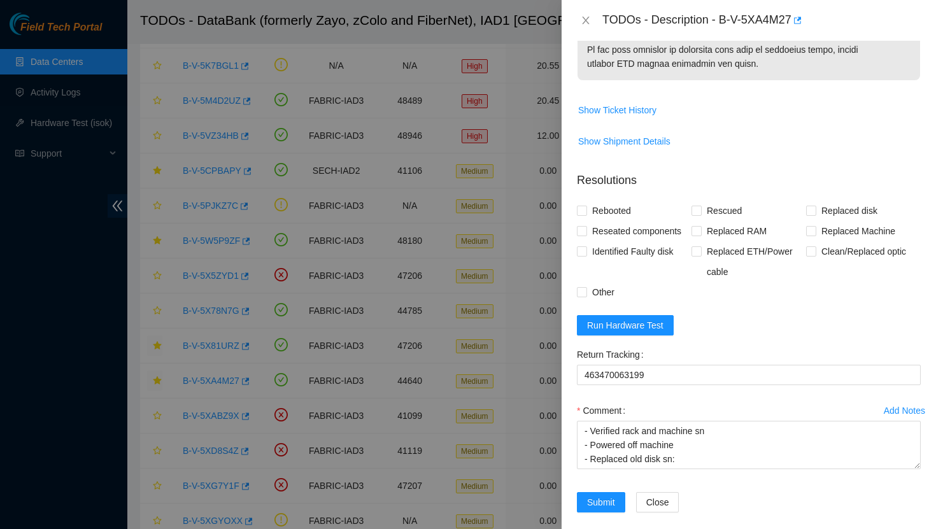
scroll to position [944, 0]
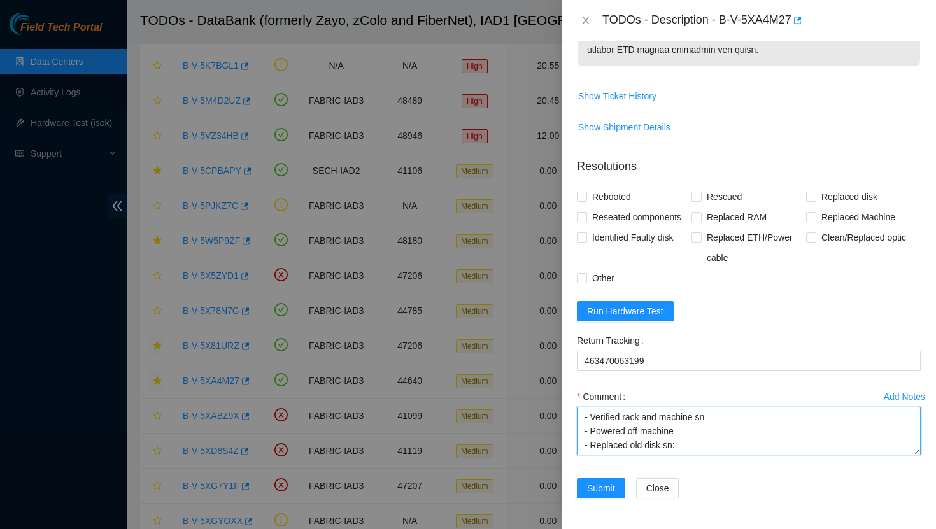
click at [691, 447] on textarea "- Verified rack and machine sn - Powered off machine - Replaced old disk sn:" at bounding box center [749, 431] width 344 height 48
paste textarea "2132312F1F59"
click at [681, 437] on textarea "- Verified rack and machine sn - Powered off machine - Replaced old disk sn:213…" at bounding box center [749, 431] width 344 height 48
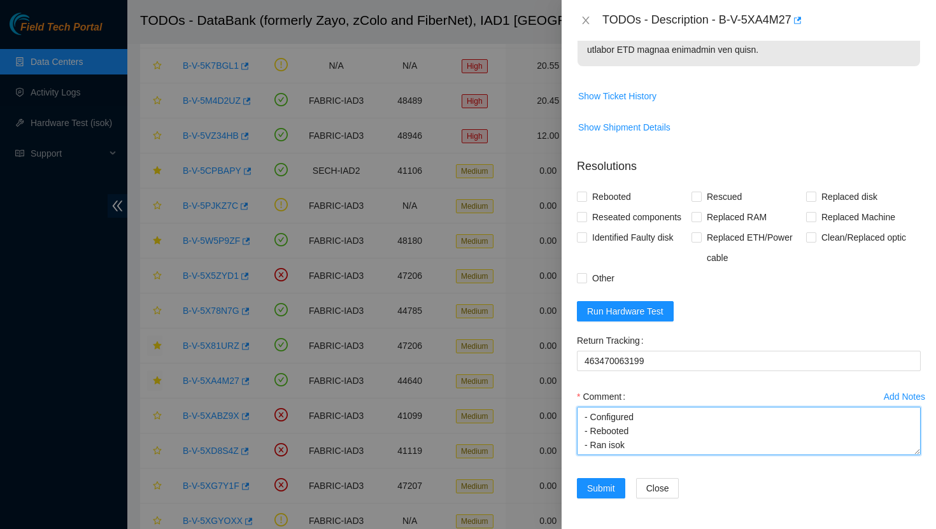
click at [651, 449] on textarea "- Verified rack and machine sn - Powered off machine - Replaced old disk sn:213…" at bounding box center [749, 431] width 344 height 48
type textarea "- Verified rack and machine sn - Powered off machine - Replaced old disk sn:213…"
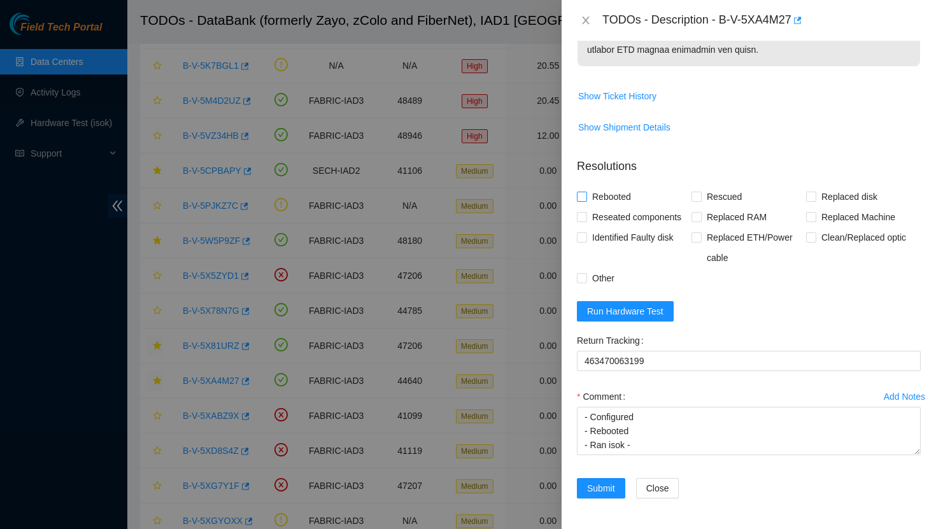
click at [580, 195] on input "Rebooted" at bounding box center [581, 196] width 9 height 9
checkbox input "true"
click at [698, 198] on input "Rescued" at bounding box center [695, 196] width 9 height 9
checkbox input "true"
click at [815, 199] on span at bounding box center [811, 197] width 10 height 10
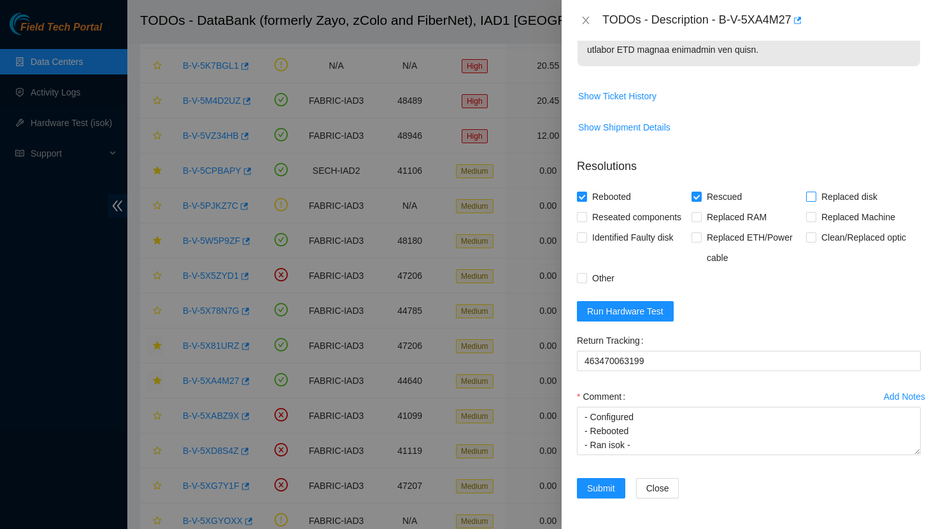
click at [815, 199] on input "Replaced disk" at bounding box center [810, 196] width 9 height 9
checkbox input "true"
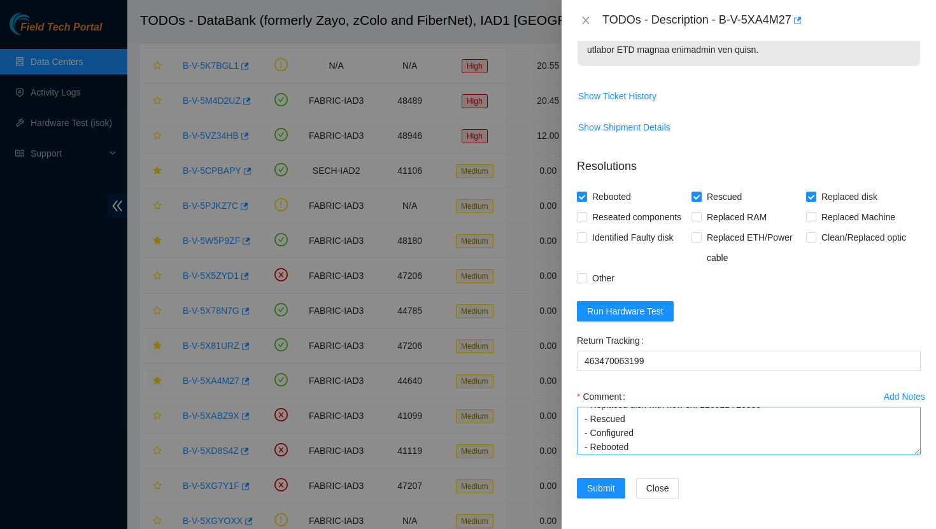
scroll to position [55, 0]
click at [637, 420] on textarea "- Verified rack and machine sn - Powered off machine - Replaced old disk sn:213…" at bounding box center [749, 431] width 344 height 48
click at [637, 432] on textarea "- Verified rack and machine sn - Powered off machine - Replaced old disk sn:213…" at bounding box center [749, 431] width 344 height 48
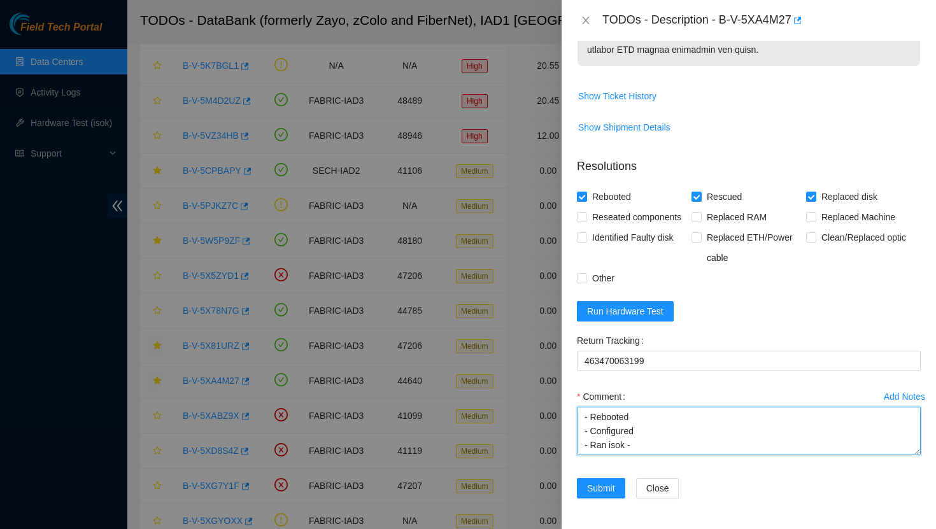
click at [656, 444] on textarea "- Verified rack and machine sn - Powered off machine - Replaced old disk sn:213…" at bounding box center [749, 431] width 344 height 48
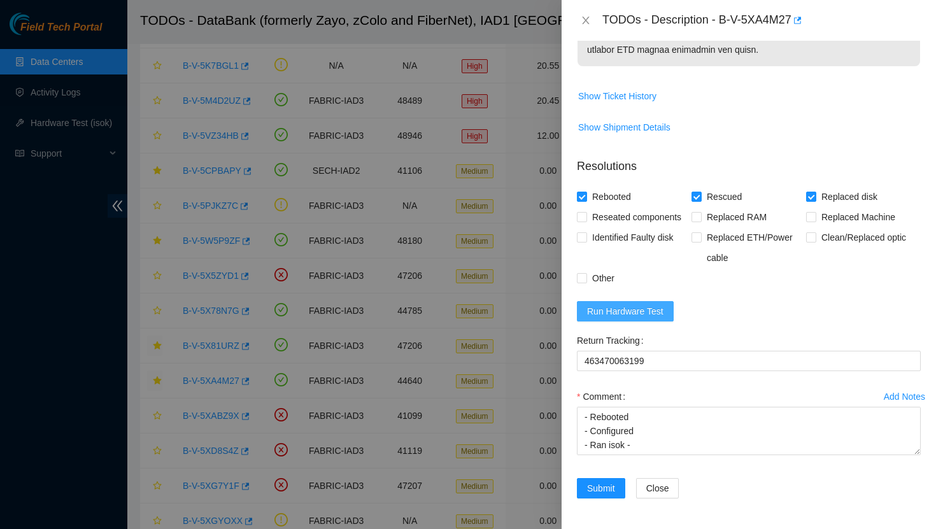
click at [649, 318] on span "Run Hardware Test" at bounding box center [625, 311] width 76 height 14
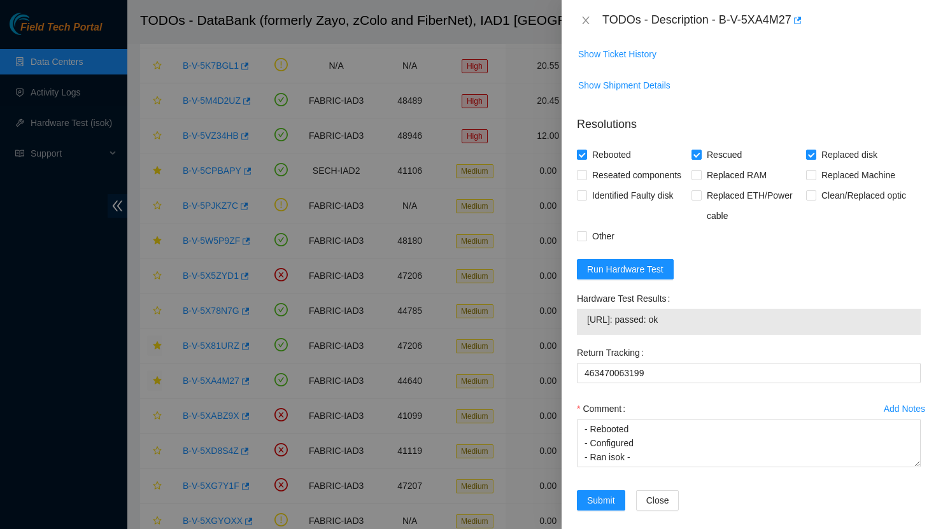
drag, startPoint x: 698, startPoint y: 375, endPoint x: 587, endPoint y: 378, distance: 111.4
click at [587, 327] on span "[URL]: passed: ok" at bounding box center [748, 320] width 323 height 14
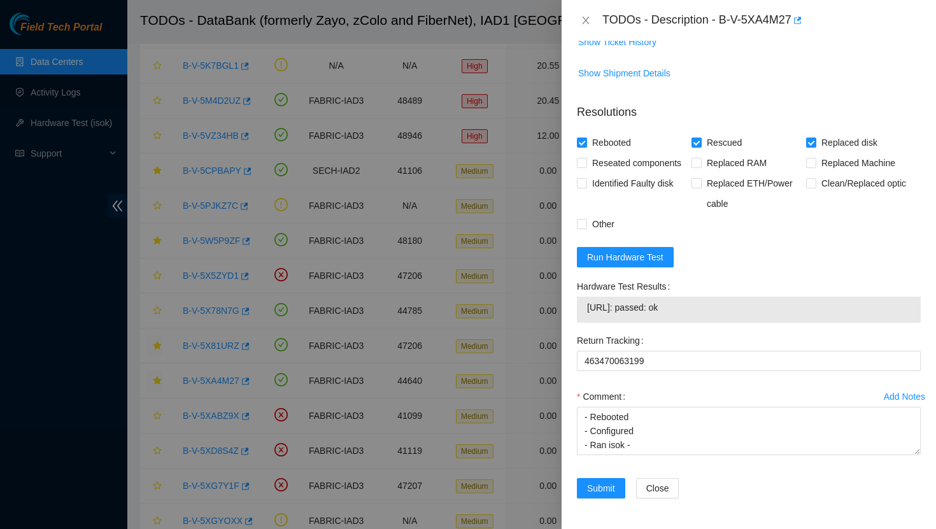
scroll to position [998, 0]
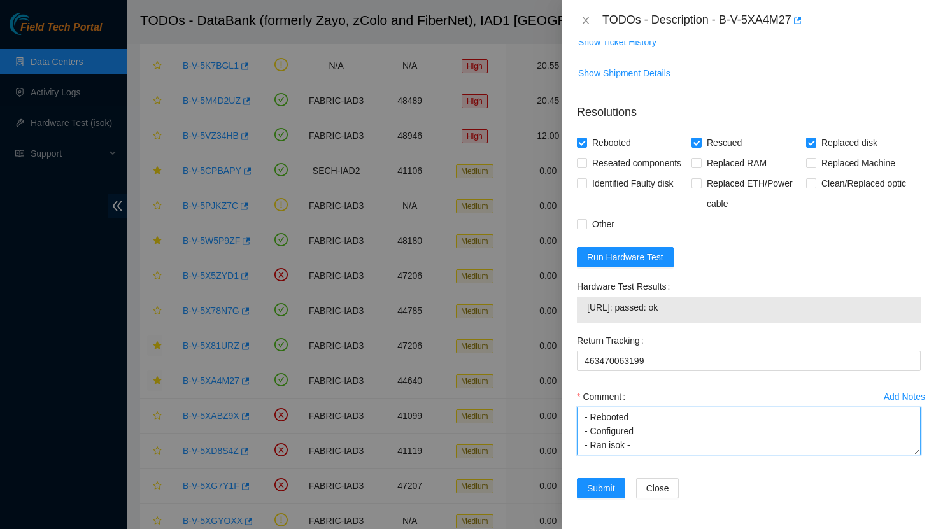
click at [645, 448] on textarea "- Verified rack and machine sn - Powered off machine - Replaced old disk sn:213…" at bounding box center [749, 431] width 344 height 48
paste textarea "[URL]: passed: ok"
type textarea "- Verified rack and machine sn - Powered off machine - Replaced old disk sn:213…"
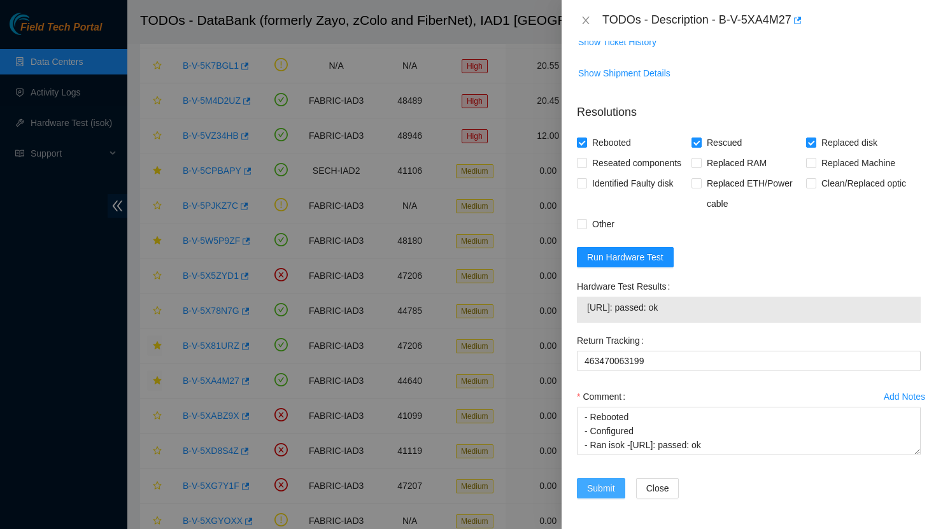
click at [603, 492] on span "Submit" at bounding box center [601, 488] width 28 height 14
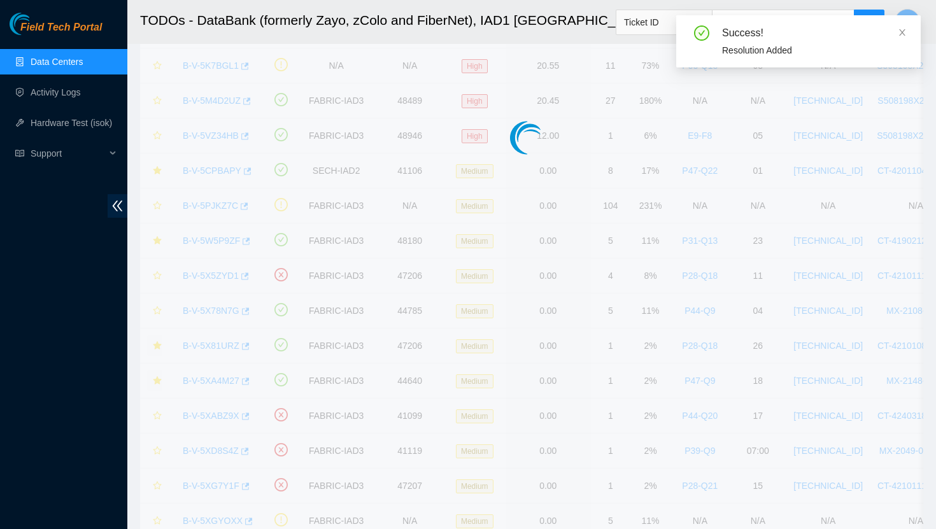
scroll to position [284, 0]
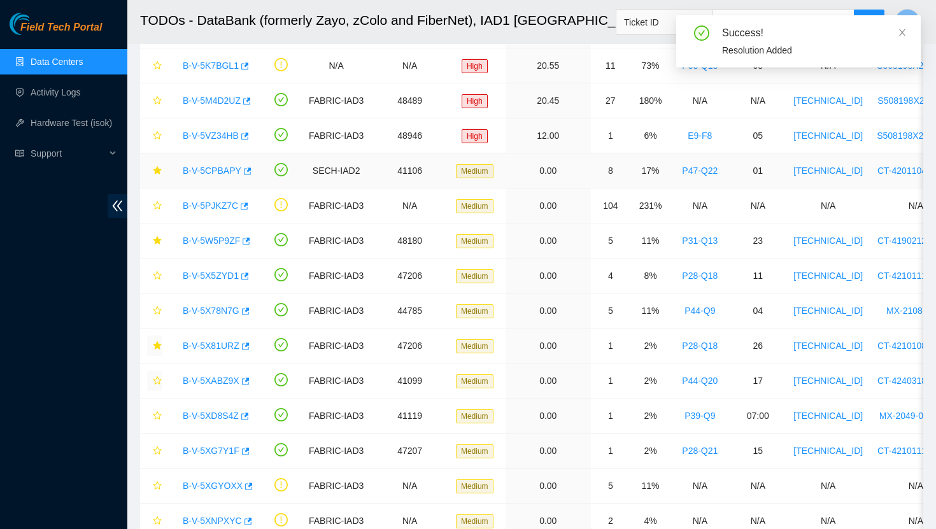
click at [206, 169] on link "B-V-5CPBAPY" at bounding box center [212, 171] width 59 height 10
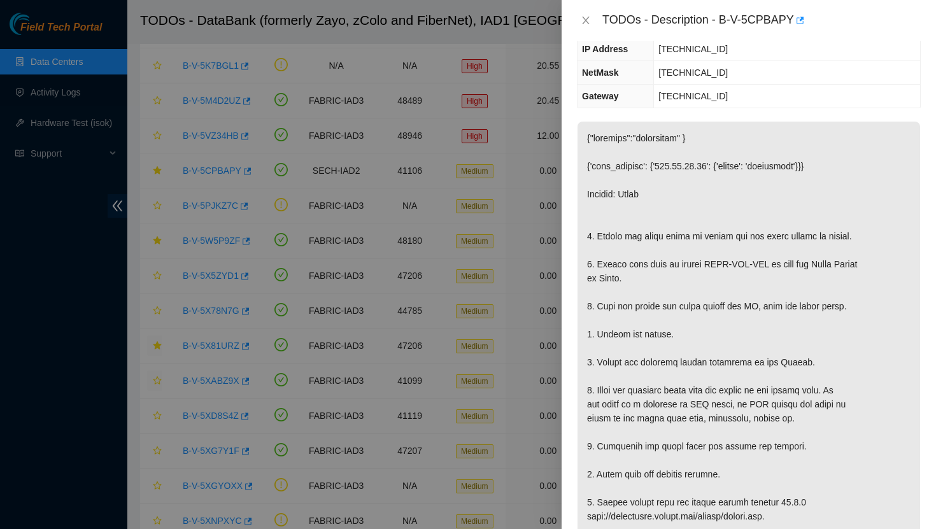
scroll to position [145, 0]
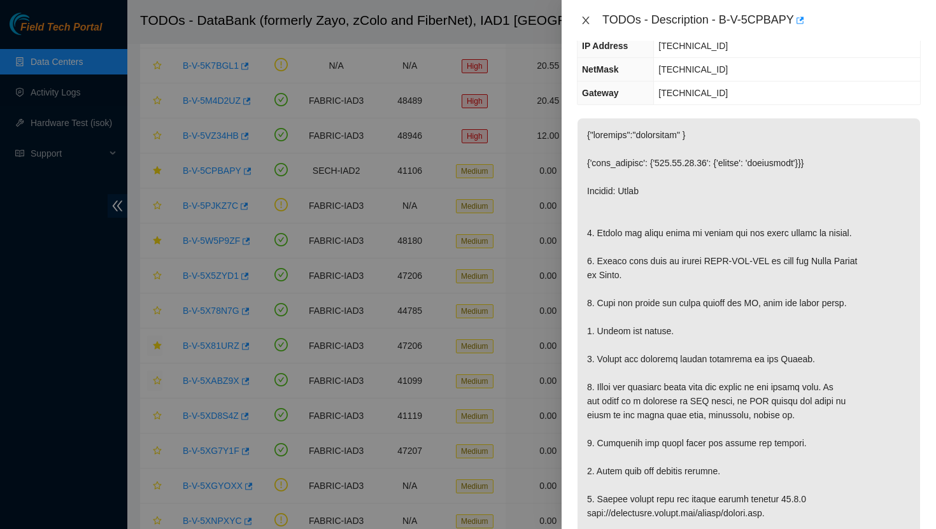
click at [585, 20] on icon "close" at bounding box center [585, 21] width 7 height 8
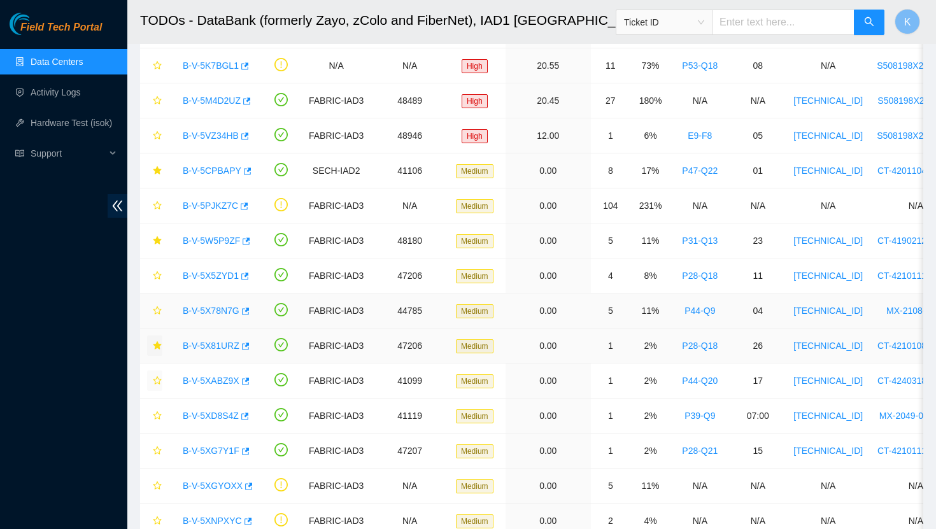
scroll to position [187, 0]
click at [227, 346] on link "B-V-5X81URZ" at bounding box center [211, 346] width 57 height 10
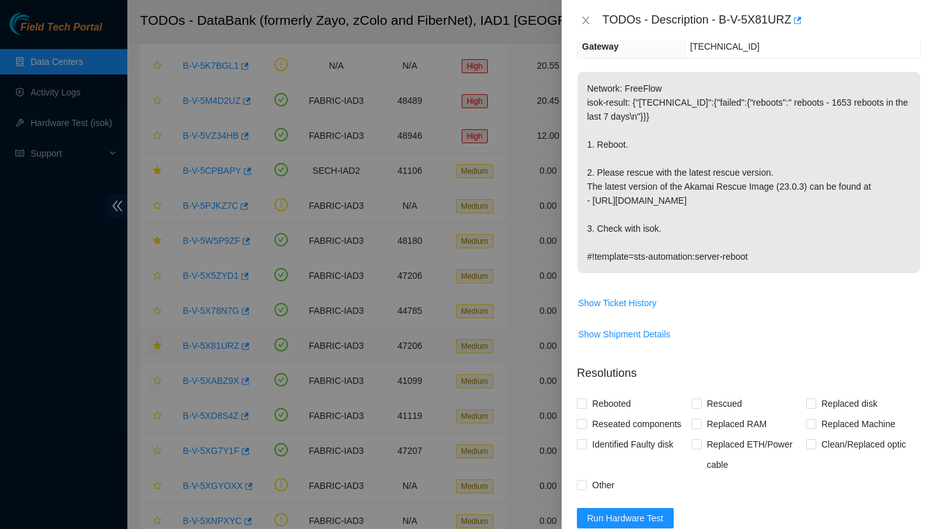
scroll to position [145, 0]
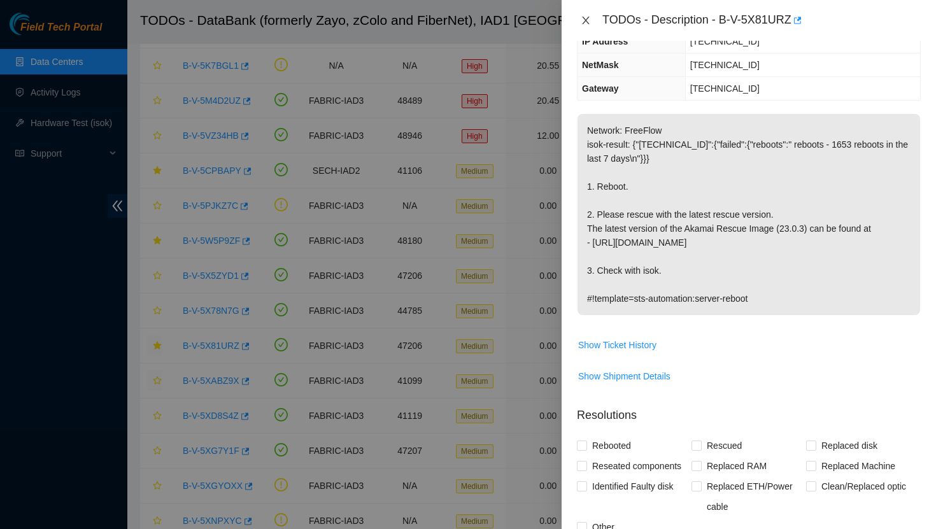
click at [584, 20] on icon "close" at bounding box center [586, 20] width 10 height 10
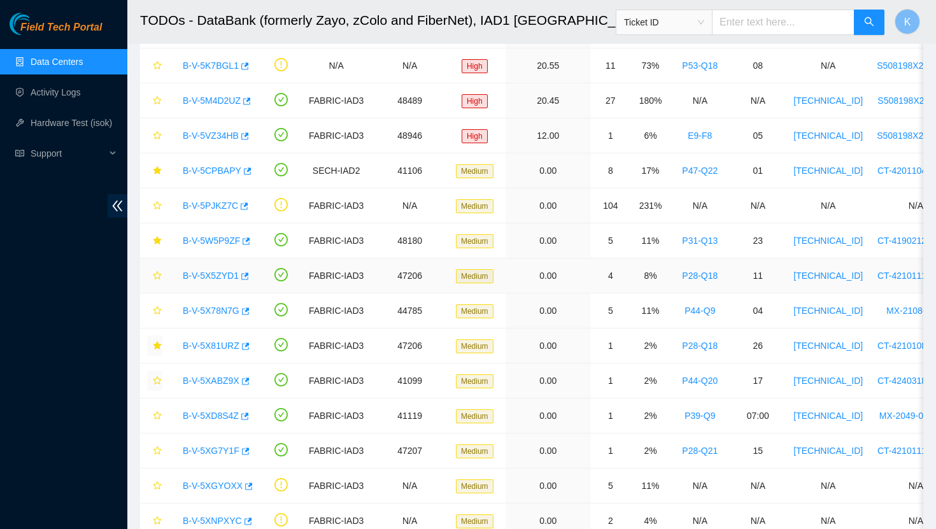
scroll to position [187, 0]
click at [222, 239] on link "B-V-5W5P9ZF" at bounding box center [211, 241] width 57 height 10
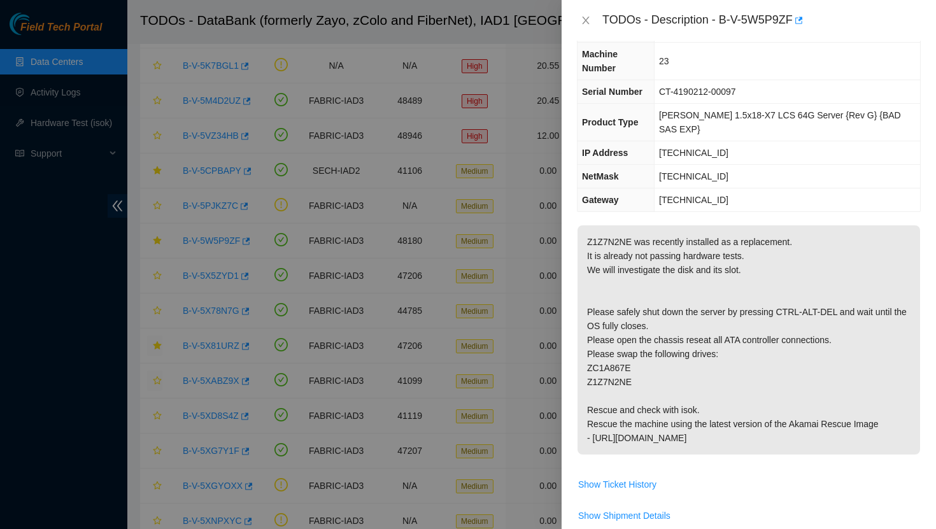
scroll to position [59, 0]
click at [584, 19] on icon "close" at bounding box center [586, 20] width 10 height 10
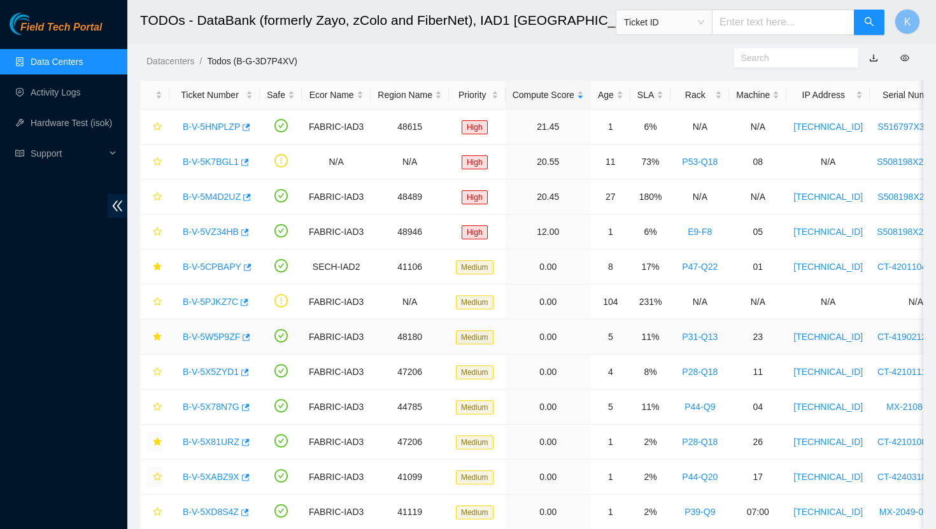
scroll to position [0, 0]
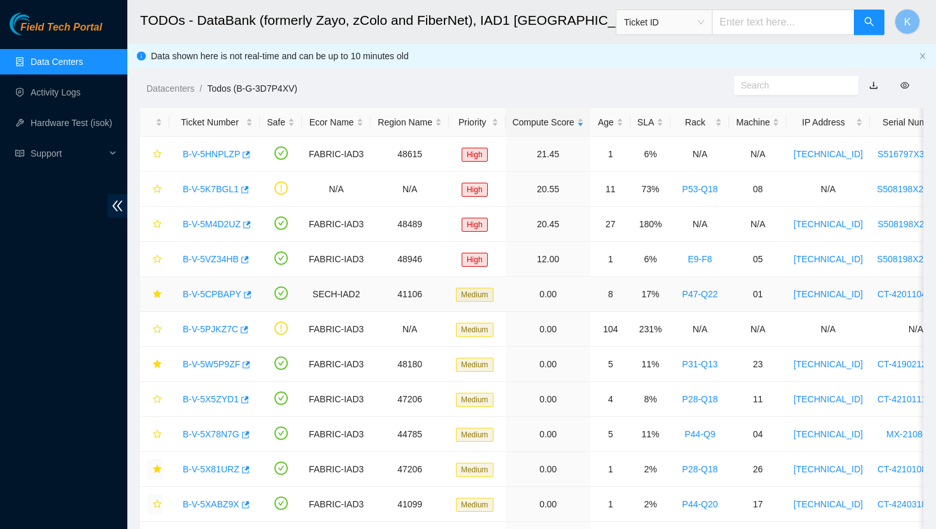
click at [229, 292] on link "B-V-5CPBAPY" at bounding box center [212, 294] width 59 height 10
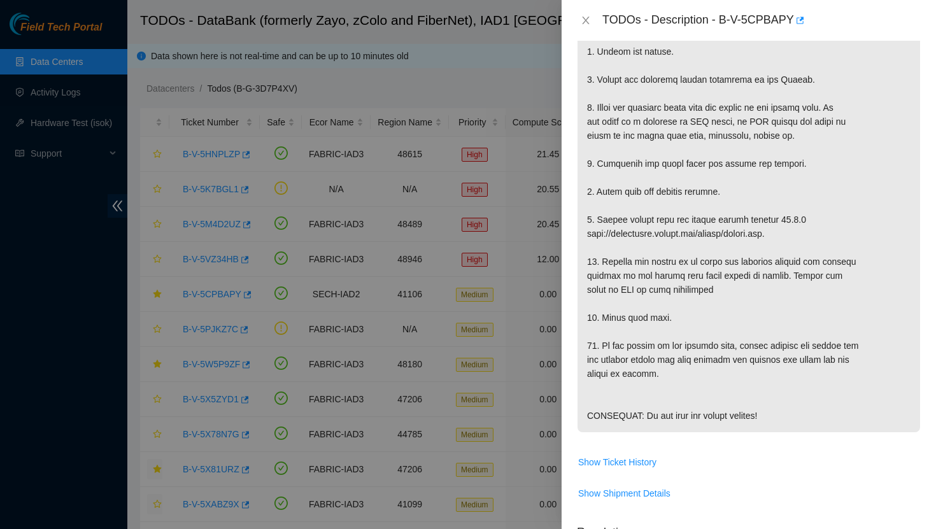
scroll to position [425, 0]
click at [588, 22] on icon "close" at bounding box center [586, 20] width 10 height 10
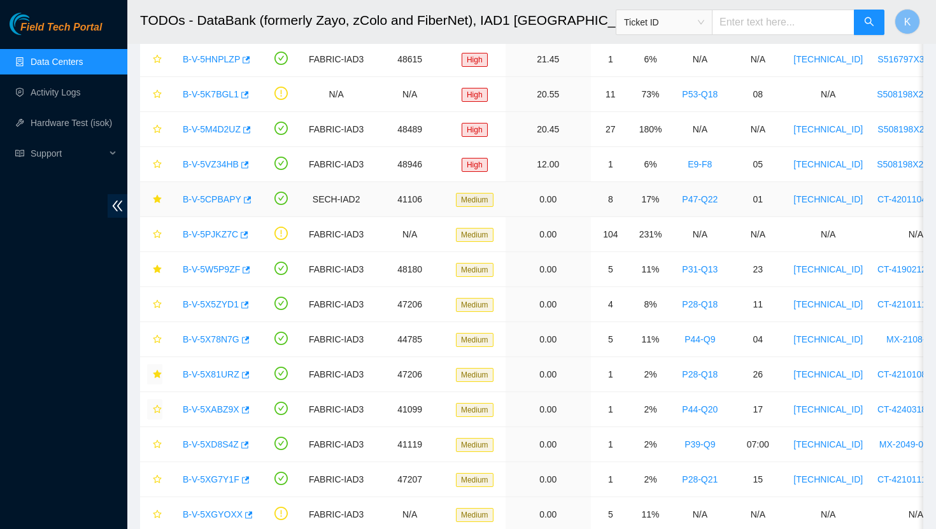
scroll to position [101, 0]
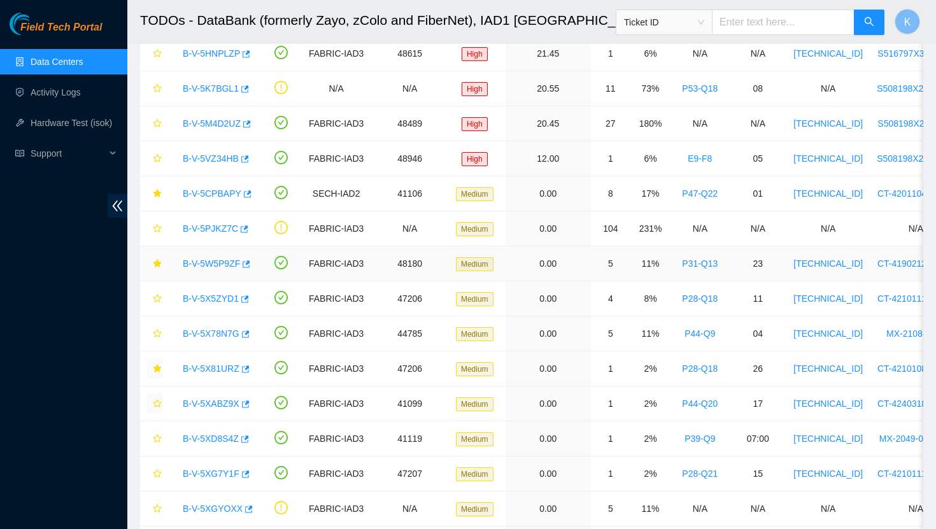
click at [224, 265] on link "B-V-5W5P9ZF" at bounding box center [211, 263] width 57 height 10
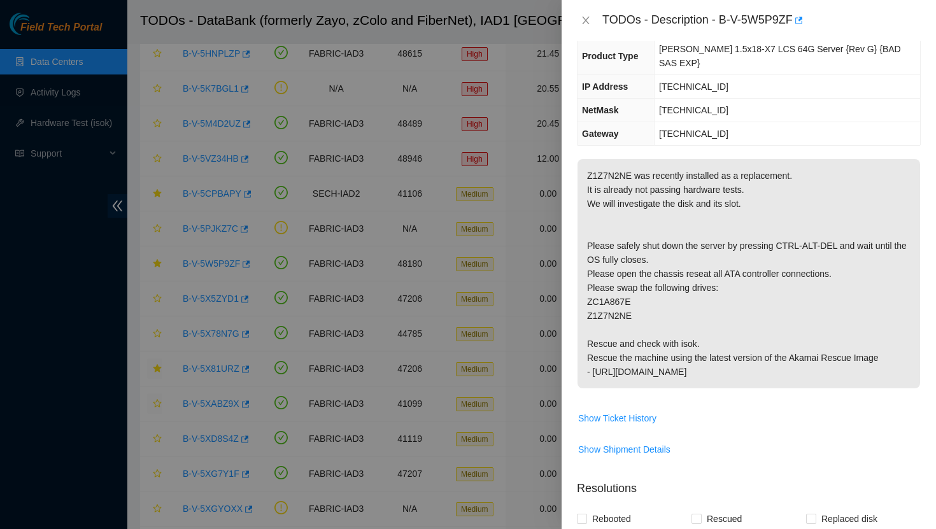
scroll to position [125, 0]
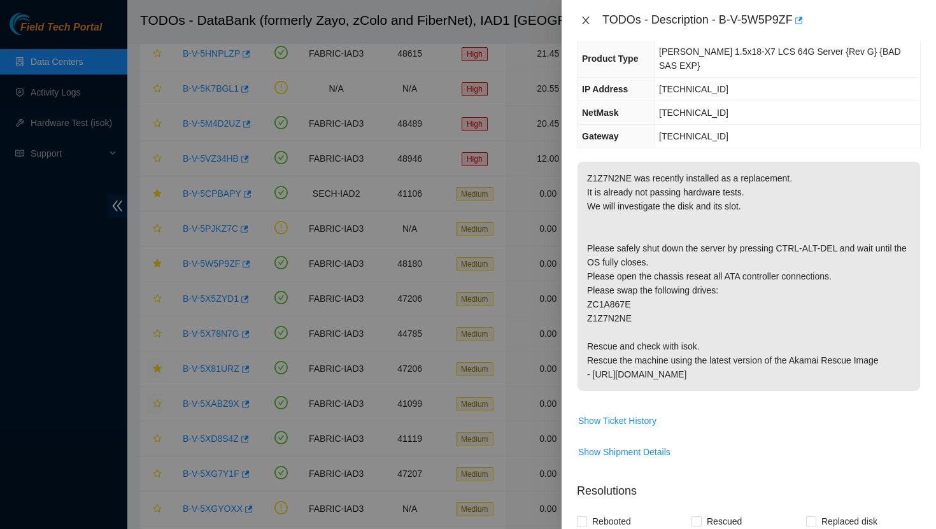
click at [583, 20] on icon "close" at bounding box center [586, 20] width 10 height 10
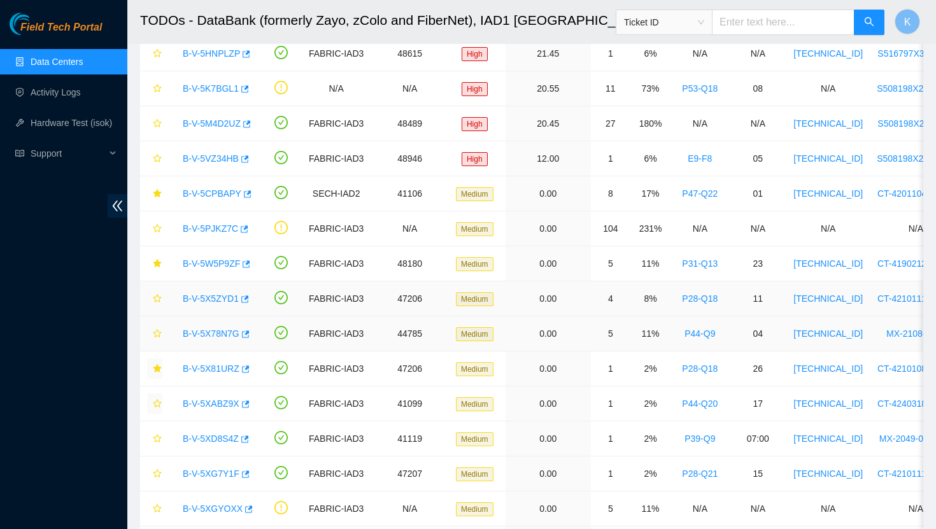
scroll to position [167, 0]
click at [224, 367] on link "B-V-5X81URZ" at bounding box center [211, 368] width 57 height 10
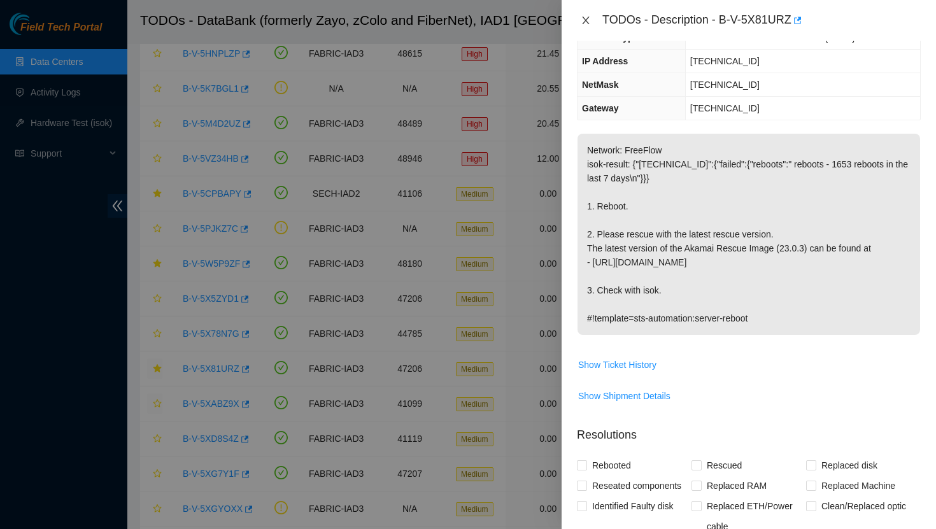
click at [587, 17] on icon "close" at bounding box center [586, 20] width 10 height 10
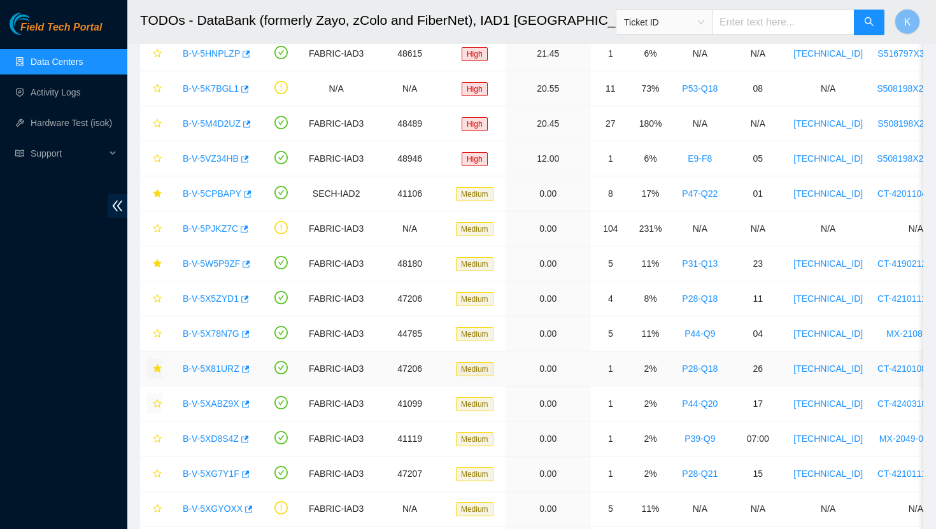
scroll to position [127, 0]
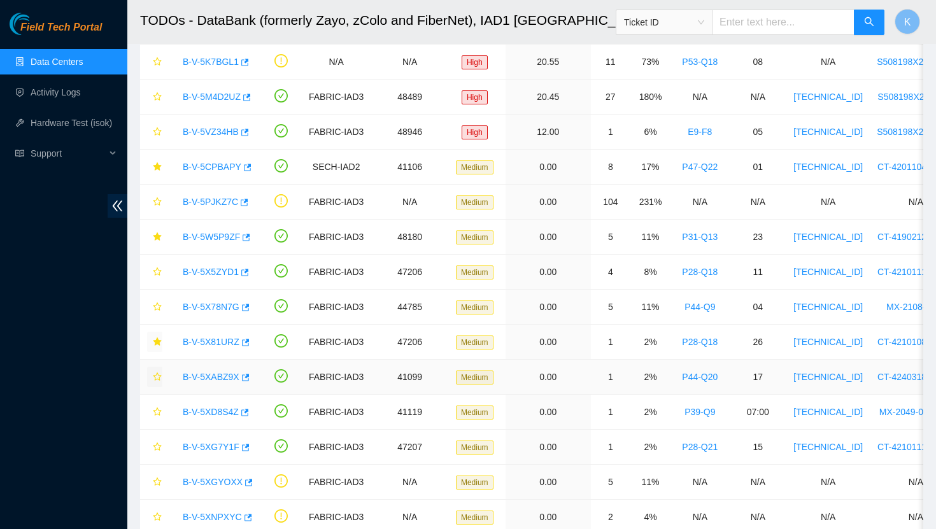
click at [228, 377] on link "B-V-5XABZ9X" at bounding box center [211, 377] width 57 height 10
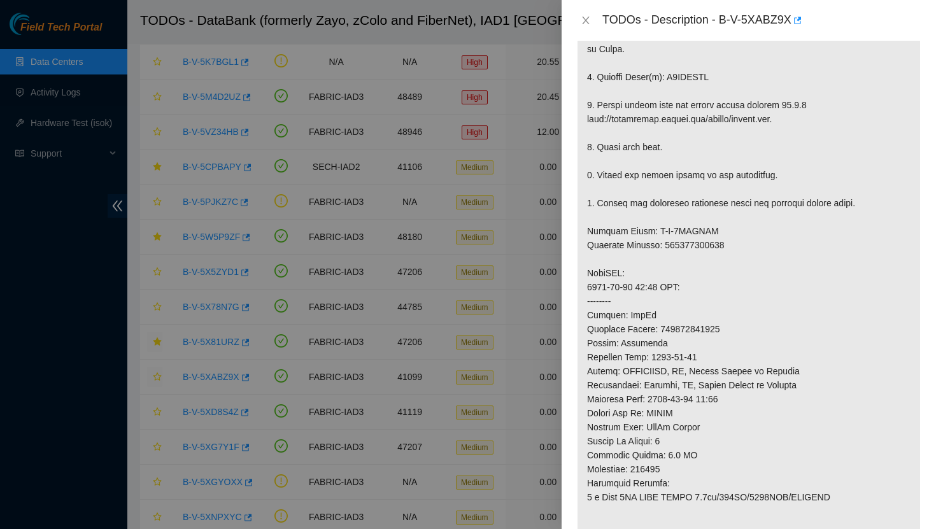
scroll to position [353, 0]
click at [588, 21] on icon "close" at bounding box center [586, 20] width 10 height 10
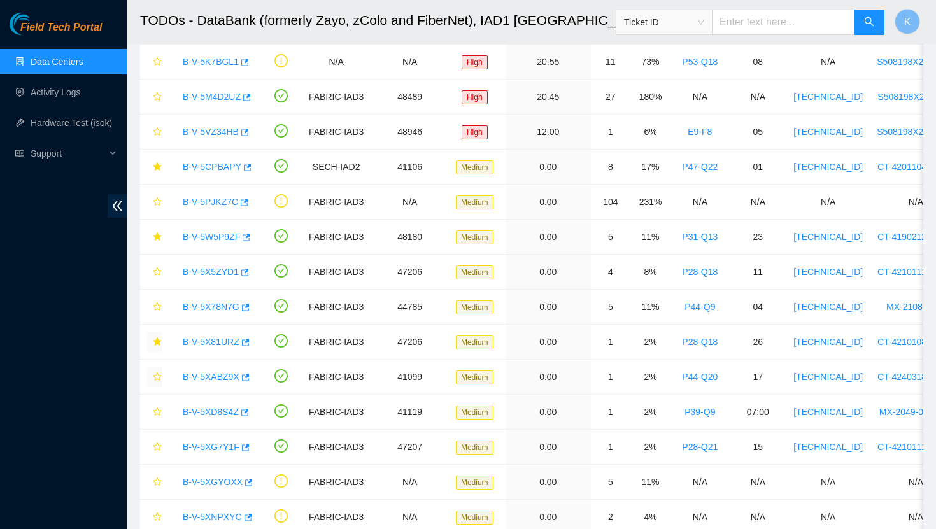
scroll to position [292, 0]
click at [227, 411] on link "B-V-5XD8S4Z" at bounding box center [211, 412] width 56 height 10
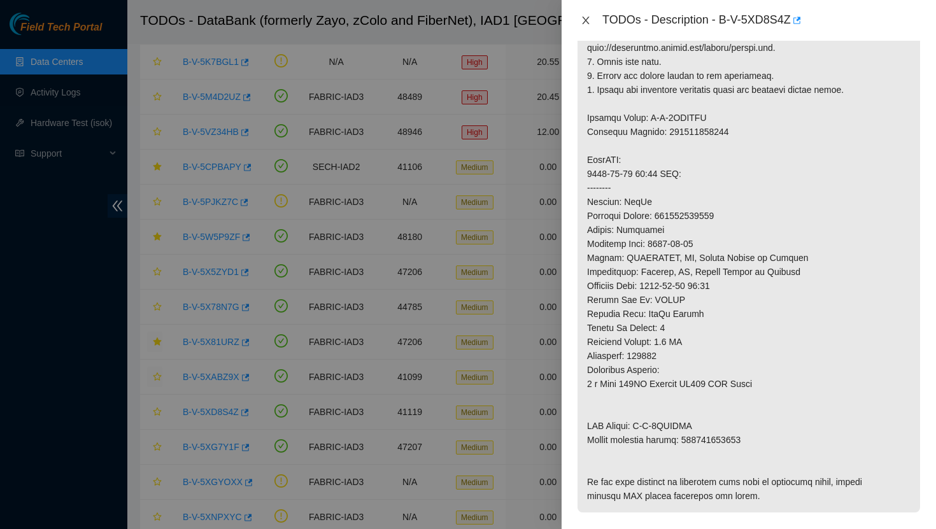
click at [586, 23] on icon "close" at bounding box center [586, 20] width 10 height 10
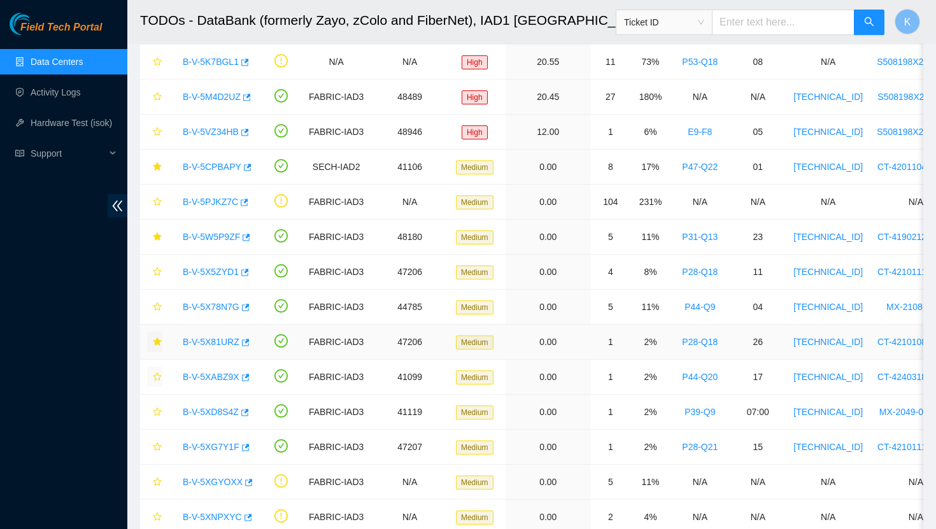
scroll to position [292, 0]
click at [219, 449] on link "B-V-5XG7Y1F" at bounding box center [211, 447] width 57 height 10
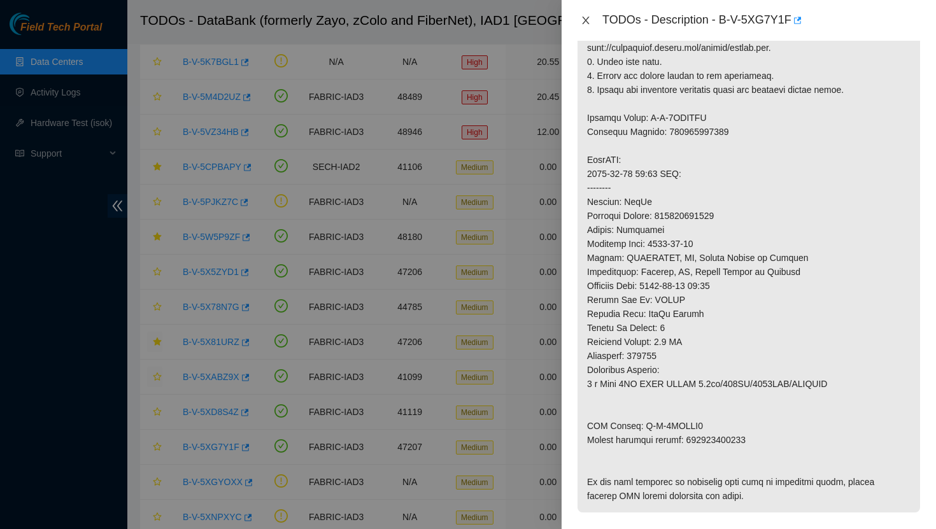
click at [589, 17] on icon "close" at bounding box center [585, 21] width 7 height 8
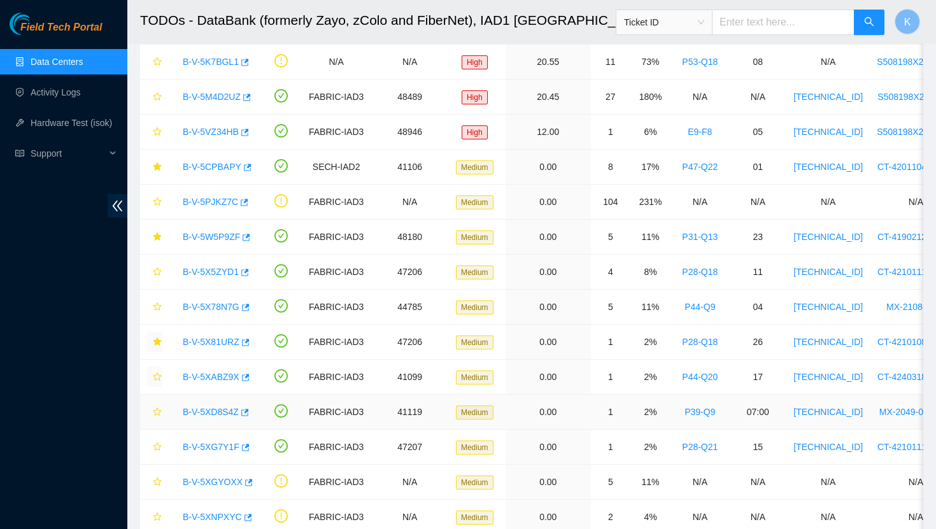
click at [224, 410] on link "B-V-5XD8S4Z" at bounding box center [211, 412] width 56 height 10
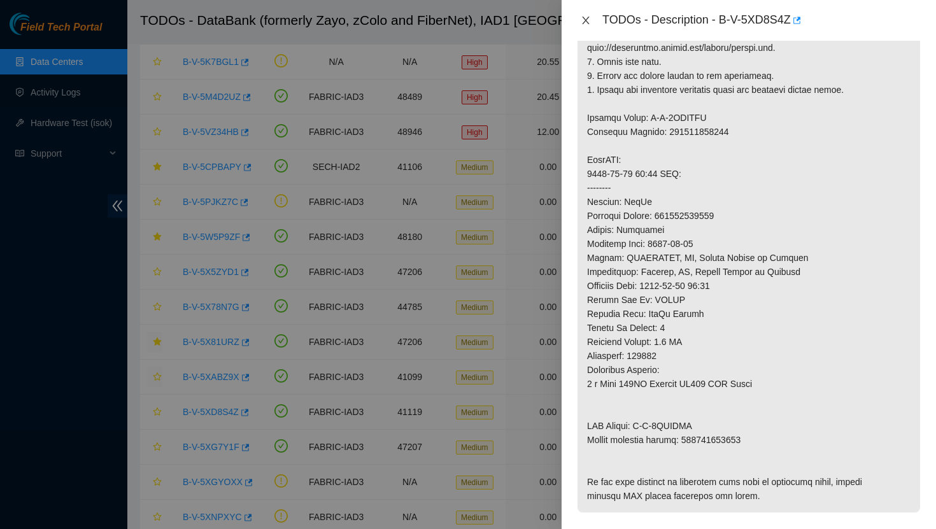
click at [587, 17] on icon "close" at bounding box center [586, 20] width 10 height 10
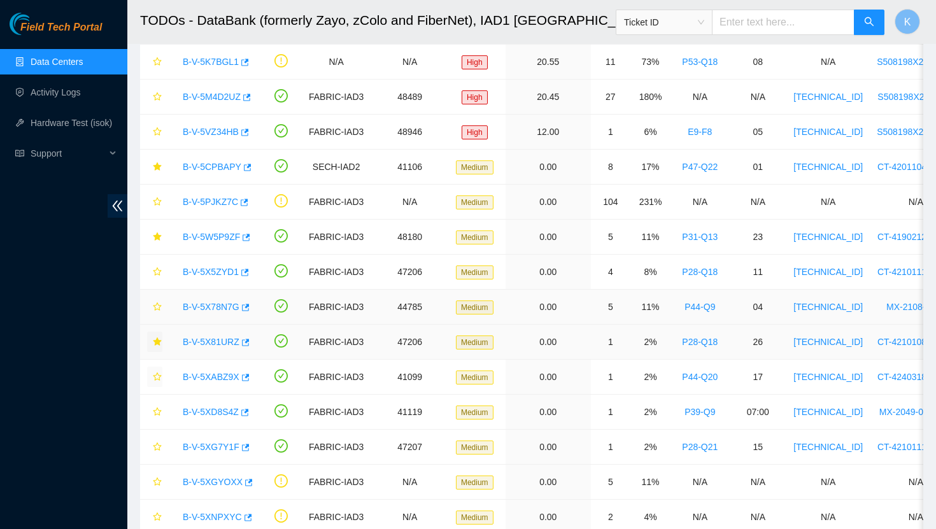
scroll to position [292, 0]
click at [155, 414] on icon "star" at bounding box center [157, 411] width 8 height 8
click at [223, 411] on link "B-V-5XD8S4Z" at bounding box center [211, 412] width 56 height 10
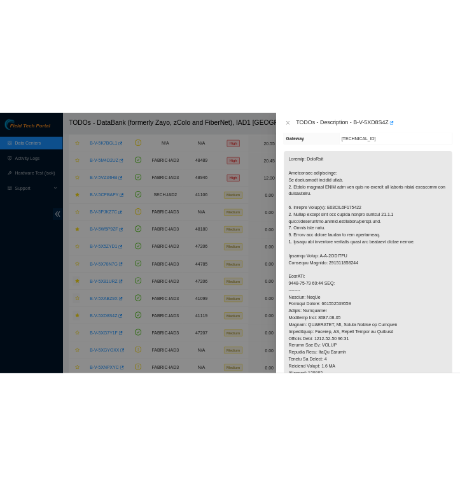
scroll to position [0, 0]
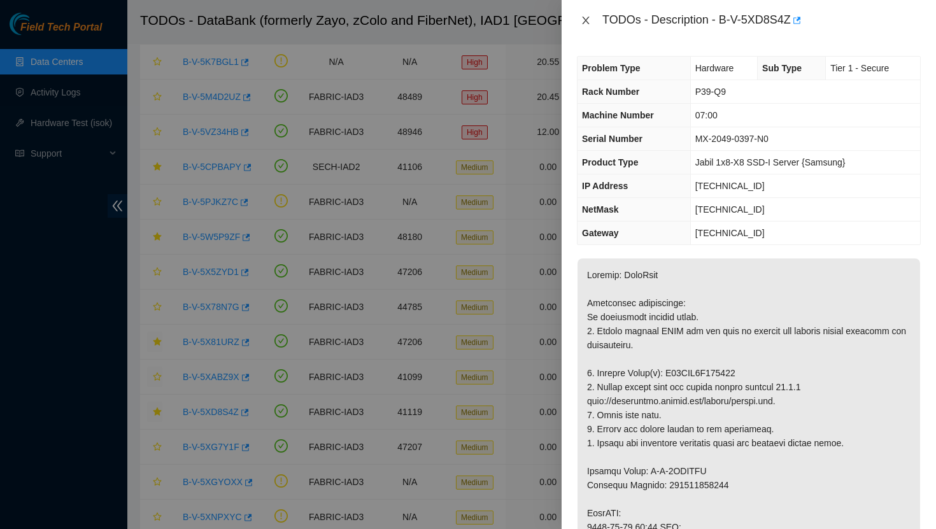
click at [584, 20] on icon "close" at bounding box center [586, 20] width 10 height 10
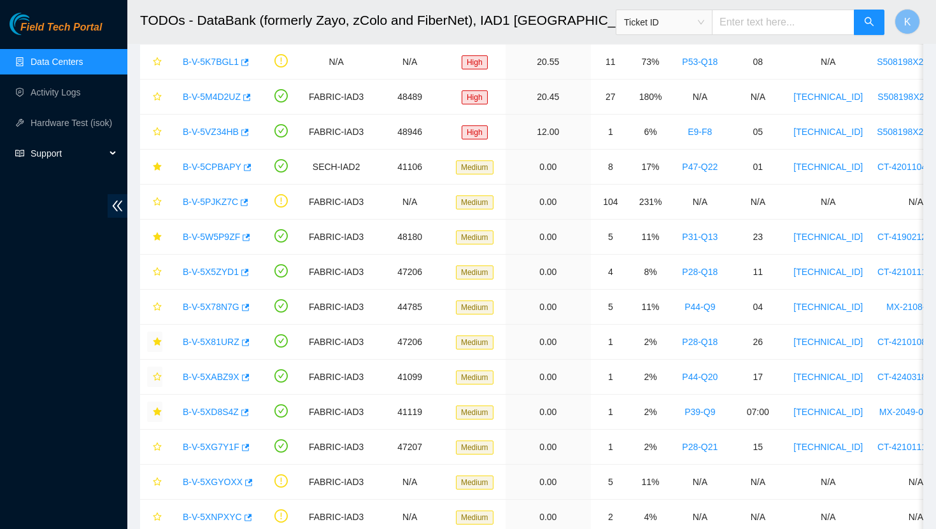
click at [111, 154] on div "Support" at bounding box center [63, 153] width 127 height 25
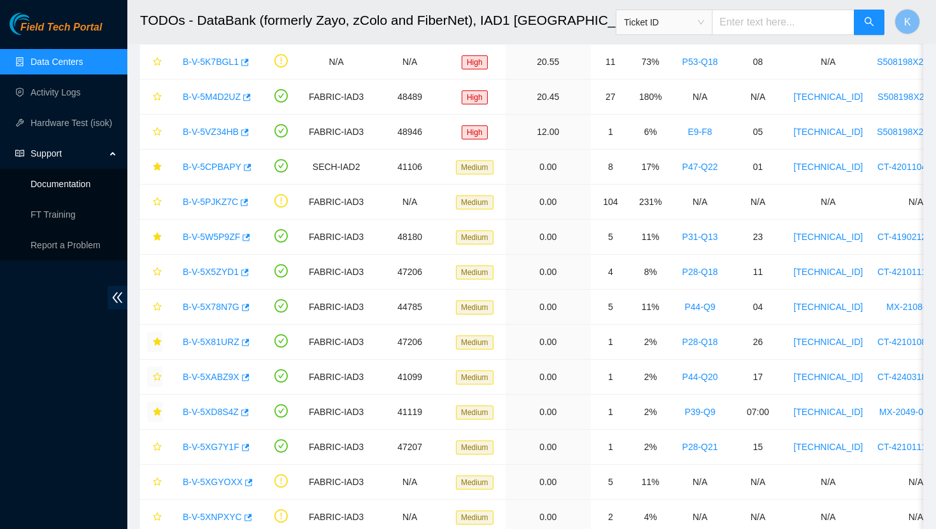
click at [78, 185] on link "Documentation" at bounding box center [61, 184] width 60 height 10
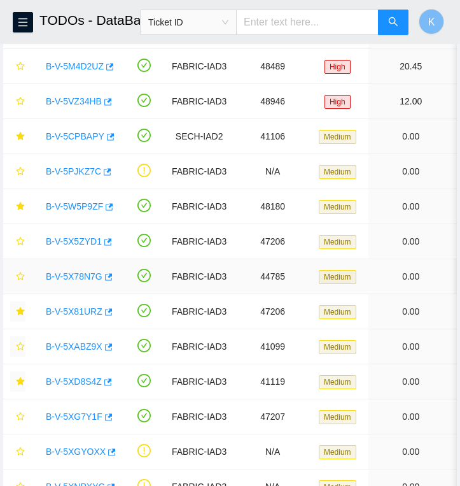
scroll to position [200, 0]
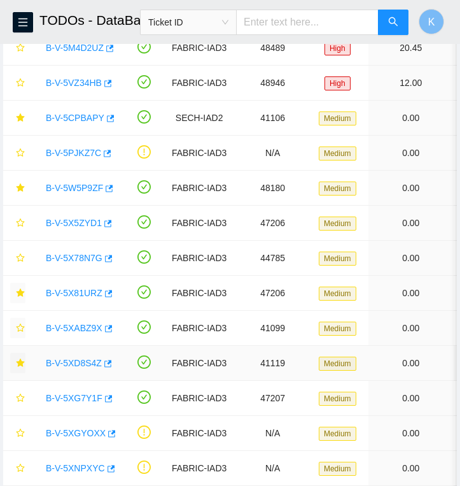
click at [88, 361] on link "B-V-5XD8S4Z" at bounding box center [74, 363] width 56 height 10
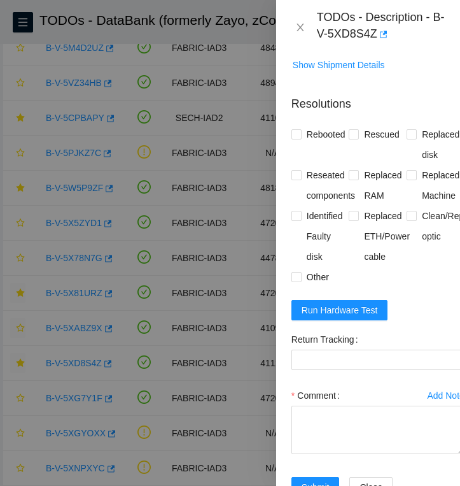
scroll to position [1150, 0]
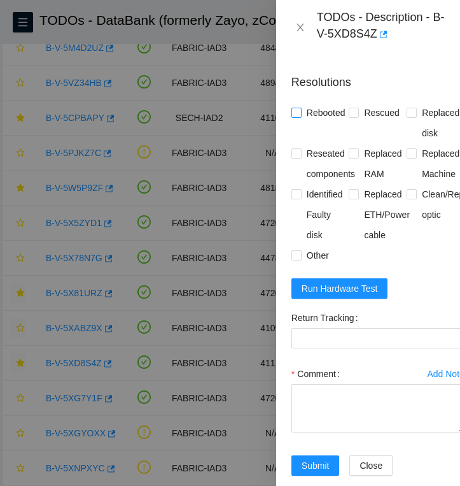
click at [297, 116] on input "Rebooted" at bounding box center [296, 112] width 9 height 9
checkbox input "true"
click at [359, 118] on span at bounding box center [354, 113] width 10 height 10
click at [358, 116] on input "Rescued" at bounding box center [353, 112] width 9 height 9
checkbox input "true"
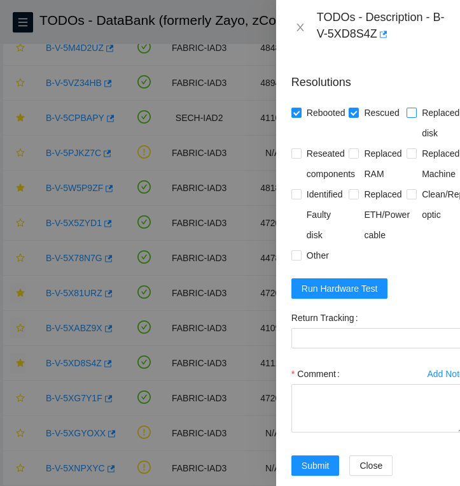
click at [416, 118] on span at bounding box center [412, 113] width 10 height 10
click at [416, 116] on input "Replaced disk" at bounding box center [411, 112] width 9 height 9
checkbox input "true"
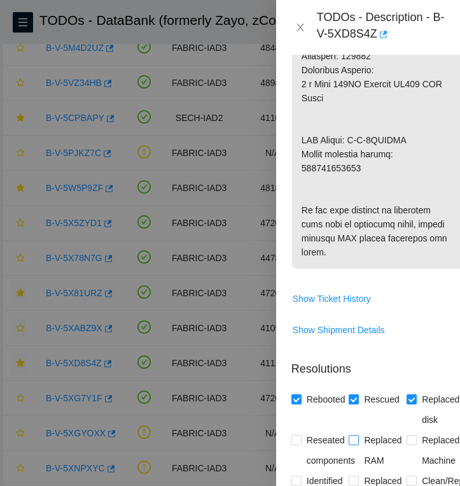
scroll to position [859, 0]
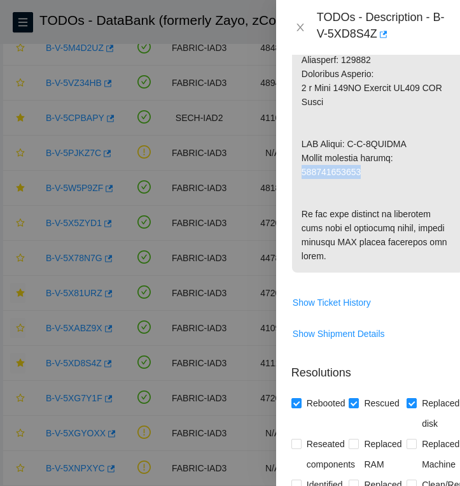
drag, startPoint x: 376, startPoint y: 185, endPoint x: 303, endPoint y: 184, distance: 72.6
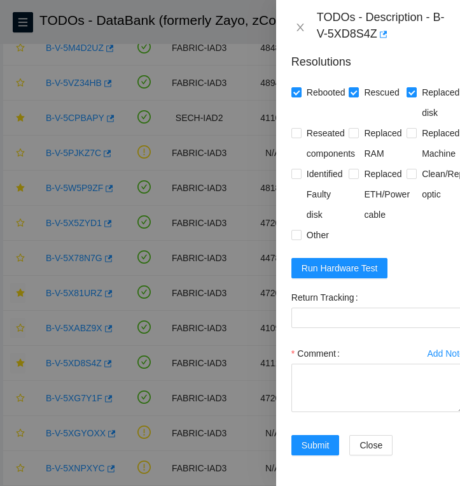
scroll to position [1240, 0]
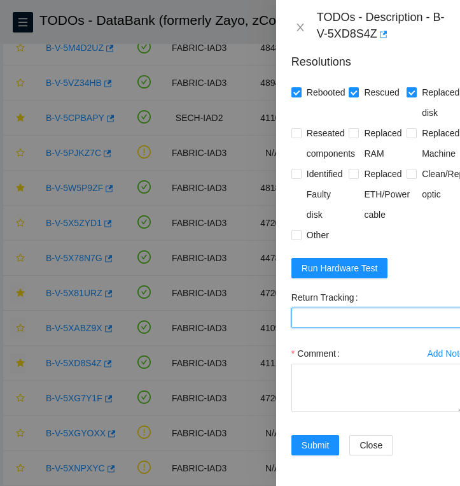
click at [362, 320] on Tracking "Return Tracking" at bounding box center [378, 317] width 173 height 20
paste Tracking "450826222730"
type Tracking "450826222730"
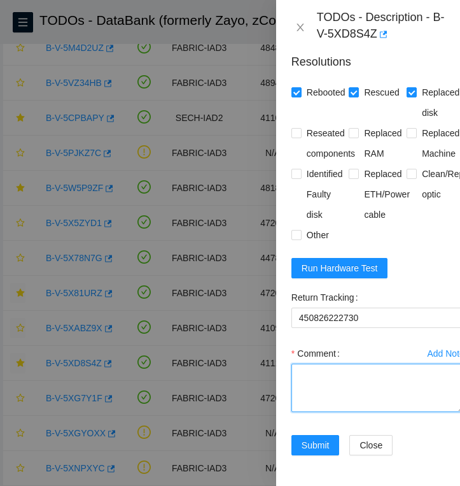
click at [357, 377] on textarea "Comment" at bounding box center [378, 387] width 173 height 48
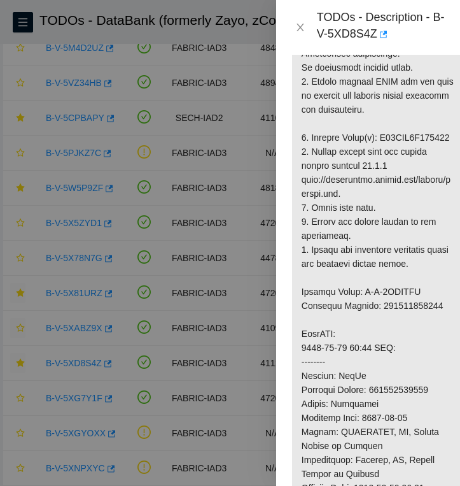
scroll to position [365, 0]
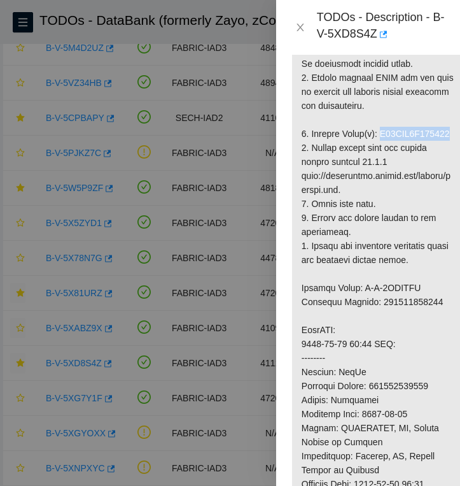
drag, startPoint x: 386, startPoint y: 146, endPoint x: 302, endPoint y: 153, distance: 84.4
click at [302, 153] on p at bounding box center [378, 385] width 172 height 761
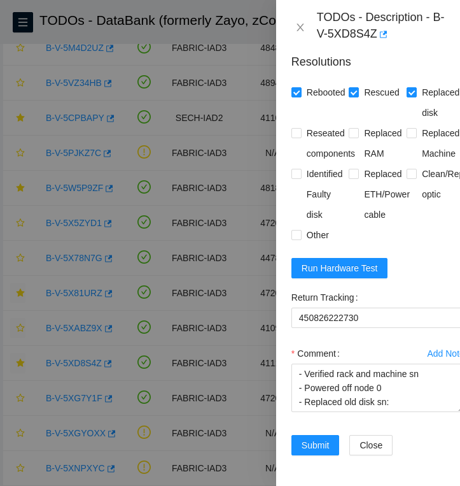
scroll to position [1240, 0]
click at [404, 406] on textarea "- Verified rack and machine sn - Powered off node 0 - Replaced old disk sn:" at bounding box center [378, 387] width 173 height 48
paste textarea "S45NNA0T208699"
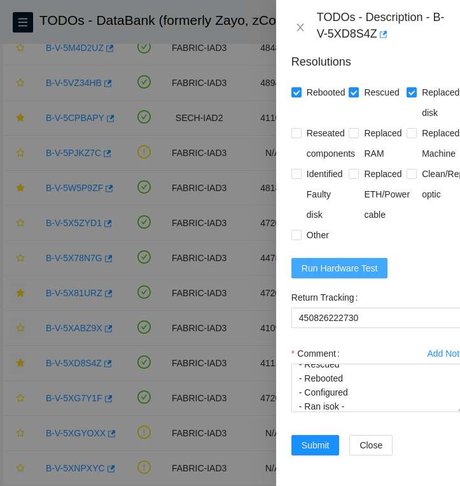
click at [360, 265] on span "Run Hardware Test" at bounding box center [340, 268] width 76 height 14
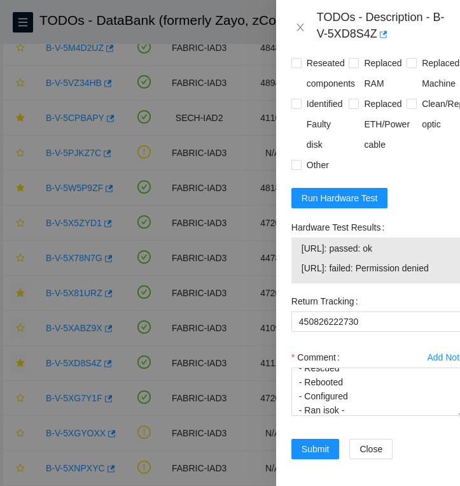
click at [337, 275] on span "[URL]: failed: Permission denied" at bounding box center [378, 268] width 153 height 14
drag, startPoint x: 414, startPoint y: 319, endPoint x: 302, endPoint y: 325, distance: 112.2
click at [301, 260] on td "[URL]: passed: ok" at bounding box center [378, 251] width 154 height 20
drag, startPoint x: 408, startPoint y: 318, endPoint x: 304, endPoint y: 320, distance: 104.4
click at [303, 255] on span "[URL]: passed: ok" at bounding box center [378, 248] width 153 height 14
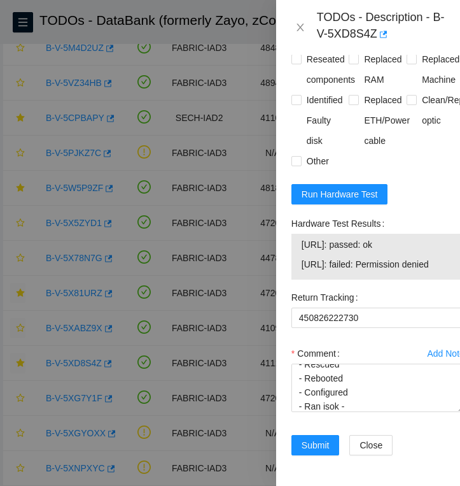
scroll to position [1328, 0]
click at [354, 405] on textarea "- Verified rack and machine sn - Powered off node 0 - Replaced old disk sn:S45N…" at bounding box center [378, 387] width 173 height 48
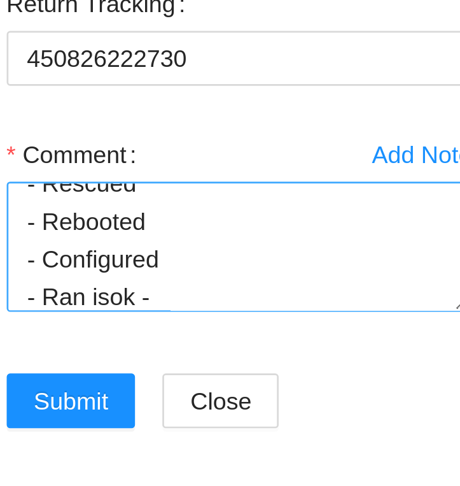
scroll to position [200, 0]
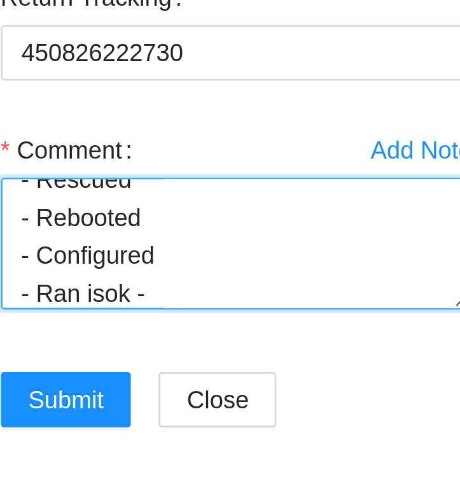
click at [369, 405] on textarea "- Verified rack and machine sn - Powered off node 0 - Replaced old disk sn:S45N…" at bounding box center [378, 387] width 173 height 48
paste textarea "[URL]: passed: ok"
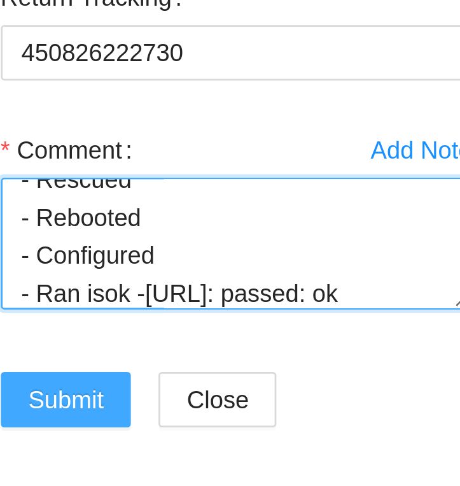
type textarea "- Verified rack and machine sn - Powered off node 0 - Replaced old disk sn:S45N…"
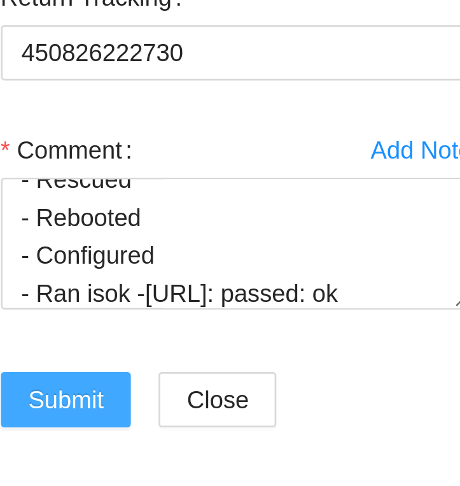
click at [328, 445] on span "Submit" at bounding box center [316, 445] width 28 height 14
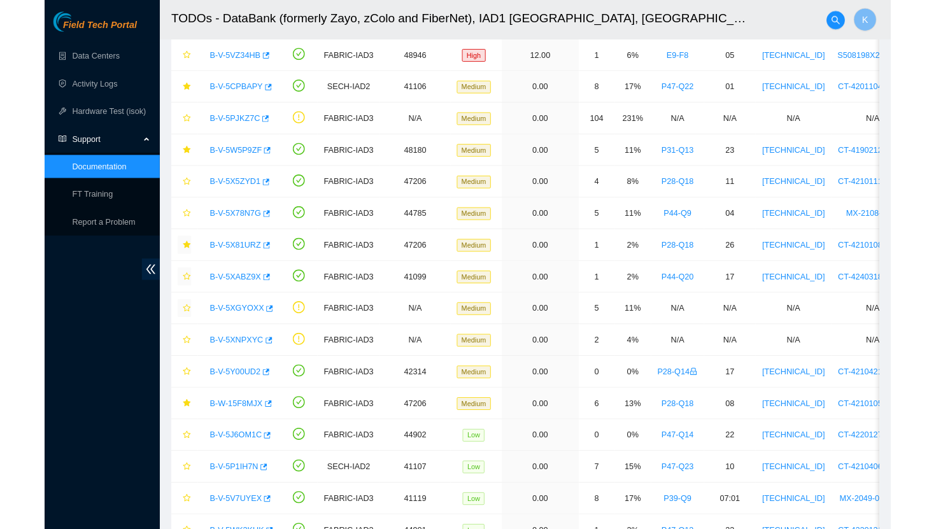
scroll to position [292, 0]
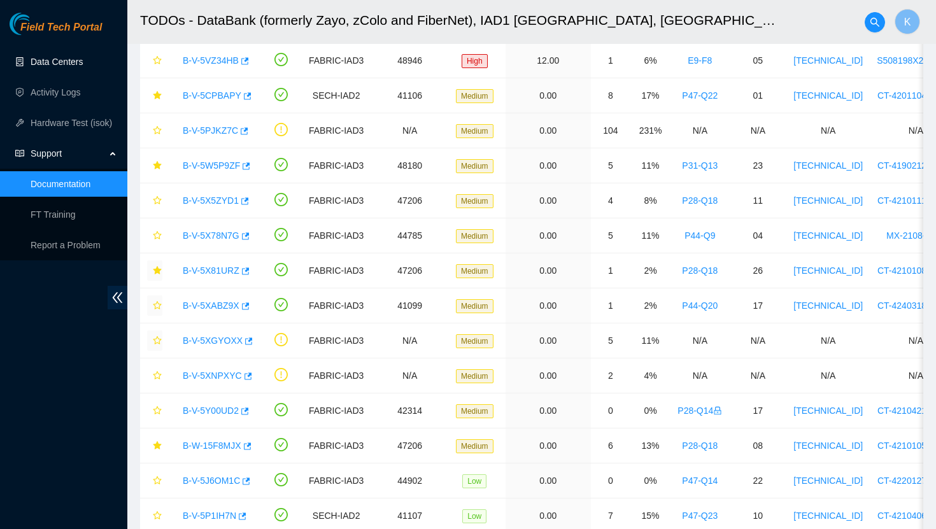
click at [60, 62] on link "Data Centers" at bounding box center [57, 62] width 52 height 10
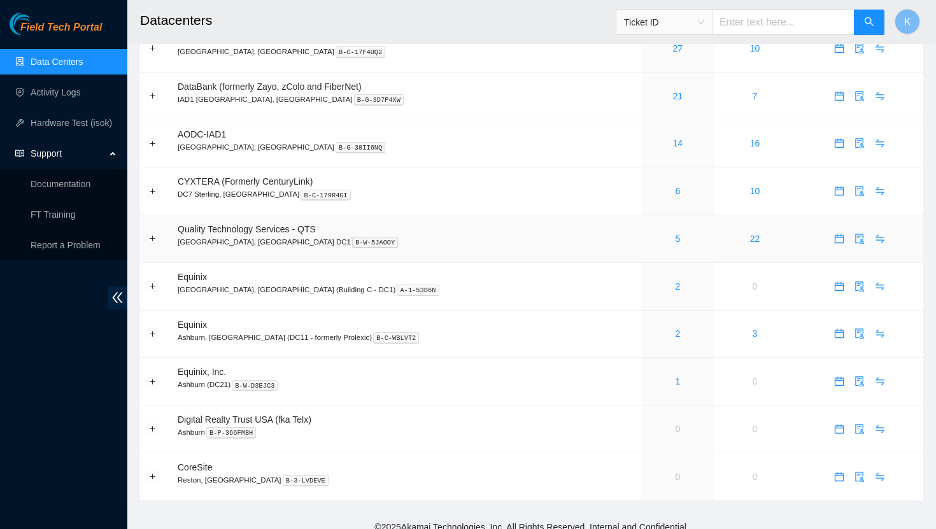
scroll to position [71, 0]
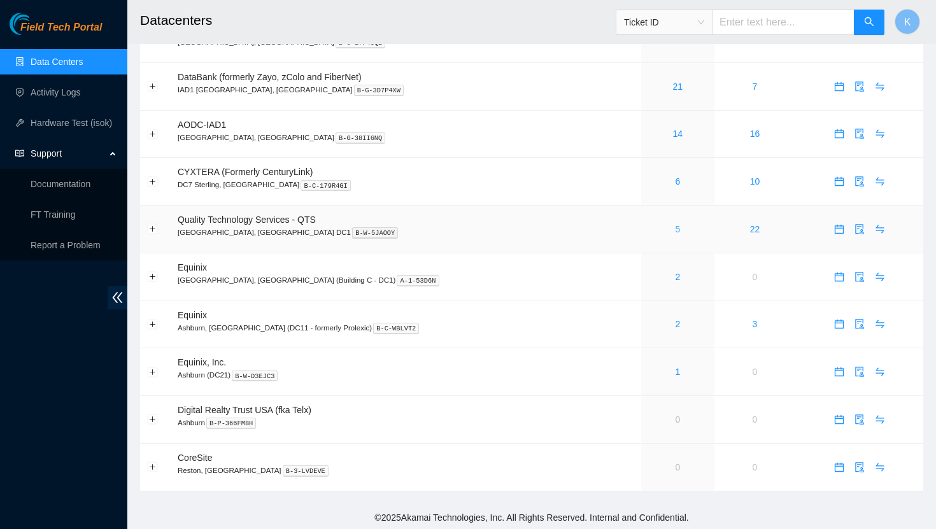
click at [675, 227] on link "5" at bounding box center [677, 229] width 5 height 10
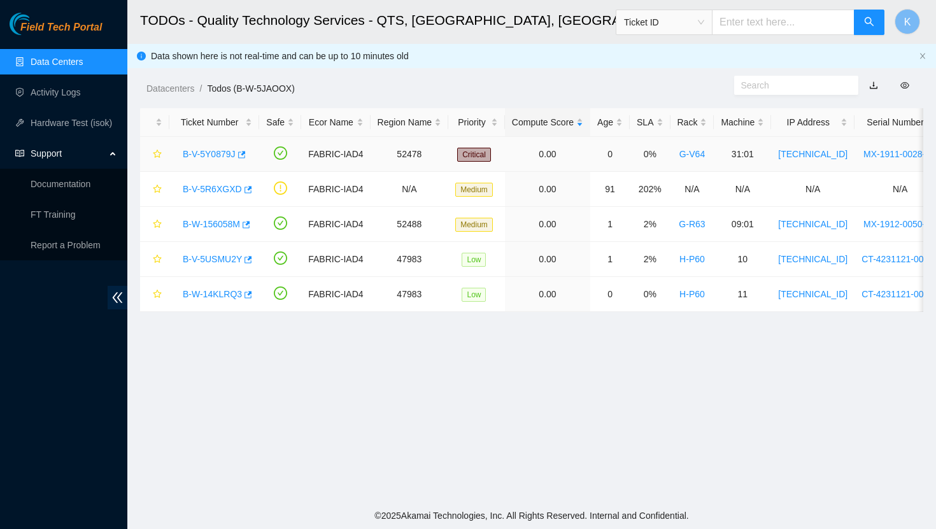
click at [229, 154] on link "B-V-5Y0879J" at bounding box center [209, 154] width 53 height 10
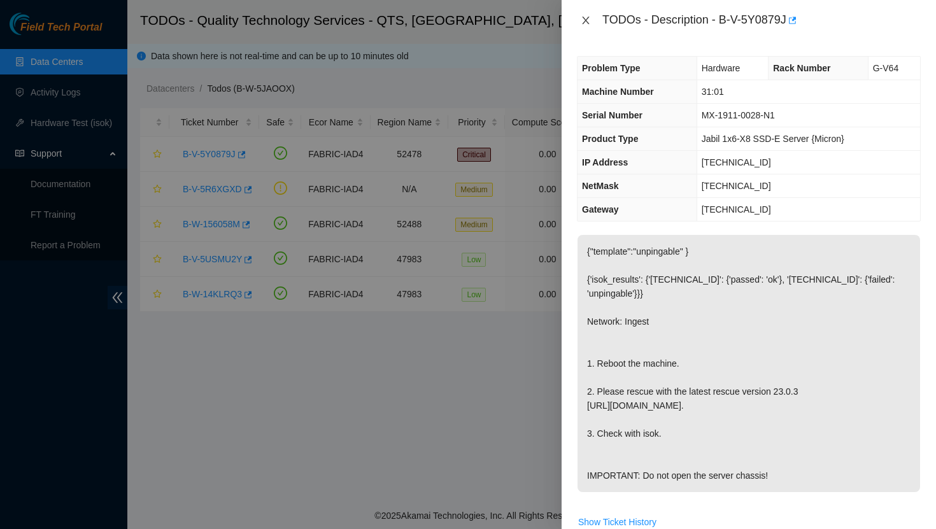
click at [586, 22] on icon "close" at bounding box center [586, 20] width 10 height 10
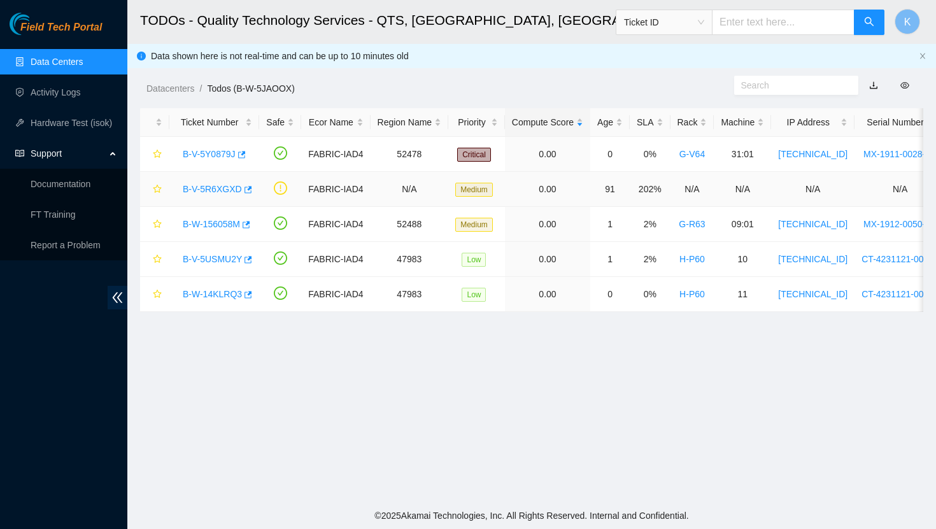
click at [211, 189] on link "B-V-5R6XGXD" at bounding box center [212, 189] width 59 height 10
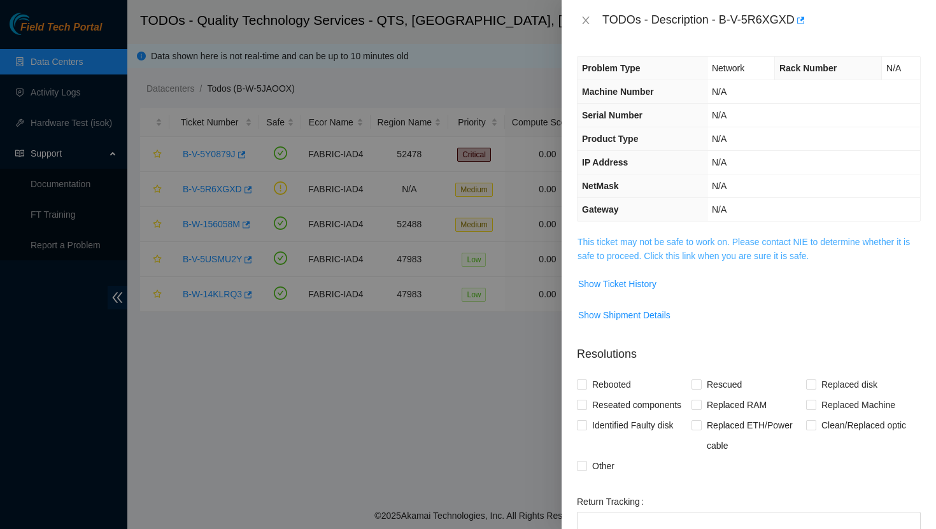
click at [661, 246] on link "This ticket may not be safe to work on. Please contact NIE to determine whether…" at bounding box center [743, 249] width 332 height 24
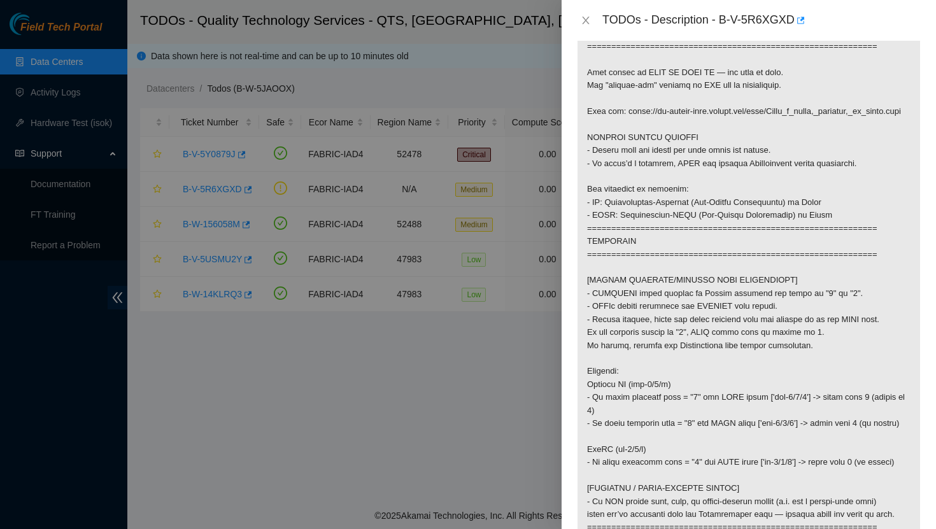
scroll to position [234, 0]
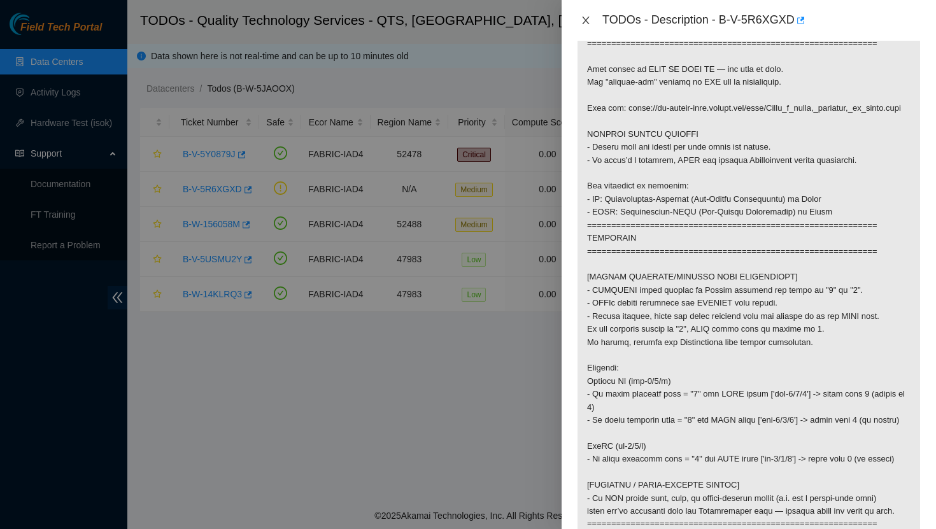
click at [583, 21] on icon "close" at bounding box center [586, 20] width 10 height 10
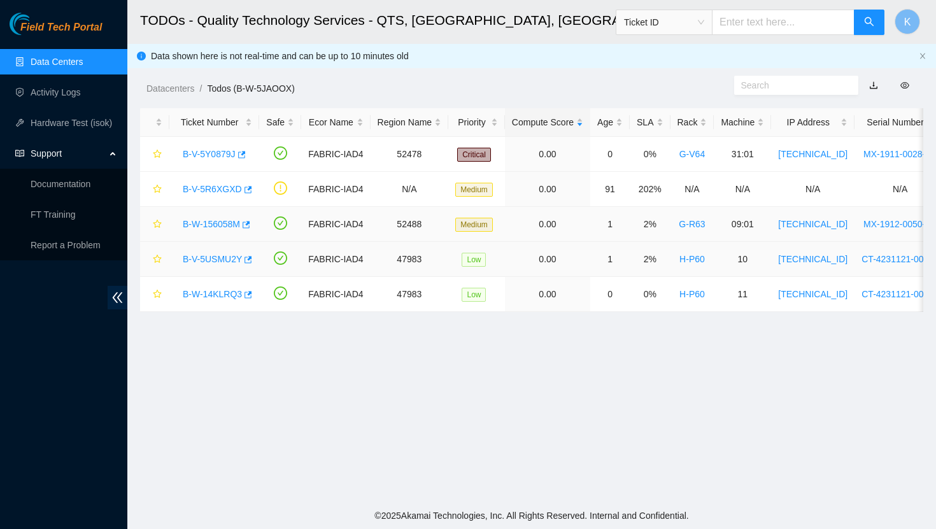
scroll to position [203, 0]
click at [226, 227] on link "B-W-156058M" at bounding box center [211, 224] width 57 height 10
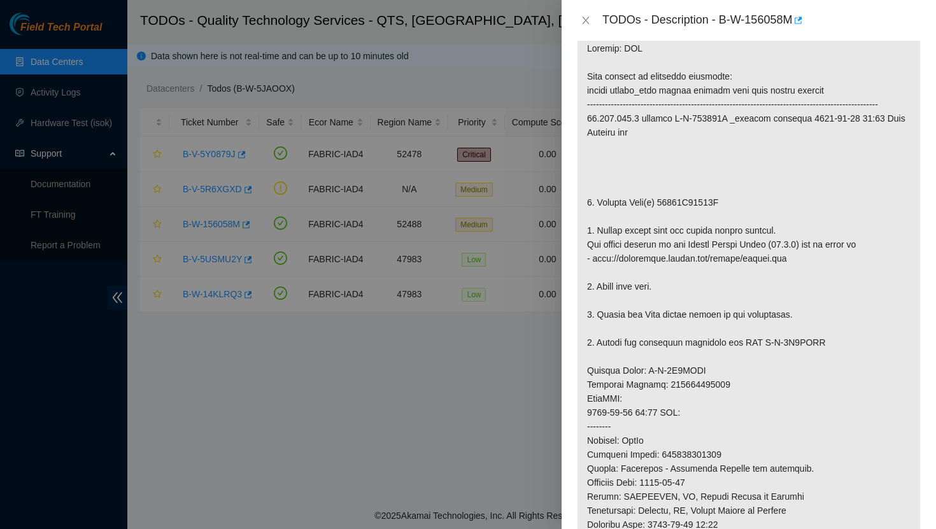
scroll to position [161, 0]
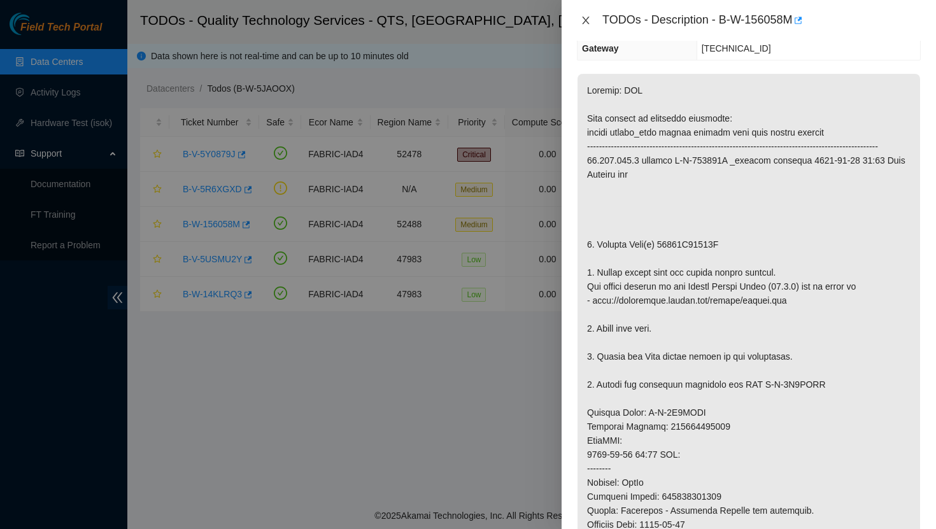
click at [586, 20] on icon "close" at bounding box center [585, 21] width 7 height 8
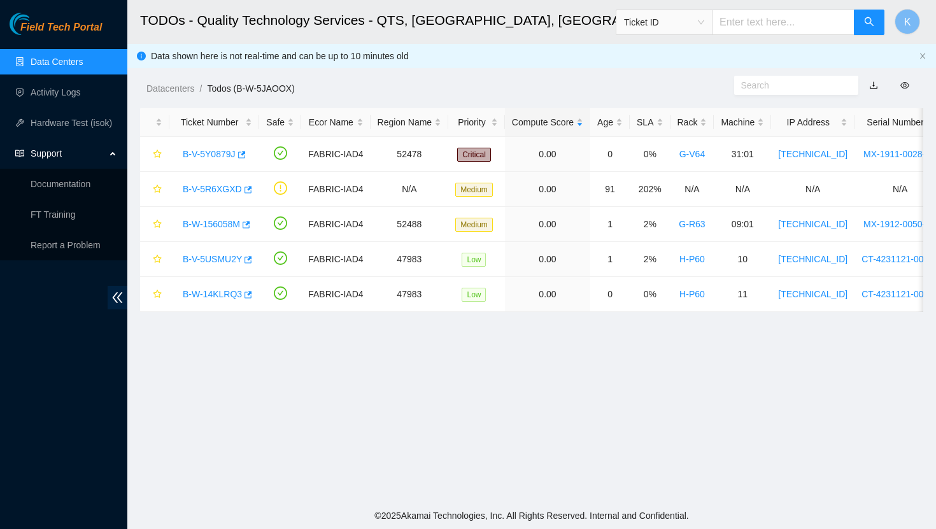
scroll to position [203, 0]
click at [60, 59] on link "Data Centers" at bounding box center [57, 62] width 52 height 10
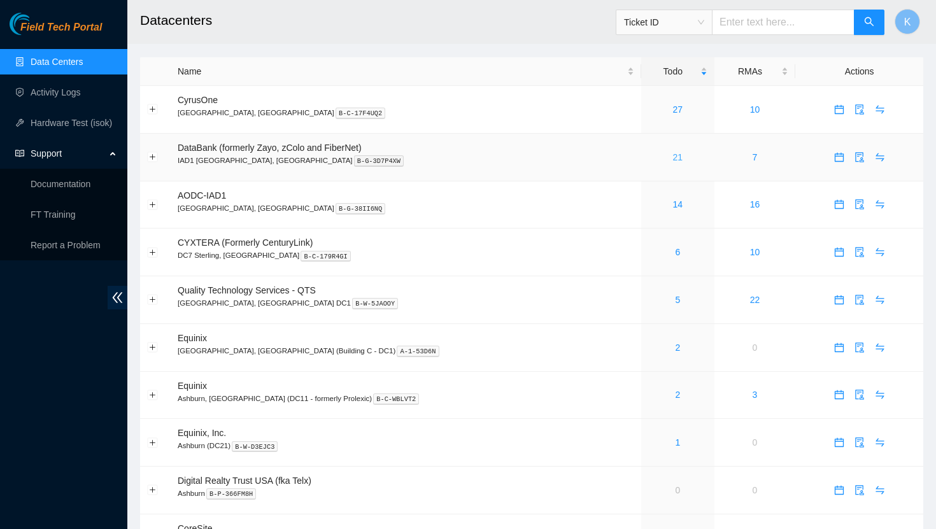
click at [673, 156] on link "21" at bounding box center [678, 157] width 10 height 10
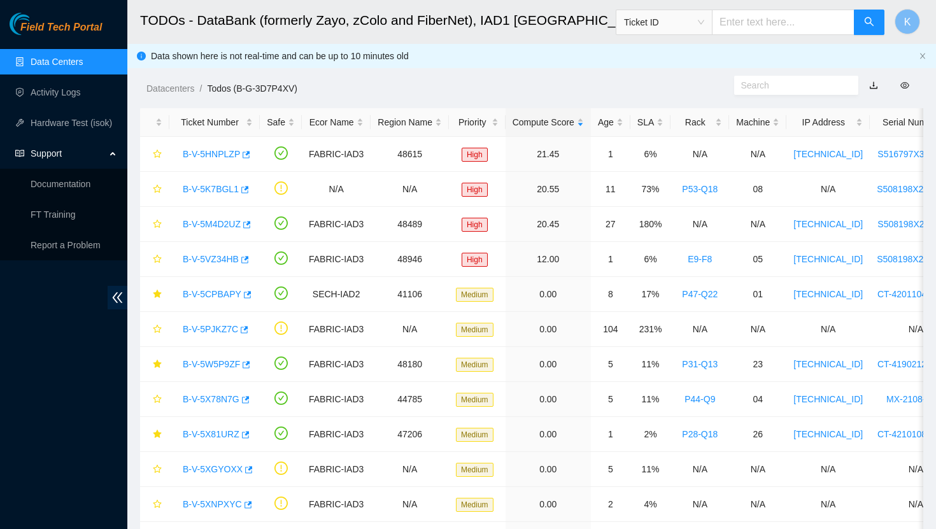
click at [113, 155] on div "Support" at bounding box center [63, 153] width 127 height 25
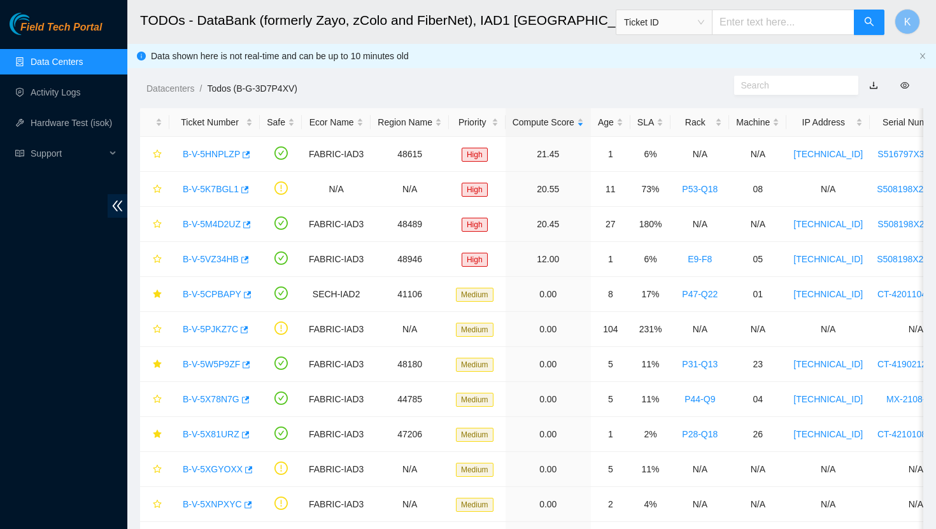
click at [69, 57] on link "Data Centers" at bounding box center [57, 62] width 52 height 10
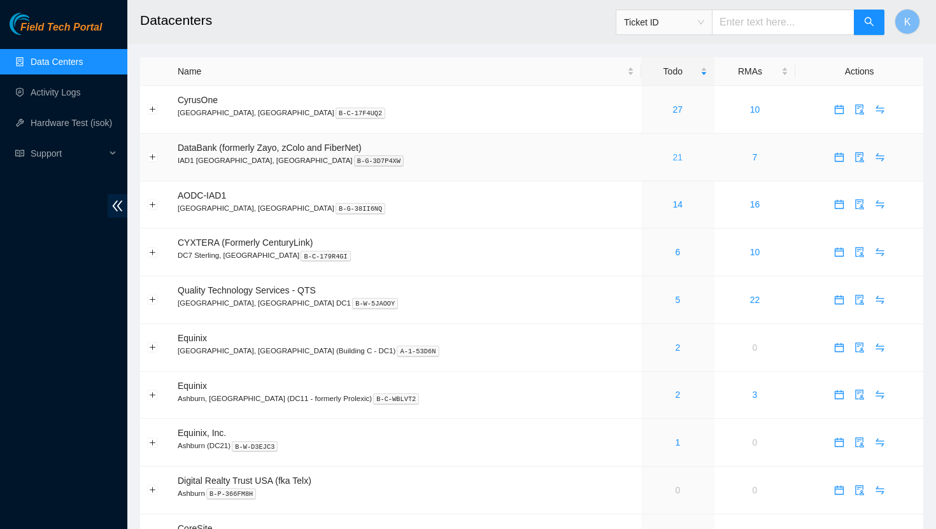
click at [673, 157] on link "21" at bounding box center [678, 157] width 10 height 10
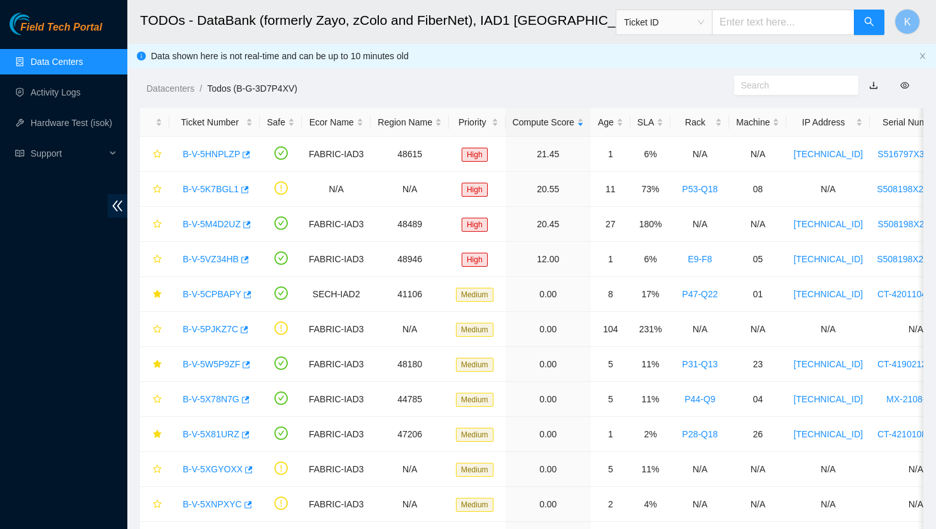
click at [55, 61] on link "Data Centers" at bounding box center [57, 62] width 52 height 10
